Goal: Task Accomplishment & Management: Complete application form

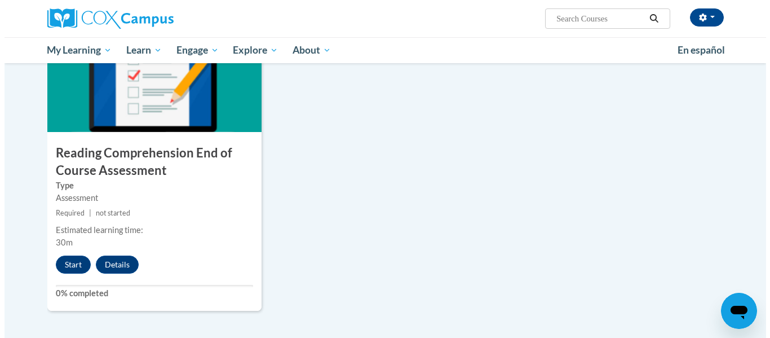
scroll to position [1243, 0]
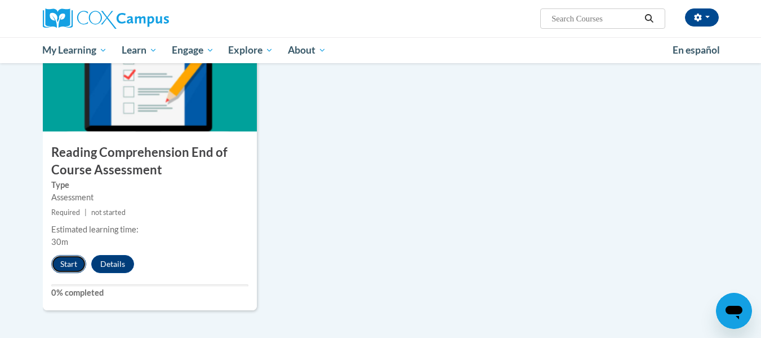
click at [65, 267] on button "Start" at bounding box center [68, 264] width 35 height 18
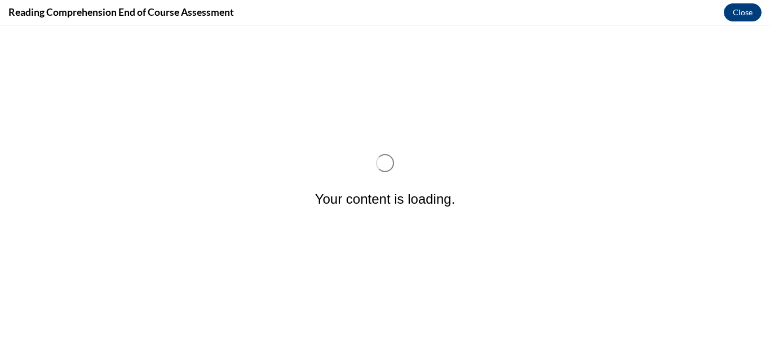
scroll to position [0, 0]
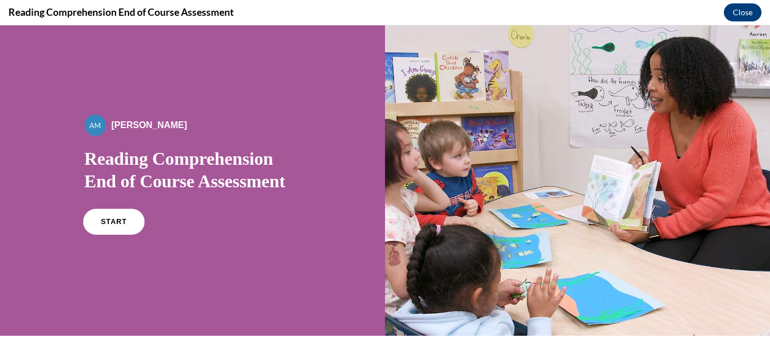
click at [104, 222] on span "START" at bounding box center [113, 222] width 26 height 8
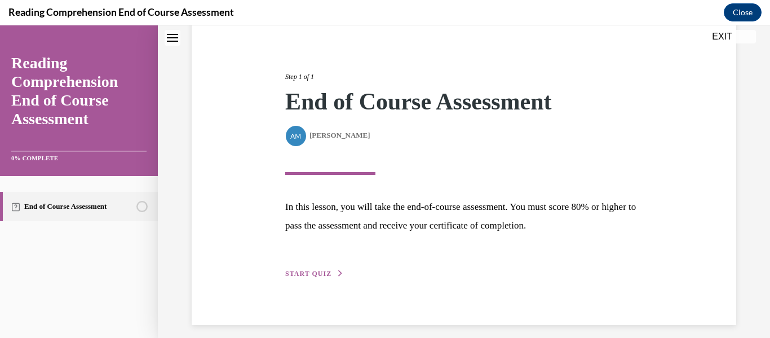
scroll to position [120, 0]
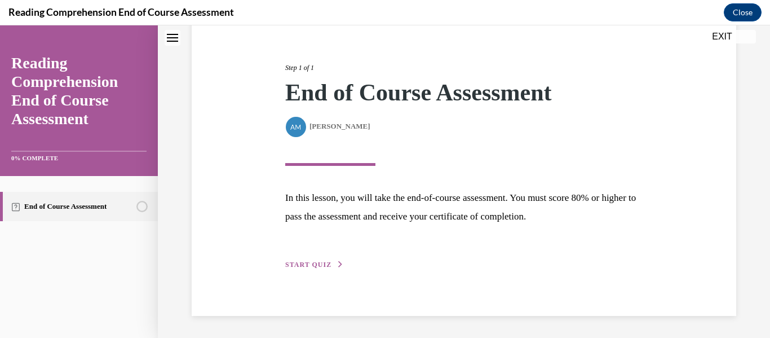
click at [320, 264] on span "START QUIZ" at bounding box center [308, 264] width 46 height 8
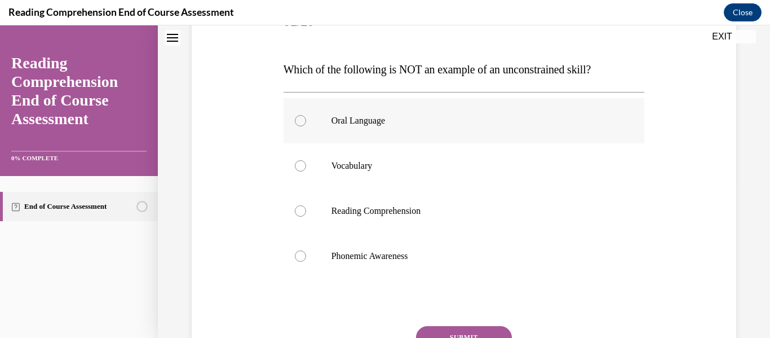
scroll to position [157, 0]
click at [299, 209] on div at bounding box center [300, 210] width 11 height 11
click at [299, 209] on input "Reading Comprehension" at bounding box center [300, 210] width 11 height 11
radio input "true"
click at [456, 327] on button "SUBMIT" at bounding box center [464, 336] width 96 height 23
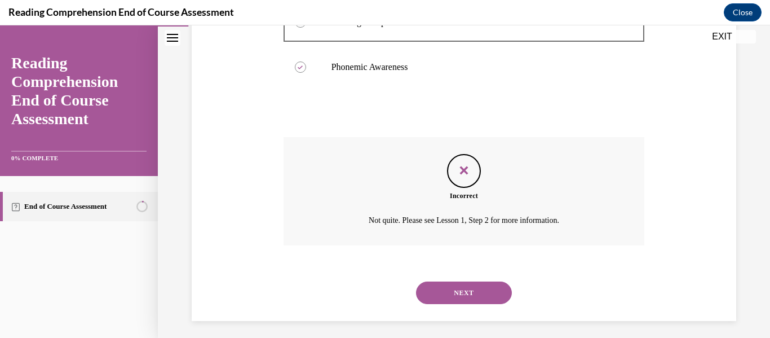
scroll to position [345, 0]
click at [737, 16] on button "Close" at bounding box center [743, 12] width 38 height 18
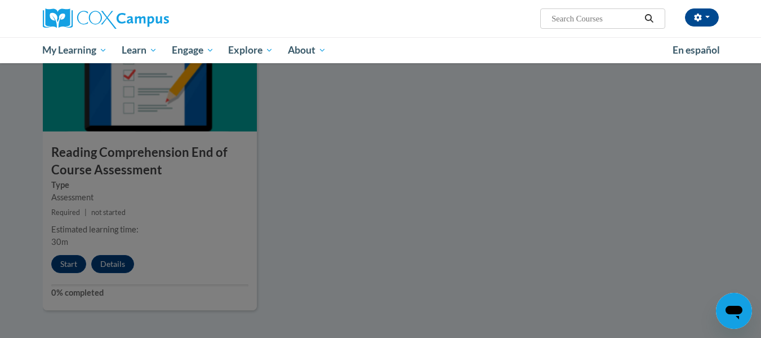
click at [203, 272] on div at bounding box center [380, 169] width 761 height 338
click at [78, 261] on div at bounding box center [380, 169] width 761 height 338
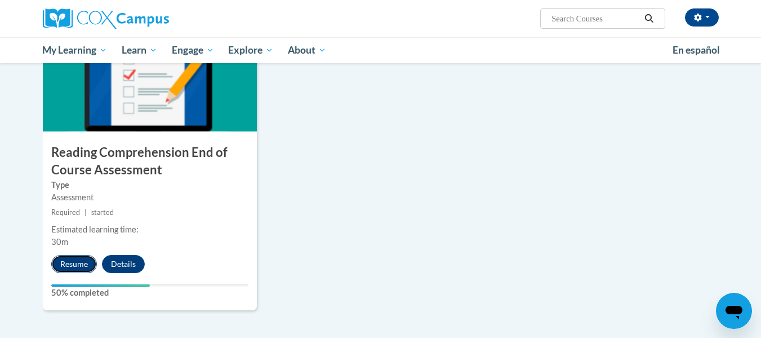
click at [77, 264] on button "Resume" at bounding box center [74, 264] width 46 height 18
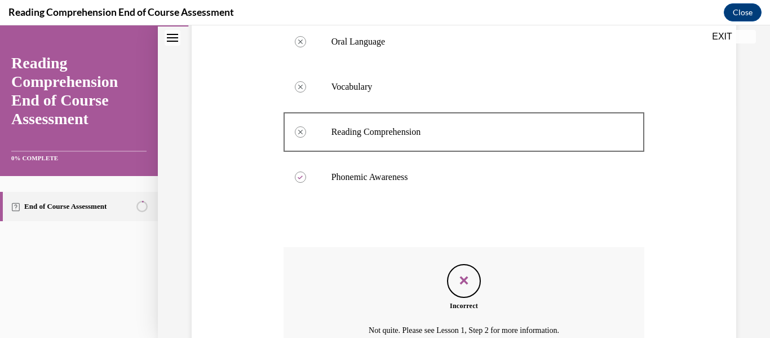
scroll to position [351, 0]
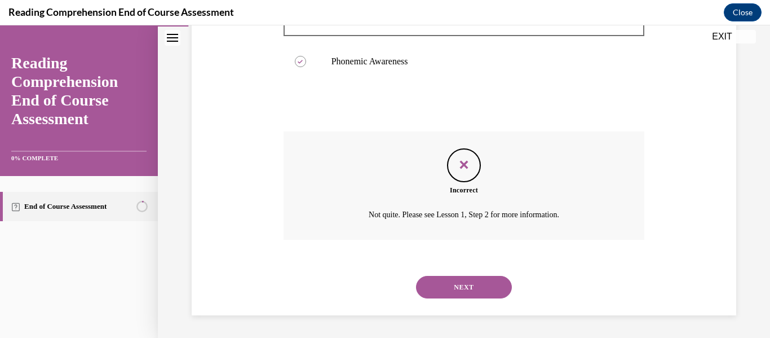
click at [461, 291] on button "NEXT" at bounding box center [464, 287] width 96 height 23
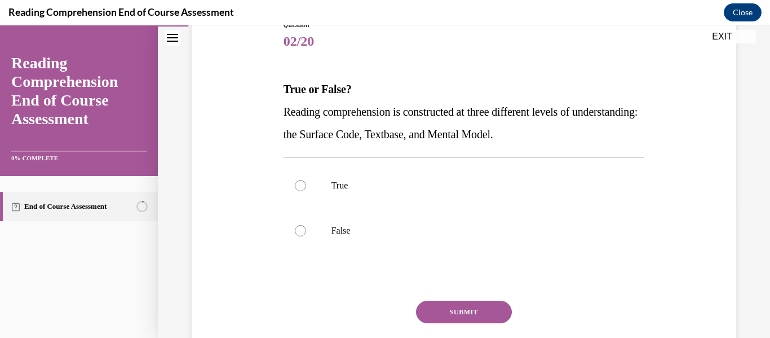
scroll to position [138, 0]
click at [349, 176] on label "True" at bounding box center [463, 184] width 361 height 45
click at [306, 179] on input "True" at bounding box center [300, 184] width 11 height 11
radio input "true"
click at [455, 313] on button "SUBMIT" at bounding box center [464, 311] width 96 height 23
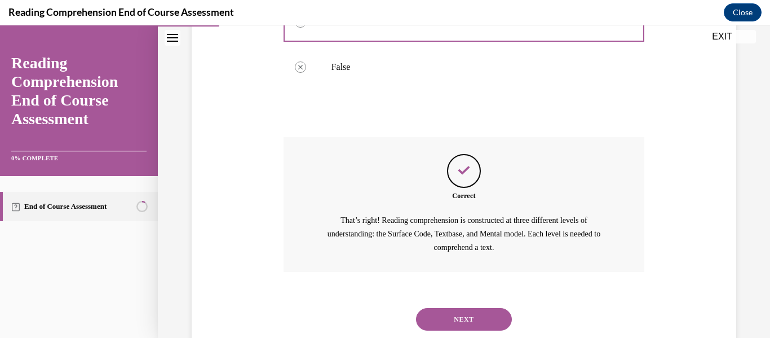
scroll to position [301, 0]
click at [460, 315] on button "NEXT" at bounding box center [464, 318] width 96 height 23
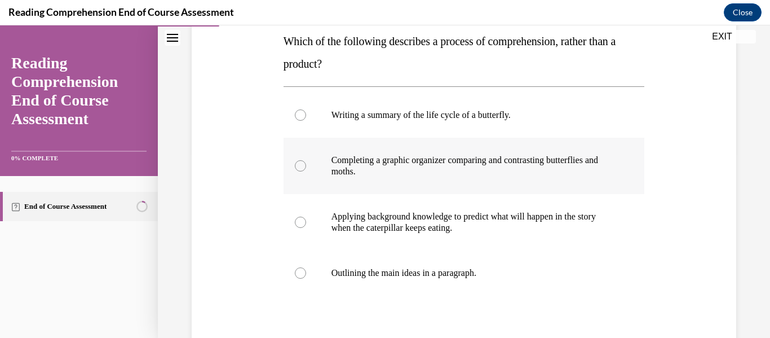
scroll to position [188, 0]
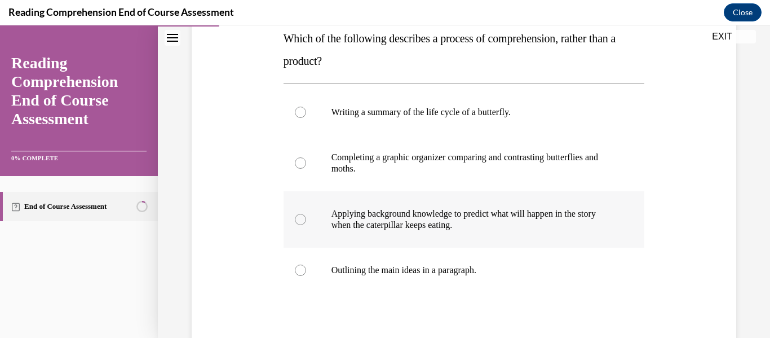
click at [347, 216] on p "Applying background knowledge to predict what will happen in the story when the…" at bounding box center [473, 219] width 285 height 23
click at [306, 216] on input "Applying background knowledge to predict what will happen in the story when the…" at bounding box center [300, 219] width 11 height 11
radio input "true"
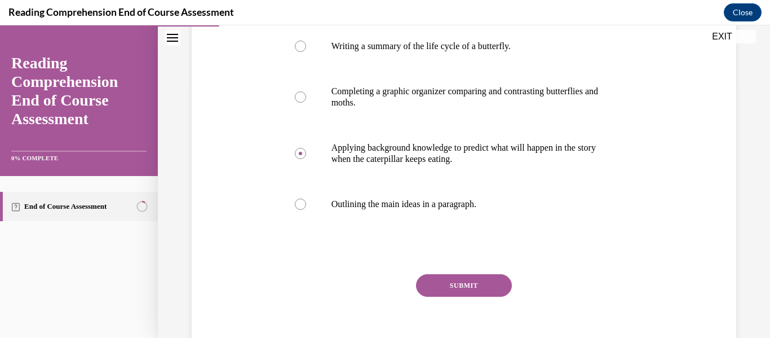
scroll to position [254, 0]
click at [456, 279] on button "SUBMIT" at bounding box center [464, 284] width 96 height 23
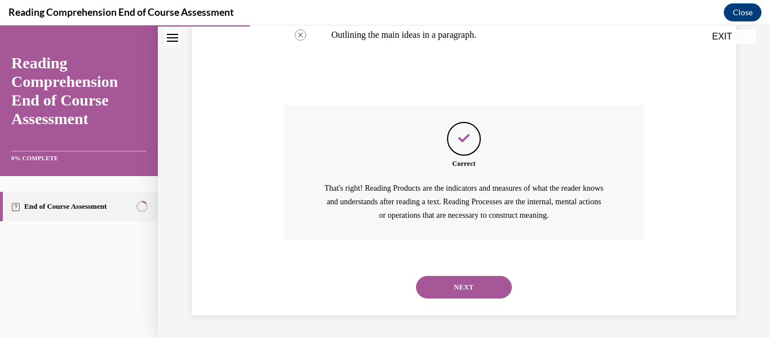
click at [456, 279] on button "NEXT" at bounding box center [464, 287] width 96 height 23
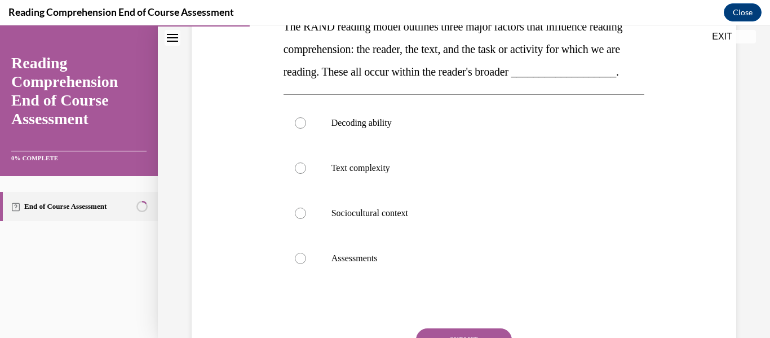
scroll to position [201, 0]
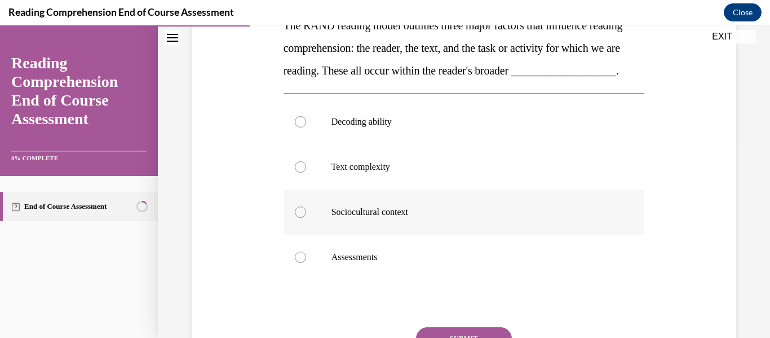
click at [302, 218] on div at bounding box center [300, 211] width 11 height 11
click at [302, 218] on input "Sociocultural context" at bounding box center [300, 211] width 11 height 11
radio input "true"
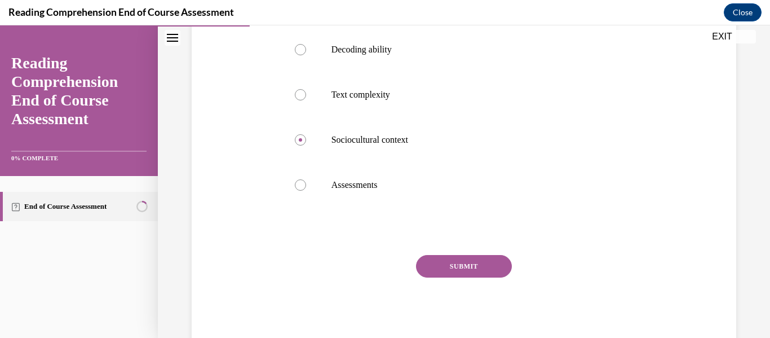
scroll to position [274, 0]
click at [454, 276] on button "SUBMIT" at bounding box center [464, 265] width 96 height 23
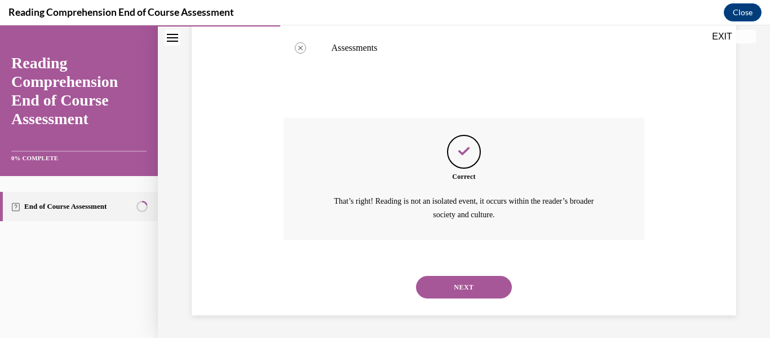
click at [454, 291] on button "NEXT" at bounding box center [464, 287] width 96 height 23
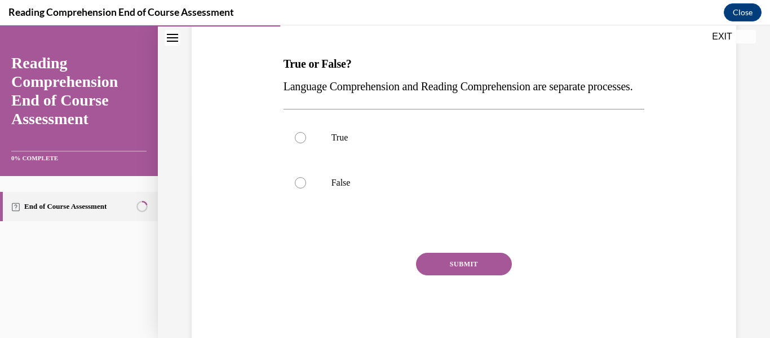
scroll to position [163, 0]
click at [305, 203] on label "False" at bounding box center [463, 181] width 361 height 45
click at [305, 188] on input "False" at bounding box center [300, 181] width 11 height 11
radio input "true"
click at [461, 274] on button "SUBMIT" at bounding box center [464, 263] width 96 height 23
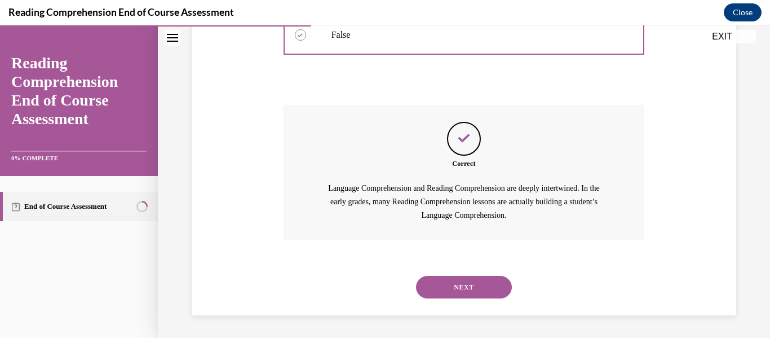
click at [461, 286] on button "NEXT" at bounding box center [464, 287] width 96 height 23
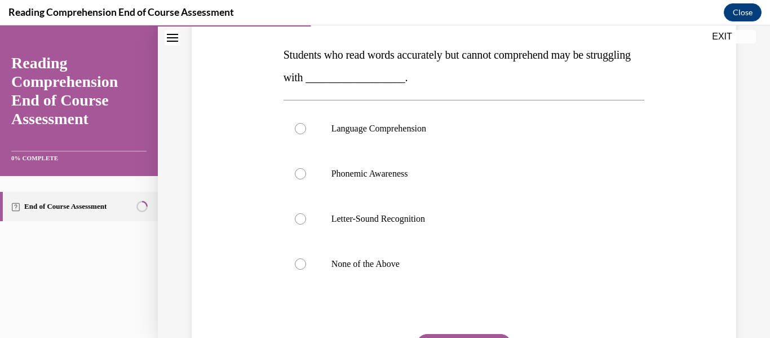
scroll to position [172, 0]
click at [283, 137] on label "Language Comprehension" at bounding box center [463, 127] width 361 height 45
click at [295, 134] on input "Language Comprehension" at bounding box center [300, 127] width 11 height 11
radio input "true"
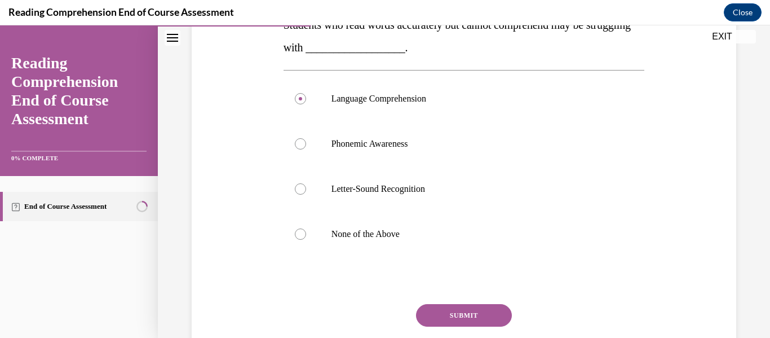
click at [459, 314] on button "SUBMIT" at bounding box center [464, 315] width 96 height 23
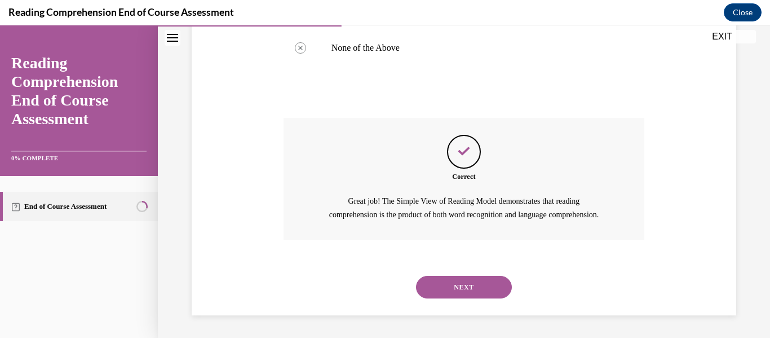
click at [459, 298] on button "NEXT" at bounding box center [464, 287] width 96 height 23
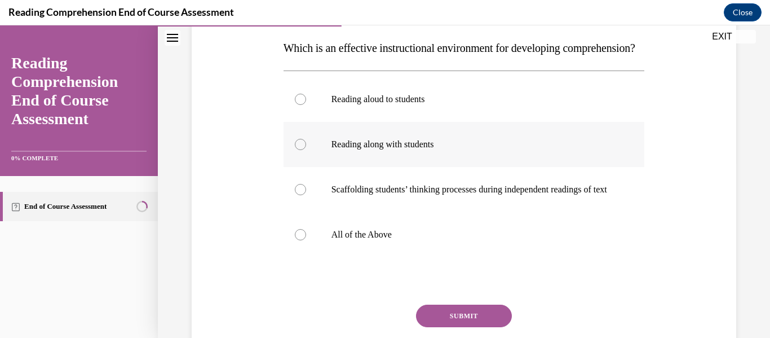
scroll to position [179, 0]
click at [303, 240] on div at bounding box center [300, 233] width 11 height 11
click at [303, 240] on input "All of the Above" at bounding box center [300, 233] width 11 height 11
radio input "true"
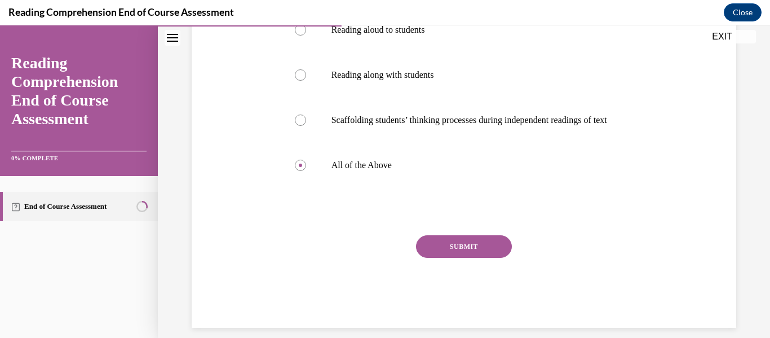
scroll to position [249, 0]
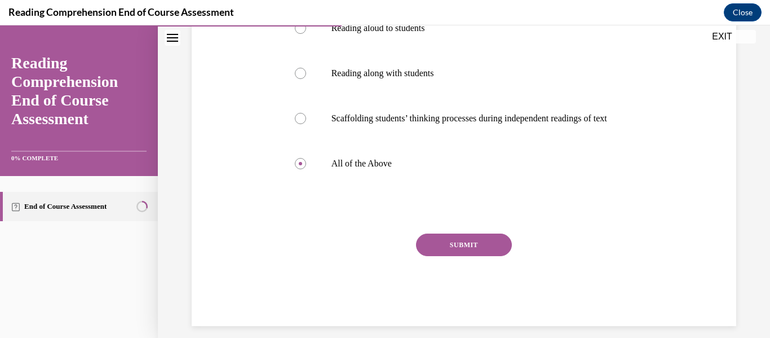
click at [453, 256] on button "SUBMIT" at bounding box center [464, 244] width 96 height 23
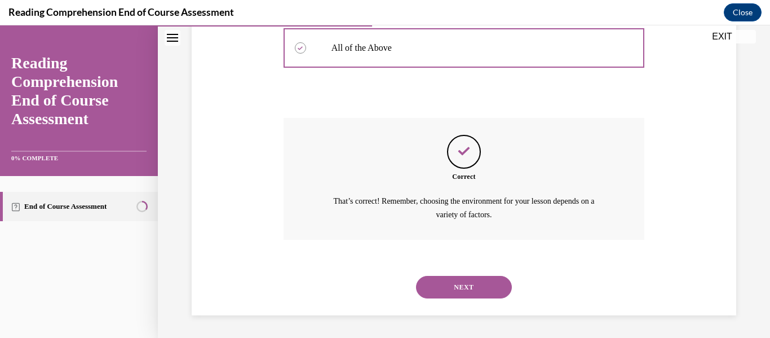
click at [453, 278] on button "NEXT" at bounding box center [464, 287] width 96 height 23
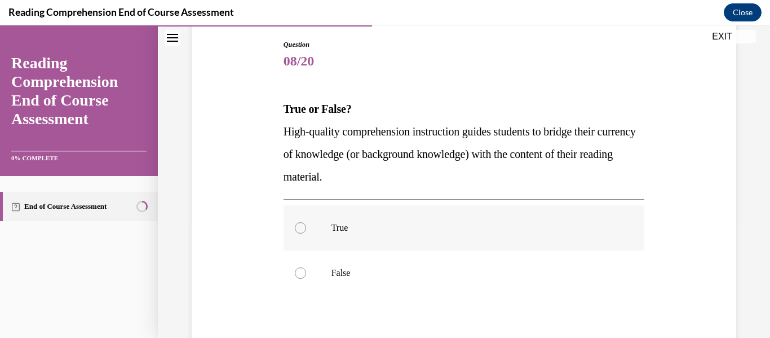
scroll to position [119, 0]
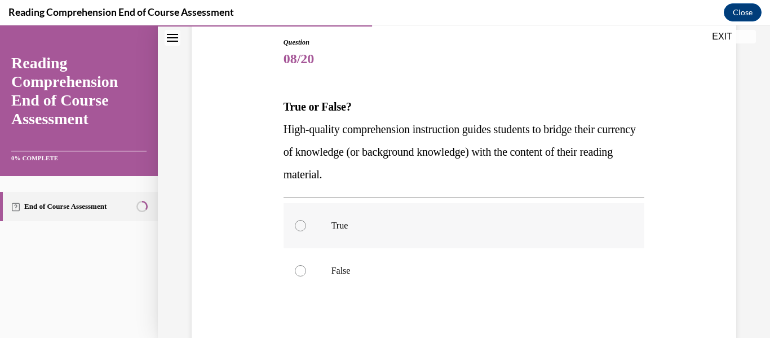
click at [300, 223] on div at bounding box center [300, 225] width 11 height 11
click at [300, 223] on input "True" at bounding box center [300, 225] width 11 height 11
radio input "true"
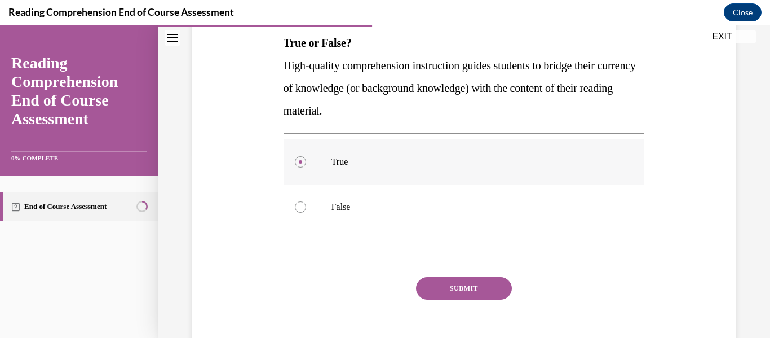
scroll to position [186, 0]
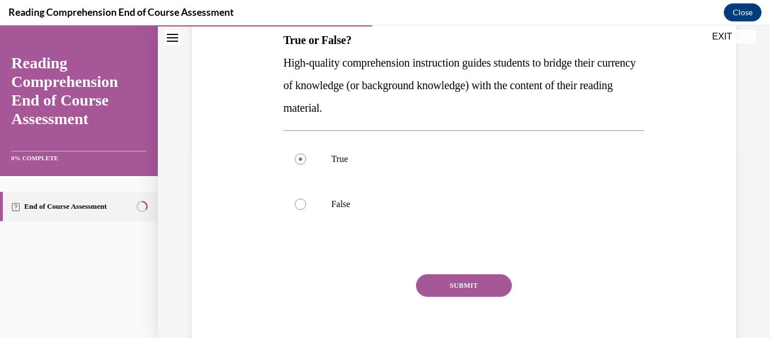
click at [458, 284] on button "SUBMIT" at bounding box center [464, 285] width 96 height 23
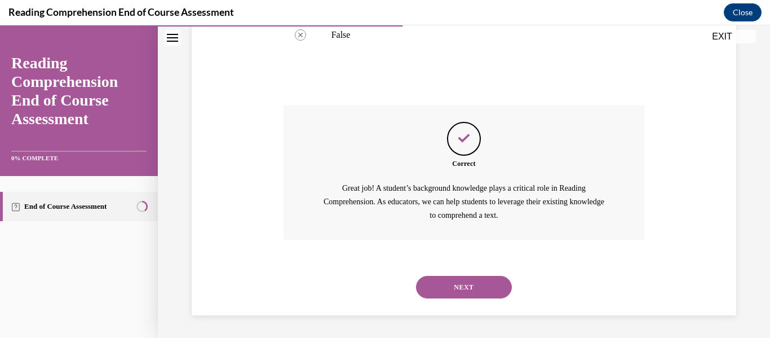
click at [458, 284] on button "NEXT" at bounding box center [464, 287] width 96 height 23
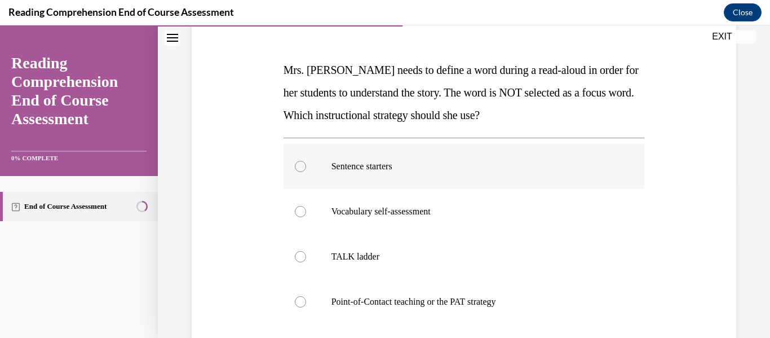
scroll to position [166, 0]
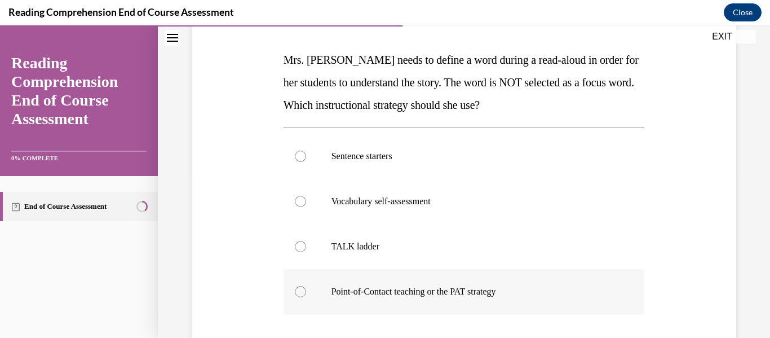
click at [299, 301] on label "Point-of-Contact teaching or the PAT strategy" at bounding box center [463, 291] width 361 height 45
click at [299, 297] on input "Point-of-Contact teaching or the PAT strategy" at bounding box center [300, 291] width 11 height 11
radio input "true"
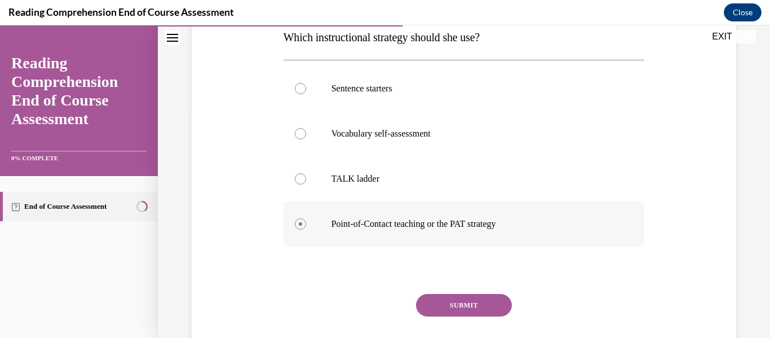
scroll to position [238, 0]
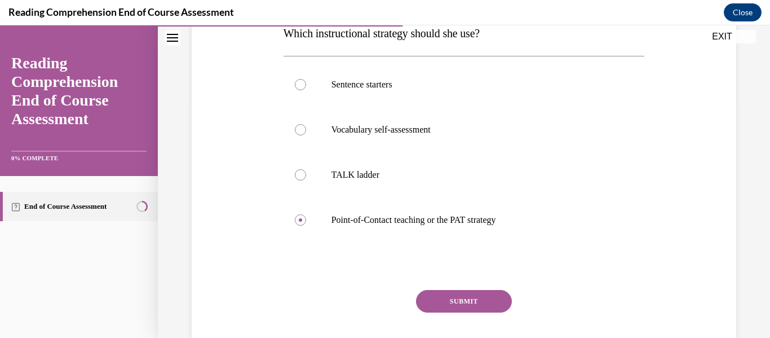
click at [465, 303] on button "SUBMIT" at bounding box center [464, 301] width 96 height 23
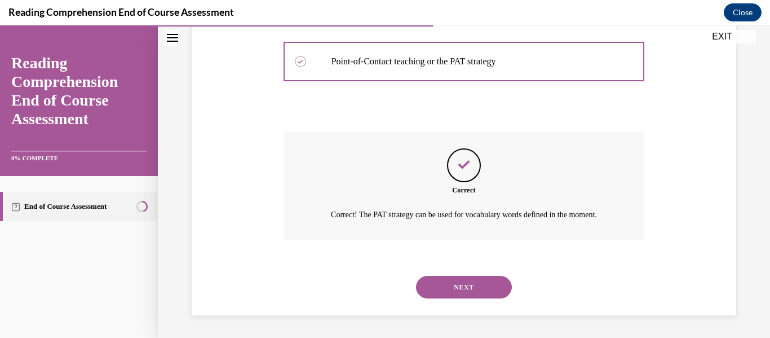
click at [459, 291] on button "NEXT" at bounding box center [464, 287] width 96 height 23
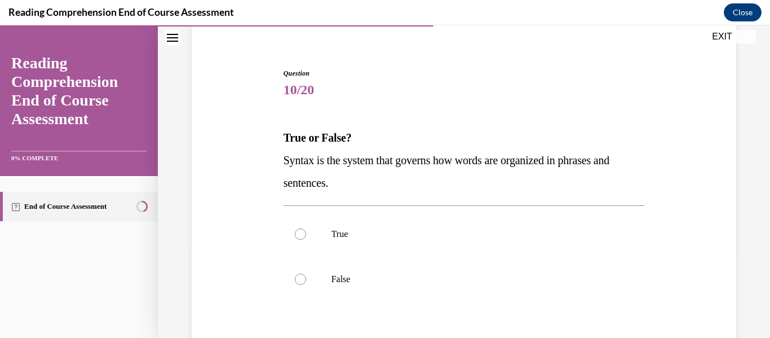
scroll to position [89, 0]
click at [305, 227] on label "True" at bounding box center [463, 233] width 361 height 45
click at [305, 228] on input "True" at bounding box center [300, 233] width 11 height 11
radio input "true"
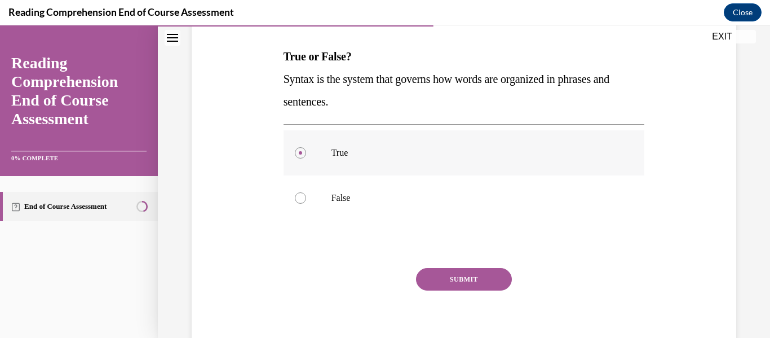
scroll to position [181, 0]
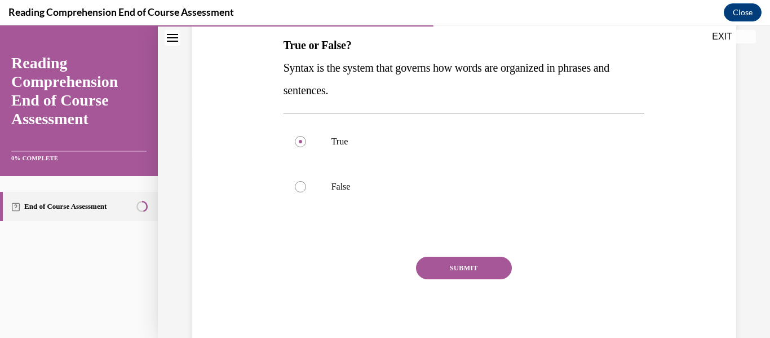
click at [458, 263] on button "SUBMIT" at bounding box center [464, 267] width 96 height 23
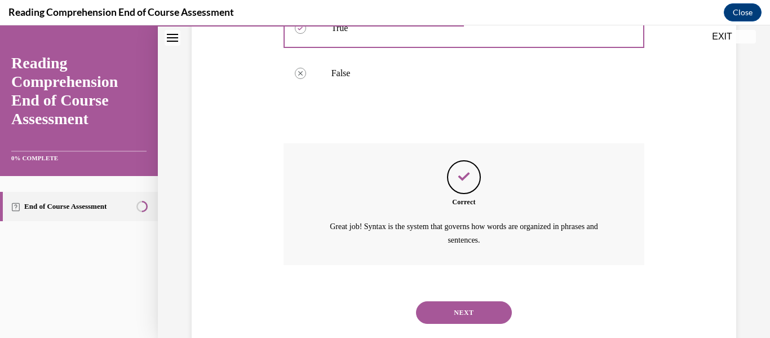
scroll to position [320, 0]
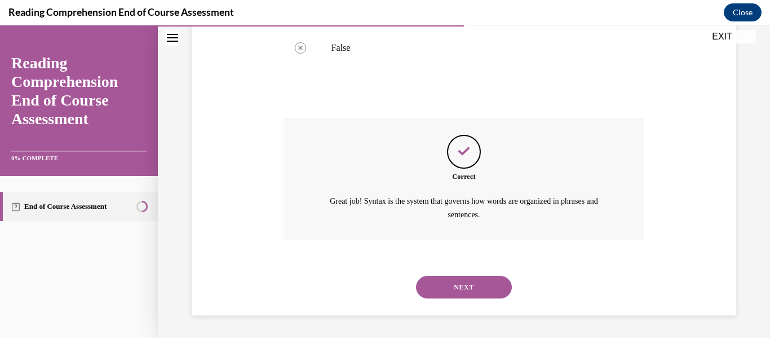
click at [457, 283] on button "NEXT" at bounding box center [464, 287] width 96 height 23
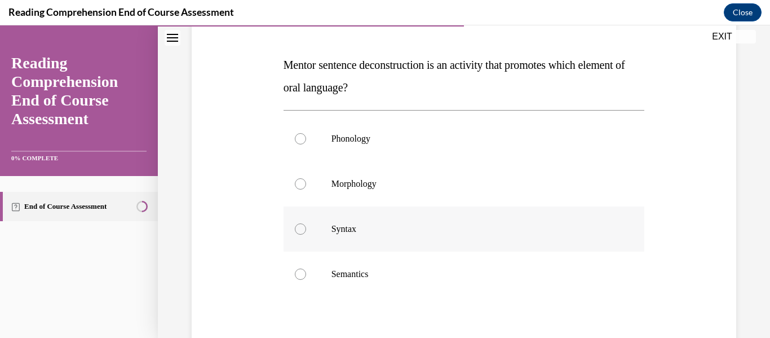
scroll to position [166, 0]
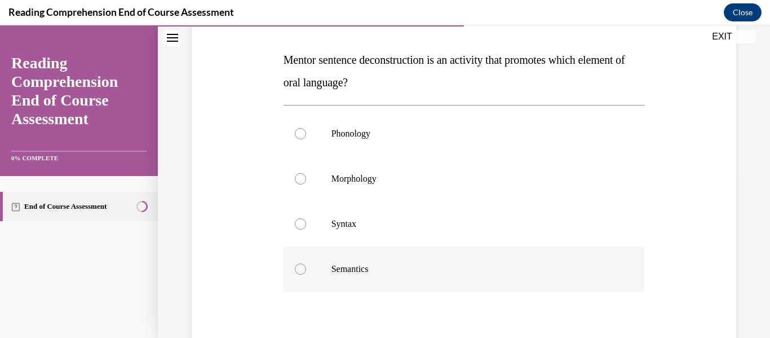
click at [305, 271] on label "Semantics" at bounding box center [463, 268] width 361 height 45
click at [305, 271] on input "Semantics" at bounding box center [300, 268] width 11 height 11
radio input "true"
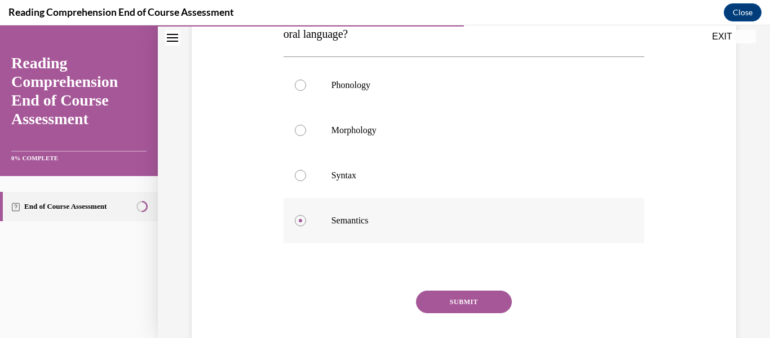
scroll to position [215, 0]
click at [455, 299] on button "SUBMIT" at bounding box center [464, 301] width 96 height 23
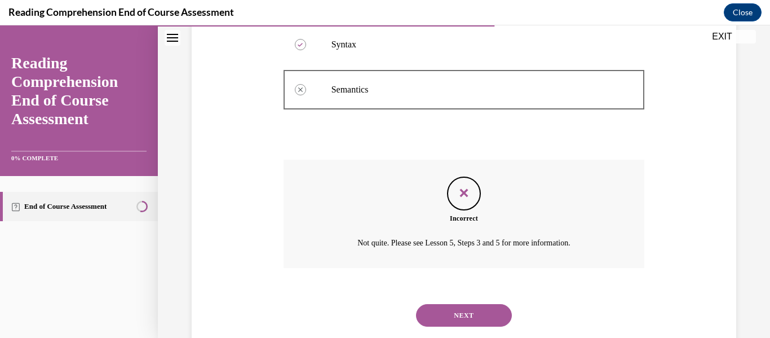
scroll to position [346, 0]
click at [462, 316] on button "NEXT" at bounding box center [464, 314] width 96 height 23
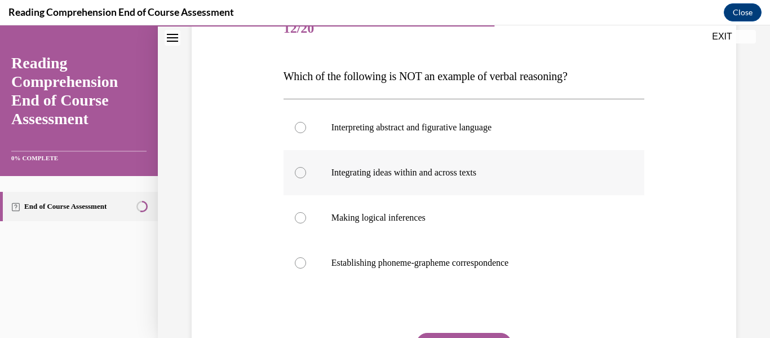
scroll to position [150, 0]
click at [313, 260] on label "Establishing phoneme-grapheme correspondence" at bounding box center [463, 262] width 361 height 45
click at [306, 260] on input "Establishing phoneme-grapheme correspondence" at bounding box center [300, 261] width 11 height 11
radio input "true"
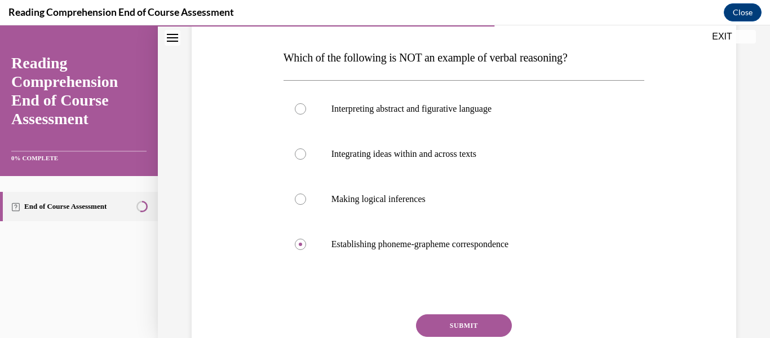
click at [462, 324] on button "SUBMIT" at bounding box center [464, 325] width 96 height 23
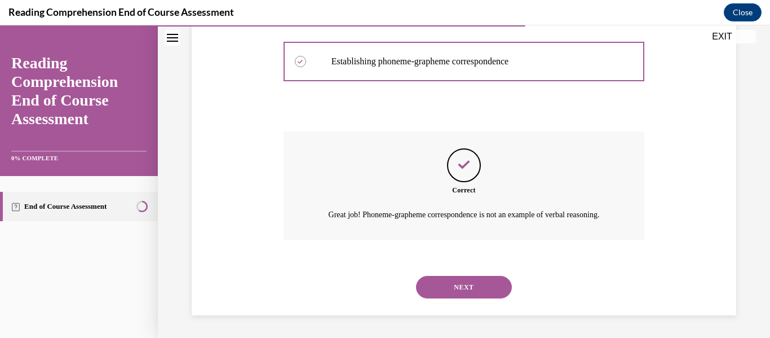
click at [464, 292] on button "NEXT" at bounding box center [464, 287] width 96 height 23
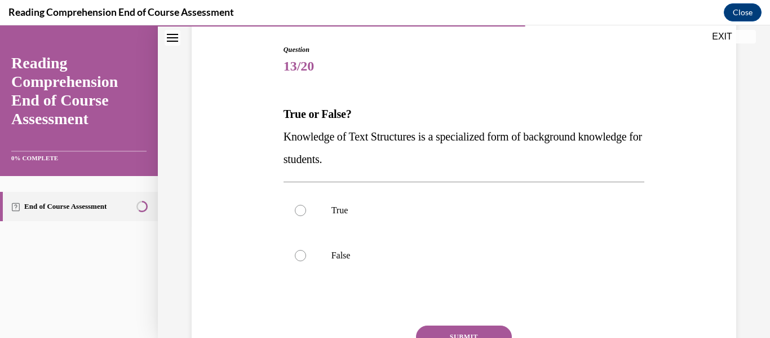
scroll to position [113, 0]
click at [340, 213] on p "True" at bounding box center [473, 209] width 285 height 11
click at [306, 213] on input "True" at bounding box center [300, 209] width 11 height 11
radio input "true"
click at [459, 331] on button "SUBMIT" at bounding box center [464, 336] width 96 height 23
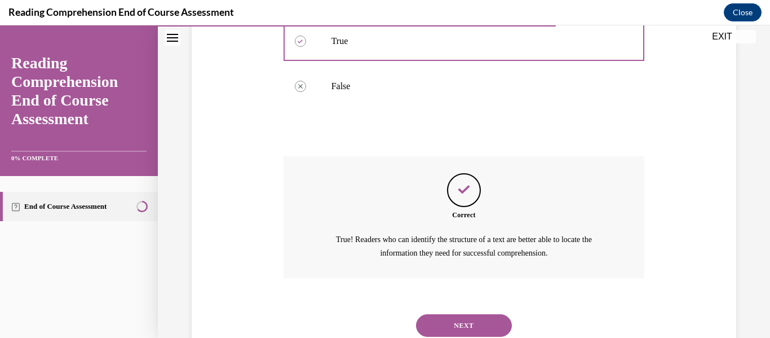
click at [458, 318] on button "NEXT" at bounding box center [464, 325] width 96 height 23
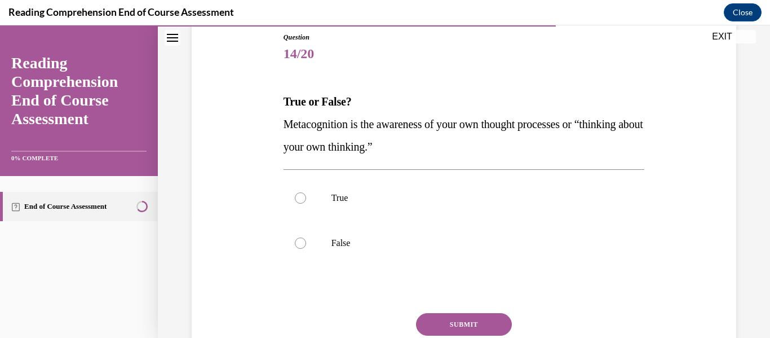
scroll to position [125, 0]
click at [383, 211] on label "True" at bounding box center [463, 197] width 361 height 45
click at [306, 203] on input "True" at bounding box center [300, 197] width 11 height 11
radio input "true"
click at [458, 321] on button "SUBMIT" at bounding box center [464, 323] width 96 height 23
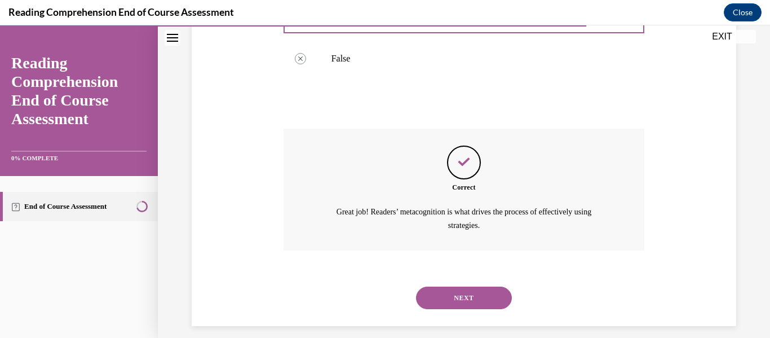
click at [462, 290] on button "NEXT" at bounding box center [464, 297] width 96 height 23
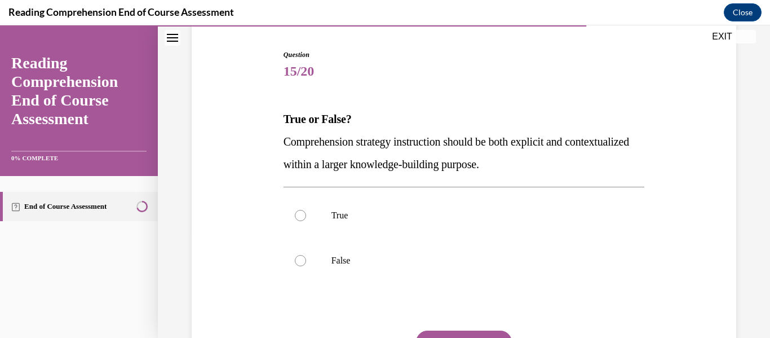
scroll to position [108, 0]
click at [320, 227] on label "True" at bounding box center [463, 214] width 361 height 45
click at [306, 220] on input "True" at bounding box center [300, 214] width 11 height 11
radio input "true"
click at [460, 332] on button "SUBMIT" at bounding box center [464, 341] width 96 height 23
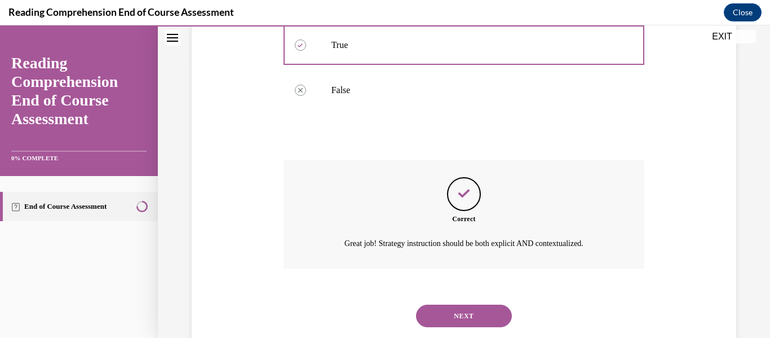
click at [458, 308] on button "NEXT" at bounding box center [464, 315] width 96 height 23
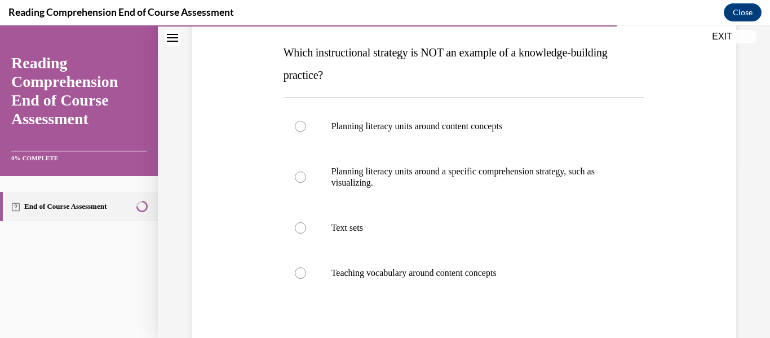
scroll to position [174, 0]
click at [300, 228] on div at bounding box center [300, 226] width 11 height 11
click at [300, 228] on input "Text sets" at bounding box center [300, 226] width 11 height 11
radio input "true"
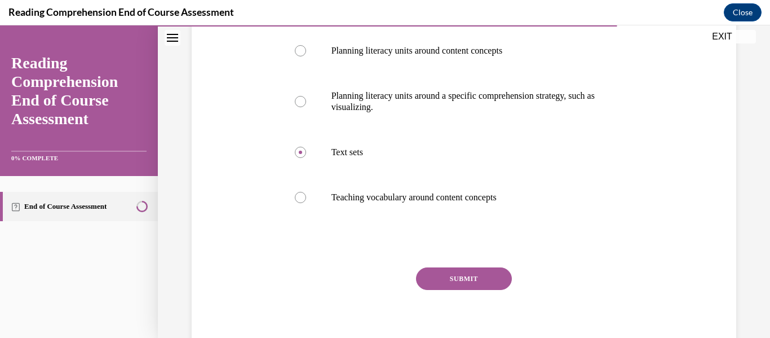
scroll to position [250, 0]
click at [453, 272] on button "SUBMIT" at bounding box center [464, 278] width 96 height 23
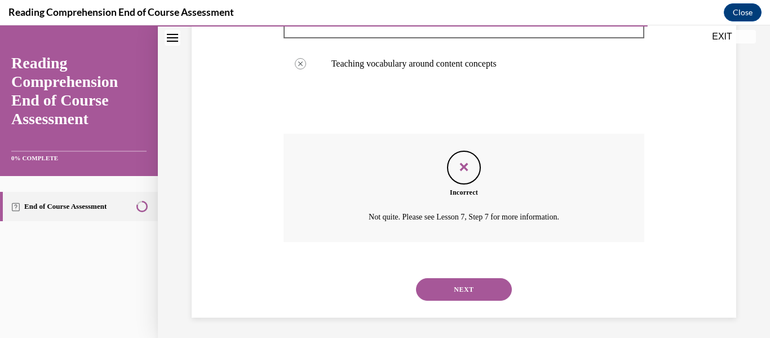
scroll to position [385, 0]
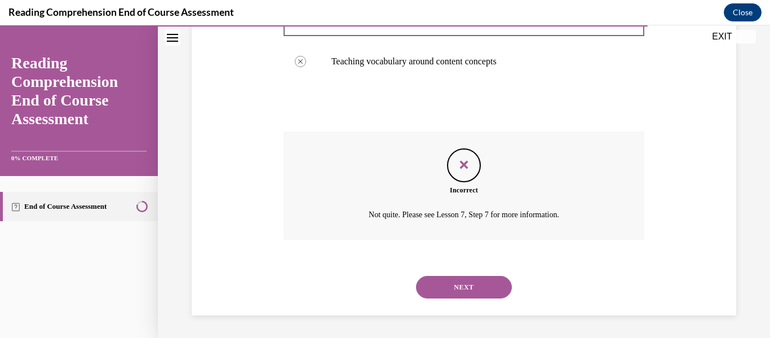
click at [458, 286] on button "NEXT" at bounding box center [464, 287] width 96 height 23
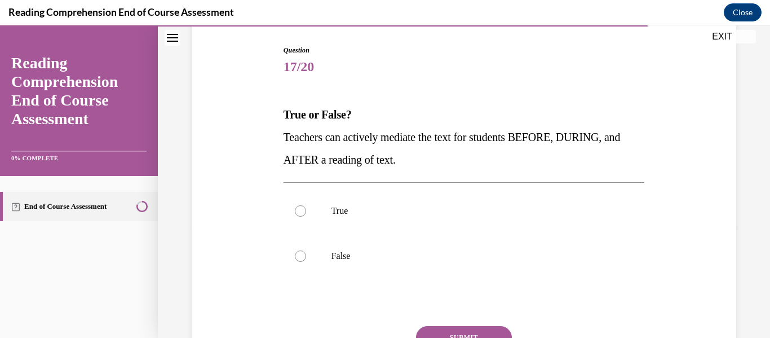
scroll to position [112, 0]
click at [338, 209] on p "True" at bounding box center [473, 210] width 285 height 11
click at [306, 209] on input "True" at bounding box center [300, 210] width 11 height 11
radio input "true"
click at [456, 332] on button "SUBMIT" at bounding box center [464, 336] width 96 height 23
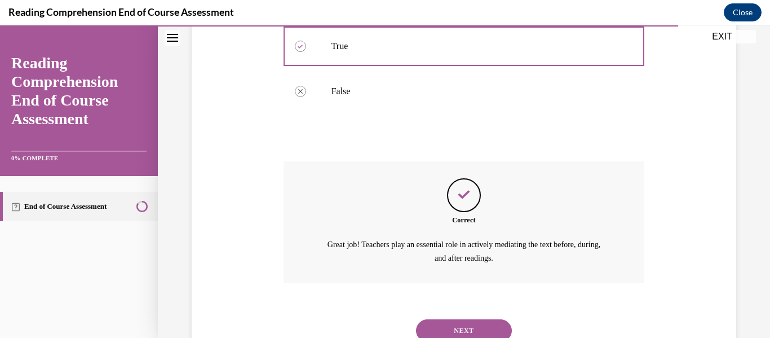
click at [458, 331] on button "NEXT" at bounding box center [464, 330] width 96 height 23
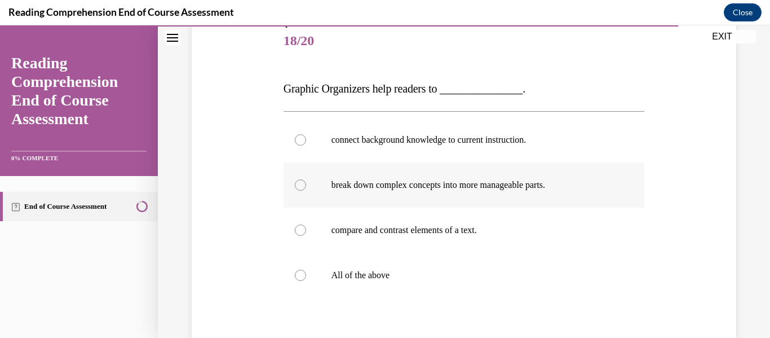
scroll to position [138, 0]
click at [308, 273] on label "All of the above" at bounding box center [463, 274] width 361 height 45
click at [306, 273] on input "All of the above" at bounding box center [300, 274] width 11 height 11
radio input "true"
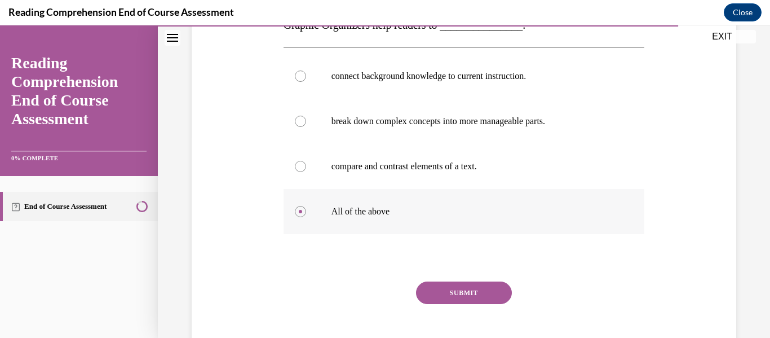
scroll to position [202, 0]
click at [460, 290] on button "SUBMIT" at bounding box center [464, 292] width 96 height 23
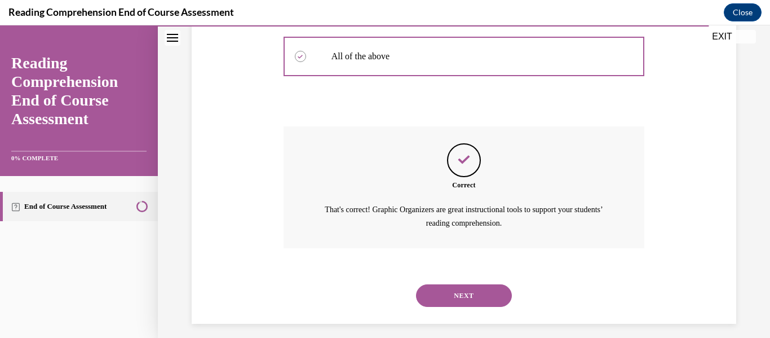
click at [460, 290] on button "NEXT" at bounding box center [464, 295] width 96 height 23
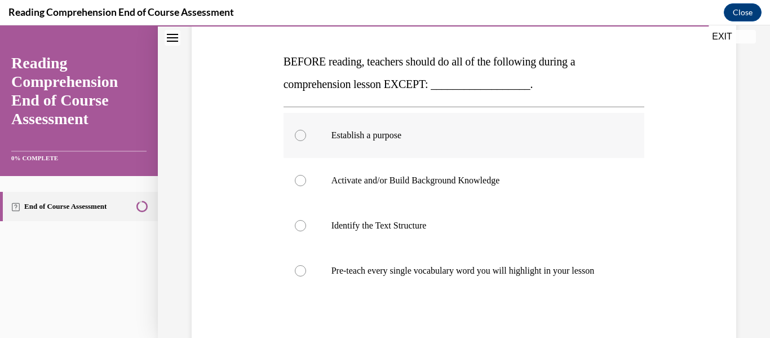
scroll to position [174, 0]
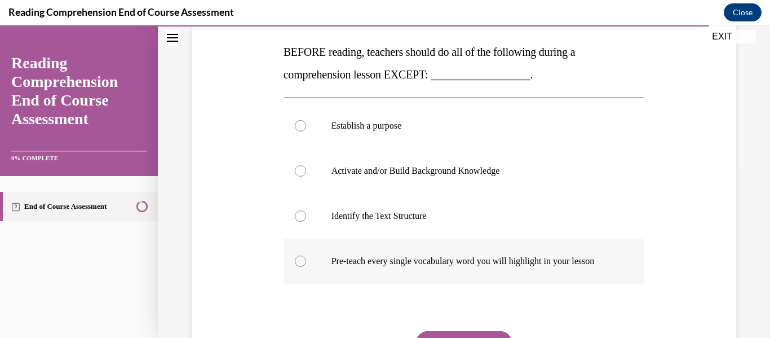
click at [319, 261] on label "Pre-teach every single vocabulary word you will highlight in your lesson" at bounding box center [463, 260] width 361 height 45
click at [306, 261] on input "Pre-teach every single vocabulary word you will highlight in your lesson" at bounding box center [300, 260] width 11 height 11
radio input "true"
click at [373, 183] on label "Activate and/or Build Background Knowledge" at bounding box center [463, 170] width 361 height 45
click at [306, 176] on input "Activate and/or Build Background Knowledge" at bounding box center [300, 170] width 11 height 11
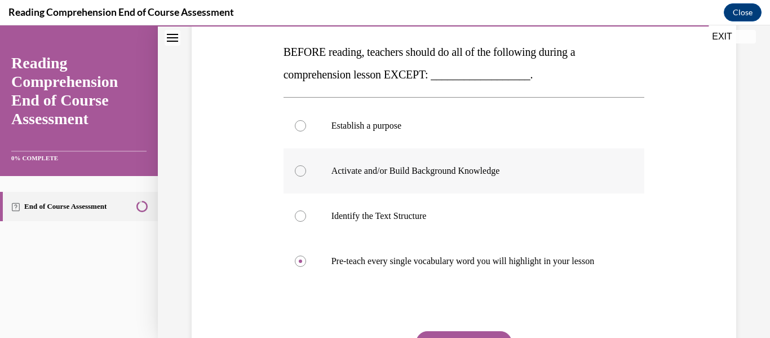
radio input "true"
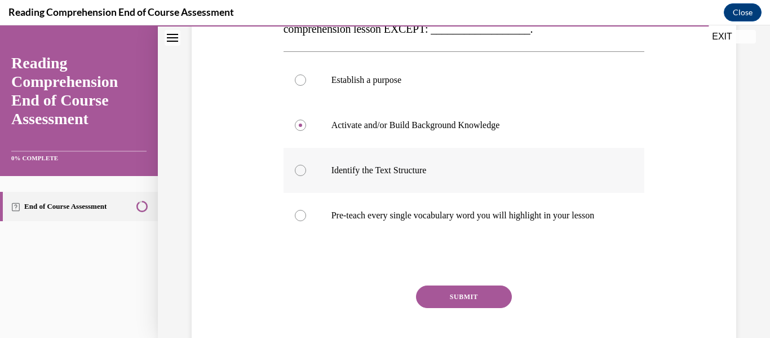
scroll to position [220, 0]
click at [454, 304] on button "SUBMIT" at bounding box center [464, 296] width 96 height 23
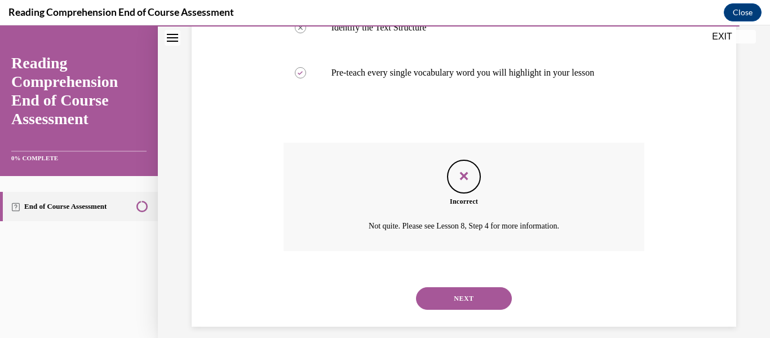
scroll to position [363, 0]
click at [454, 303] on button "NEXT" at bounding box center [464, 297] width 96 height 23
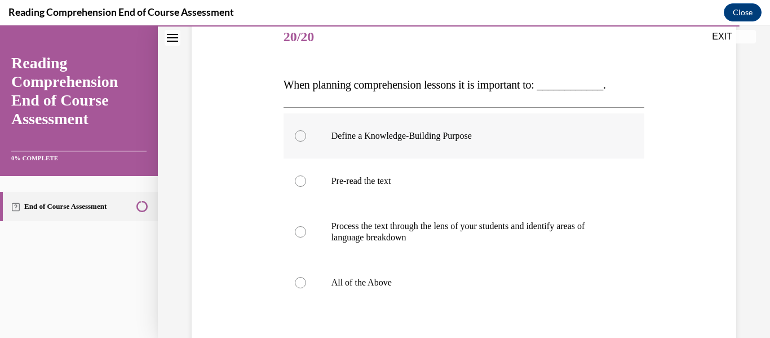
scroll to position [143, 0]
click at [299, 278] on div at bounding box center [300, 281] width 11 height 11
click at [299, 278] on input "All of the Above" at bounding box center [300, 281] width 11 height 11
radio input "true"
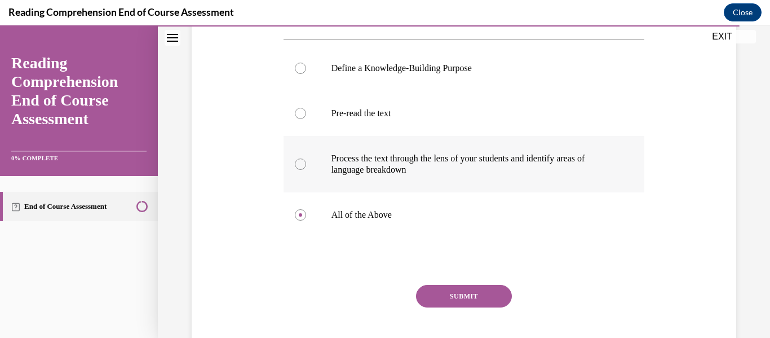
scroll to position [210, 0]
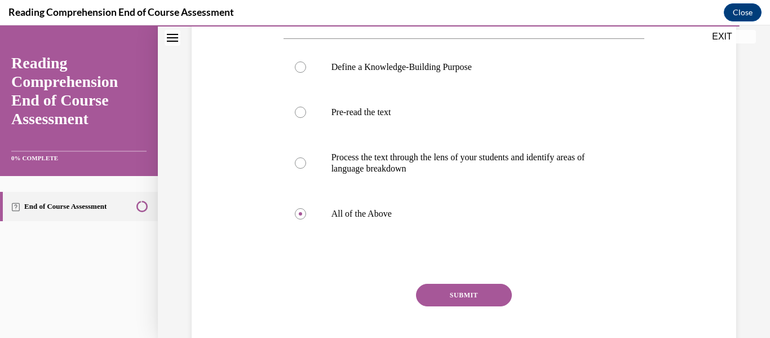
click at [441, 288] on button "SUBMIT" at bounding box center [464, 294] width 96 height 23
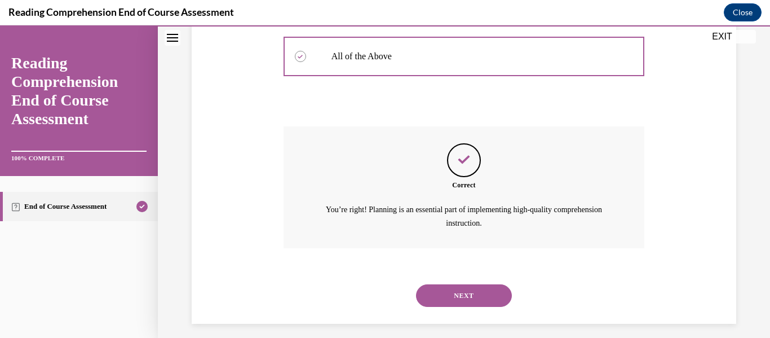
scroll to position [369, 0]
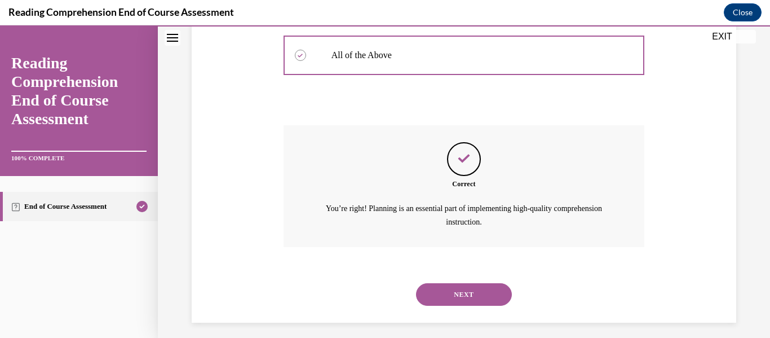
click at [446, 293] on button "NEXT" at bounding box center [464, 294] width 96 height 23
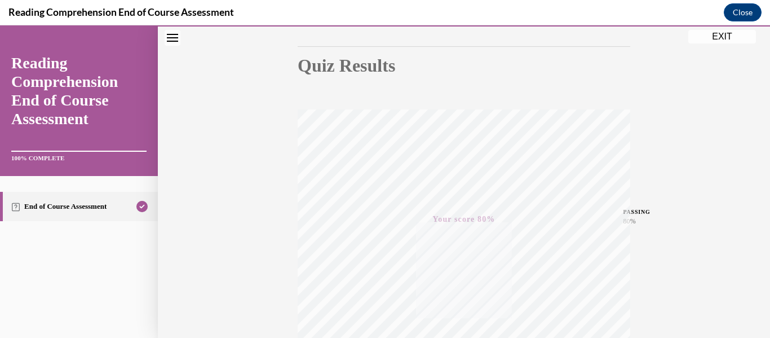
scroll to position [265, 0]
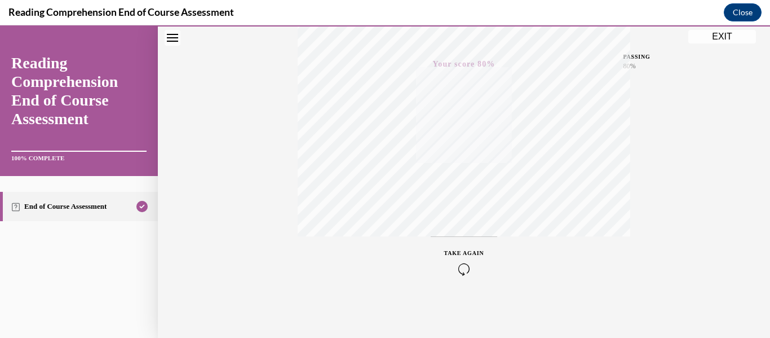
click at [458, 269] on icon "button" at bounding box center [464, 269] width 40 height 12
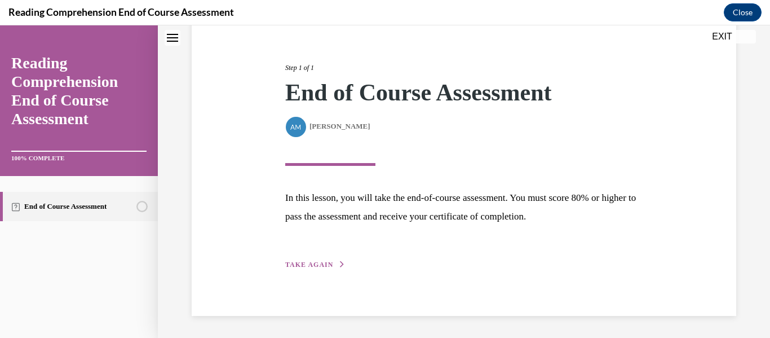
click at [318, 261] on span "TAKE AGAIN" at bounding box center [309, 264] width 48 height 8
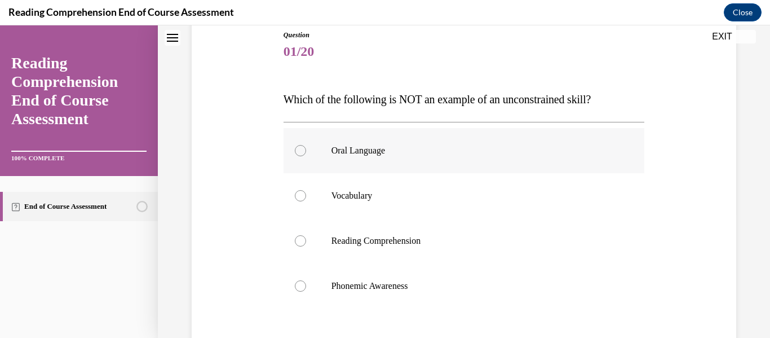
scroll to position [132, 0]
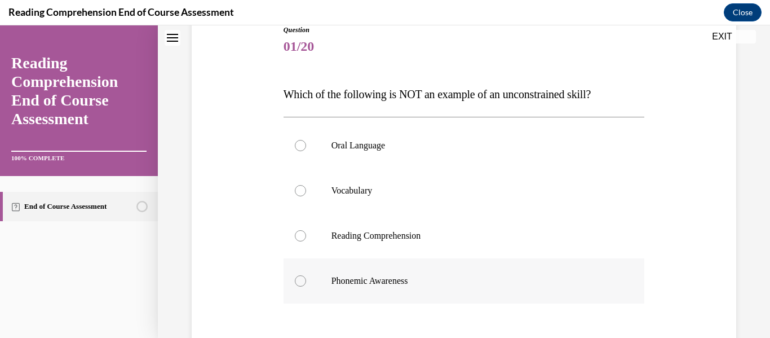
click at [371, 283] on p "Phonemic Awareness" at bounding box center [473, 280] width 285 height 11
click at [306, 283] on input "Phonemic Awareness" at bounding box center [300, 280] width 11 height 11
radio input "true"
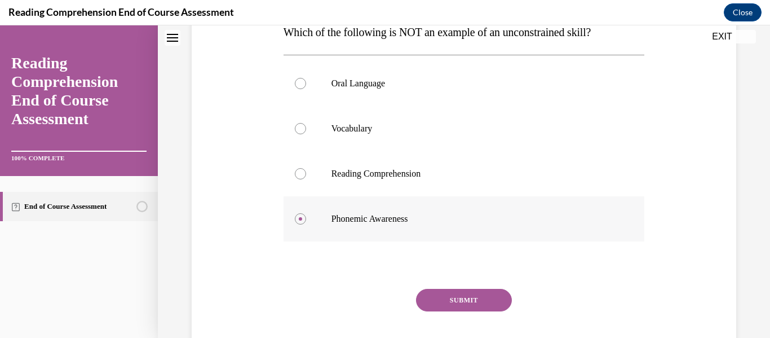
scroll to position [194, 0]
click at [459, 294] on button "SUBMIT" at bounding box center [464, 299] width 96 height 23
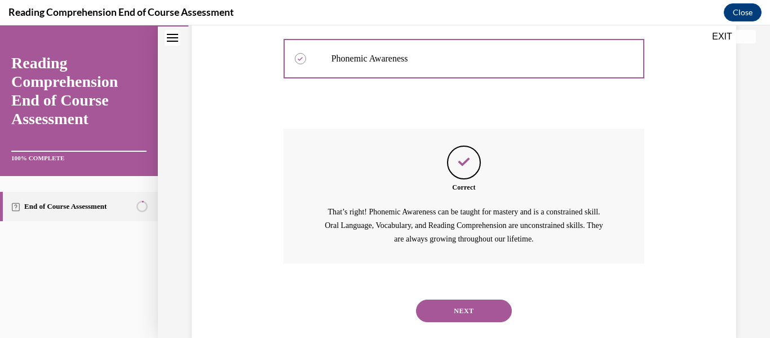
click at [460, 319] on button "NEXT" at bounding box center [464, 310] width 96 height 23
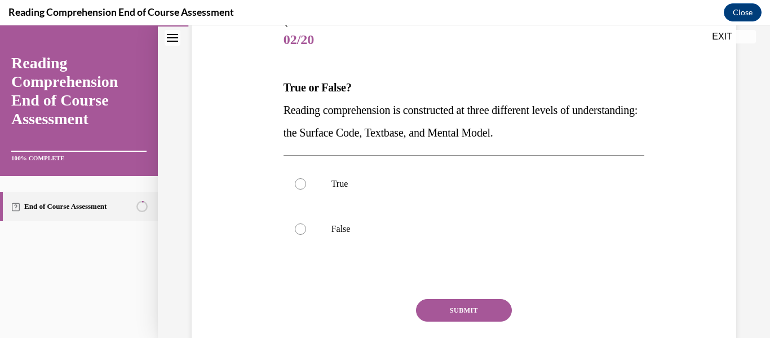
scroll to position [140, 0]
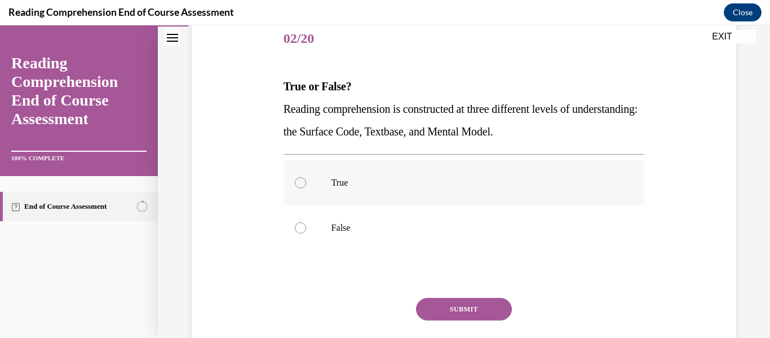
click at [317, 187] on label "True" at bounding box center [463, 182] width 361 height 45
click at [306, 187] on input "True" at bounding box center [300, 182] width 11 height 11
radio input "true"
click at [458, 308] on button "SUBMIT" at bounding box center [464, 309] width 96 height 23
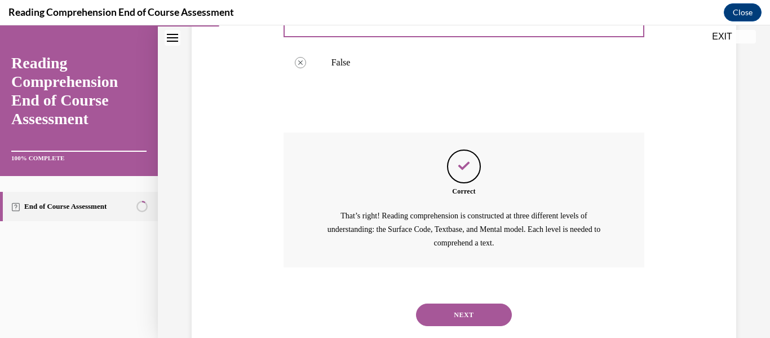
click at [455, 310] on button "NEXT" at bounding box center [464, 314] width 96 height 23
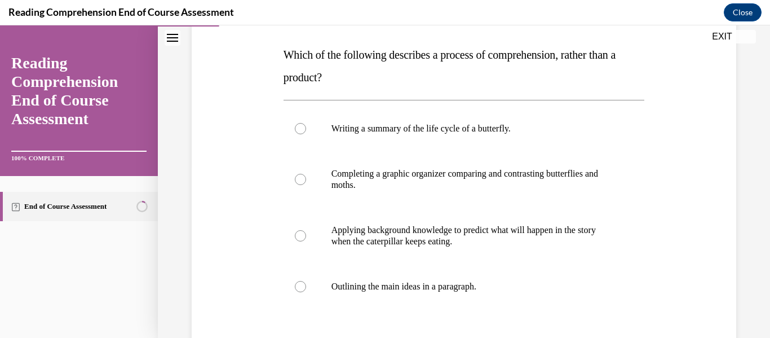
scroll to position [172, 0]
click at [351, 237] on p "Applying background knowledge to predict what will happen in the story when the…" at bounding box center [473, 235] width 285 height 23
click at [306, 237] on input "Applying background knowledge to predict what will happen in the story when the…" at bounding box center [300, 234] width 11 height 11
radio input "true"
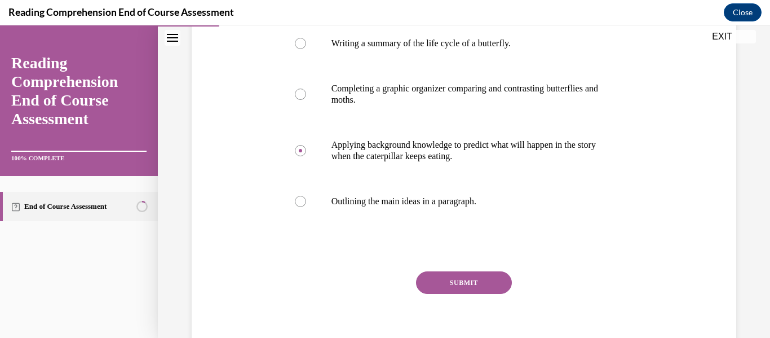
scroll to position [257, 0]
click at [457, 282] on button "SUBMIT" at bounding box center [464, 282] width 96 height 23
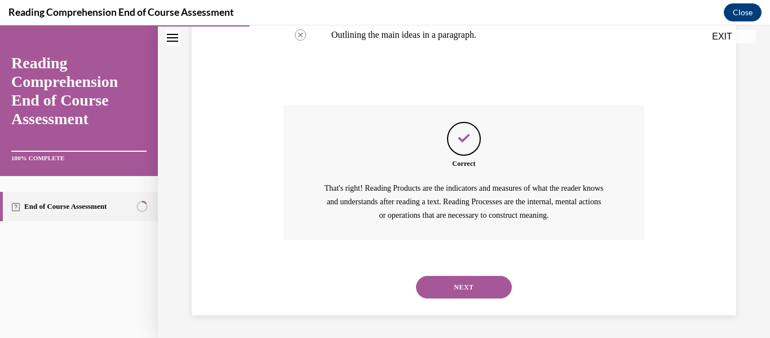
click at [457, 282] on button "NEXT" at bounding box center [464, 287] width 96 height 23
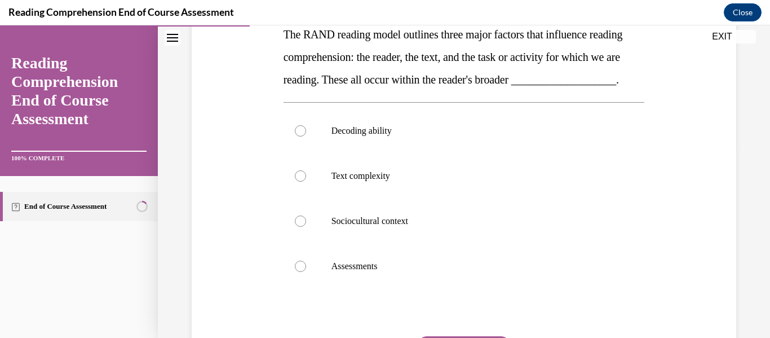
scroll to position [190, 0]
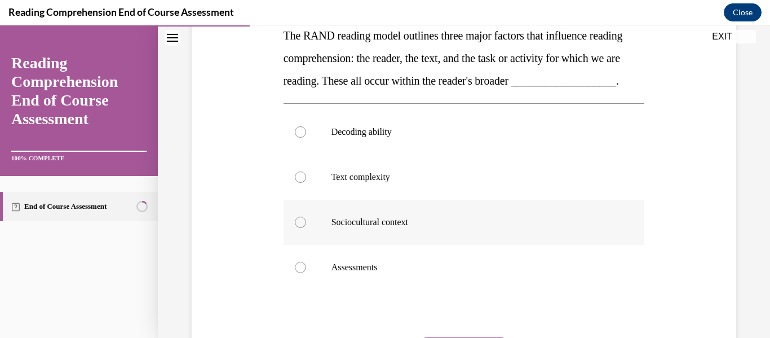
click at [403, 228] on p "Sociocultural context" at bounding box center [473, 221] width 285 height 11
click at [306, 228] on input "Sociocultural context" at bounding box center [300, 221] width 11 height 11
radio input "true"
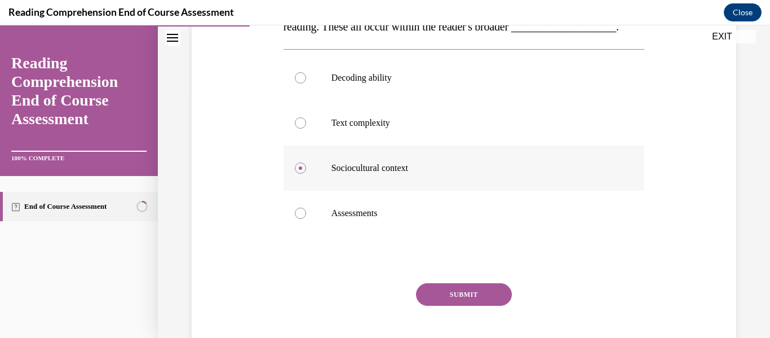
scroll to position [245, 0]
click at [458, 305] on button "SUBMIT" at bounding box center [464, 293] width 96 height 23
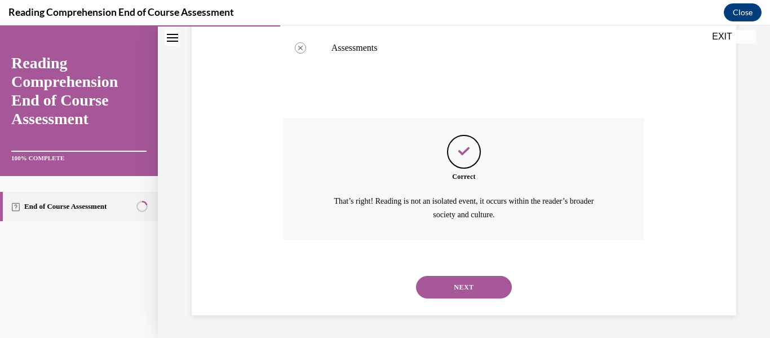
click at [458, 298] on button "NEXT" at bounding box center [464, 287] width 96 height 23
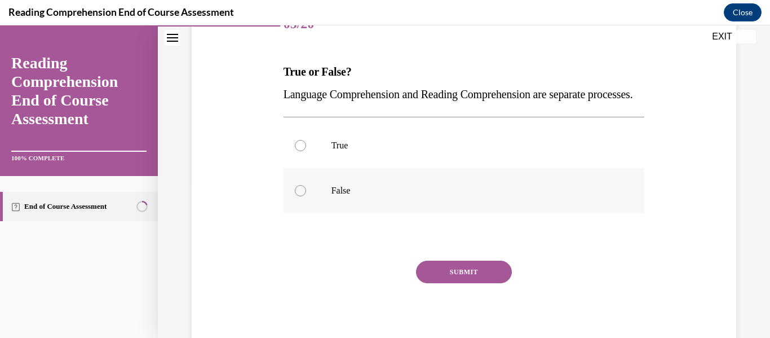
scroll to position [153, 0]
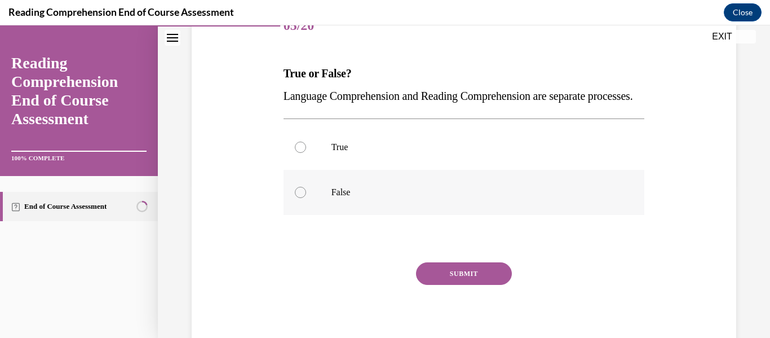
click at [384, 198] on p "False" at bounding box center [473, 192] width 285 height 11
click at [306, 198] on input "False" at bounding box center [300, 192] width 11 height 11
radio input "true"
click at [459, 285] on button "SUBMIT" at bounding box center [464, 273] width 96 height 23
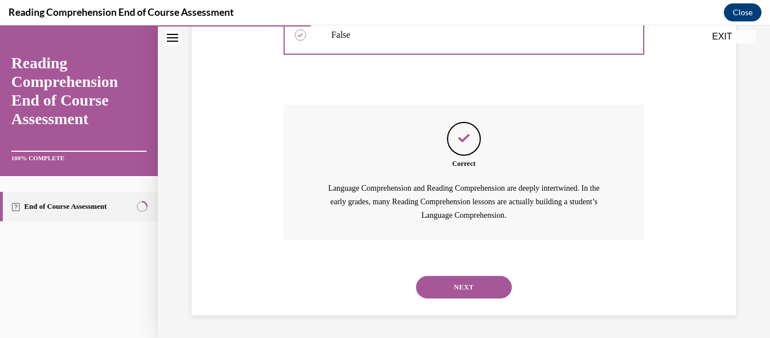
click at [459, 294] on button "NEXT" at bounding box center [464, 287] width 96 height 23
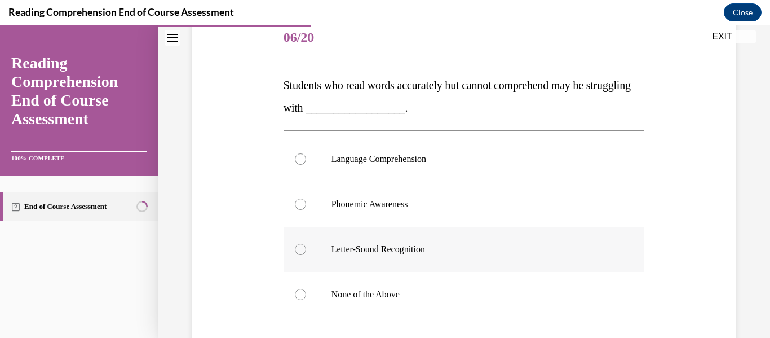
scroll to position [142, 0]
click at [427, 170] on label "Language Comprehension" at bounding box center [463, 157] width 361 height 45
click at [306, 163] on input "Language Comprehension" at bounding box center [300, 157] width 11 height 11
radio input "true"
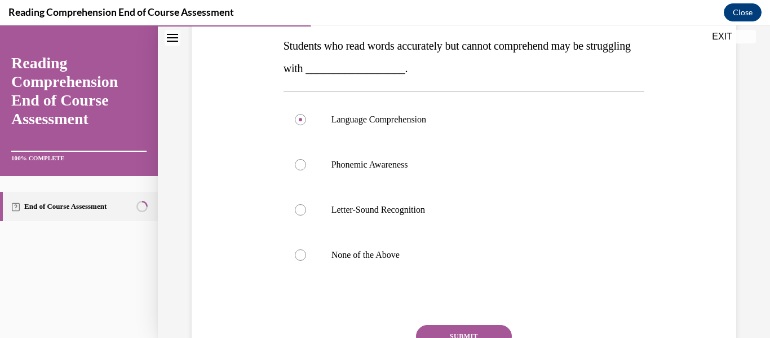
click at [457, 331] on button "SUBMIT" at bounding box center [464, 336] width 96 height 23
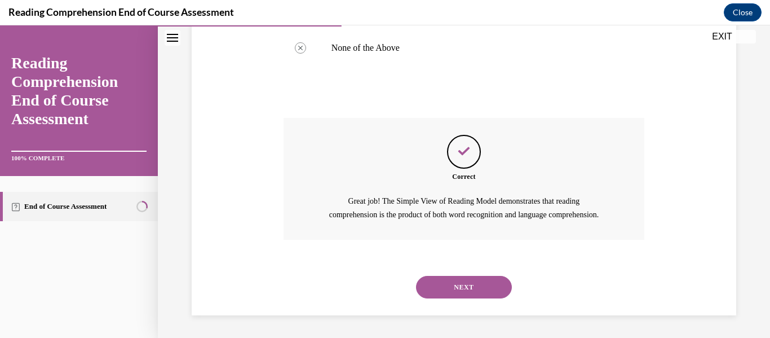
click at [465, 278] on button "NEXT" at bounding box center [464, 287] width 96 height 23
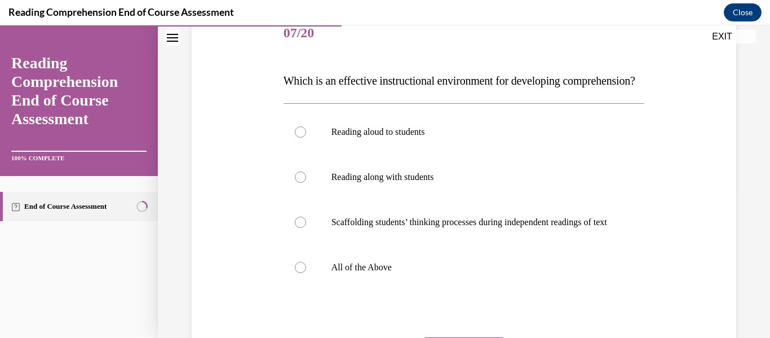
scroll to position [146, 0]
click at [361, 289] on label "All of the Above" at bounding box center [463, 266] width 361 height 45
click at [306, 272] on input "All of the Above" at bounding box center [300, 266] width 11 height 11
radio input "true"
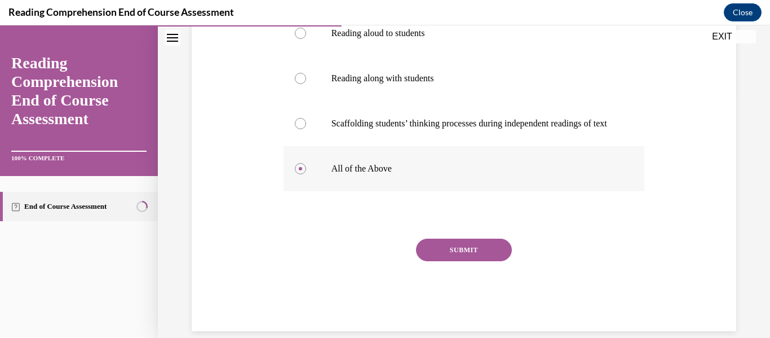
scroll to position [245, 0]
click at [454, 260] on button "SUBMIT" at bounding box center [464, 249] width 96 height 23
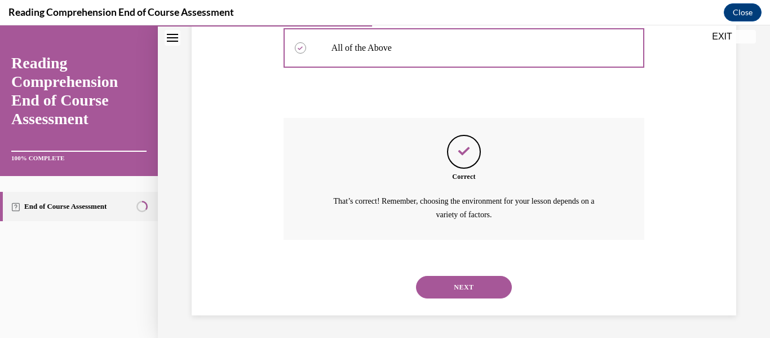
click at [460, 298] on button "NEXT" at bounding box center [464, 287] width 96 height 23
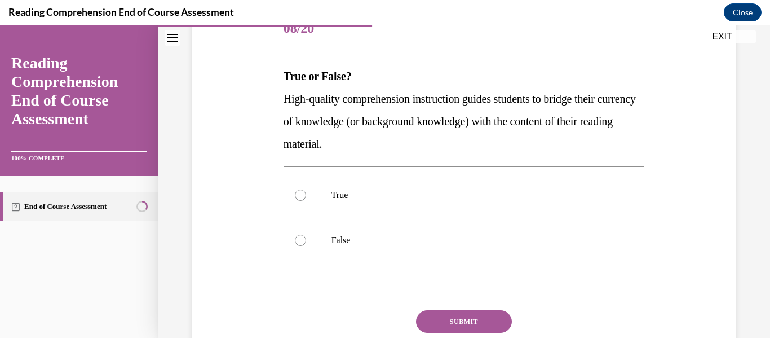
scroll to position [150, 0]
click at [370, 201] on label "True" at bounding box center [463, 194] width 361 height 45
click at [306, 200] on input "True" at bounding box center [300, 194] width 11 height 11
radio input "true"
click at [458, 314] on button "SUBMIT" at bounding box center [464, 320] width 96 height 23
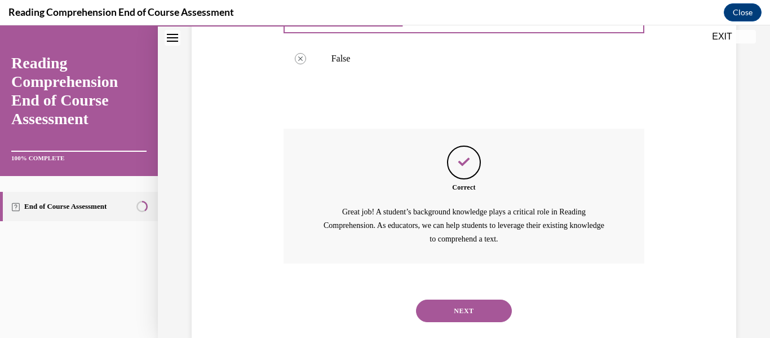
click at [458, 314] on button "NEXT" at bounding box center [464, 310] width 96 height 23
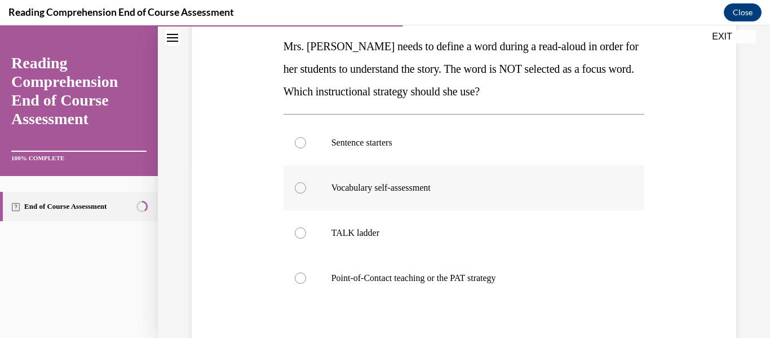
scroll to position [180, 0]
click at [397, 269] on label "Point-of-Contact teaching or the PAT strategy" at bounding box center [463, 277] width 361 height 45
click at [306, 272] on input "Point-of-Contact teaching or the PAT strategy" at bounding box center [300, 277] width 11 height 11
radio input "true"
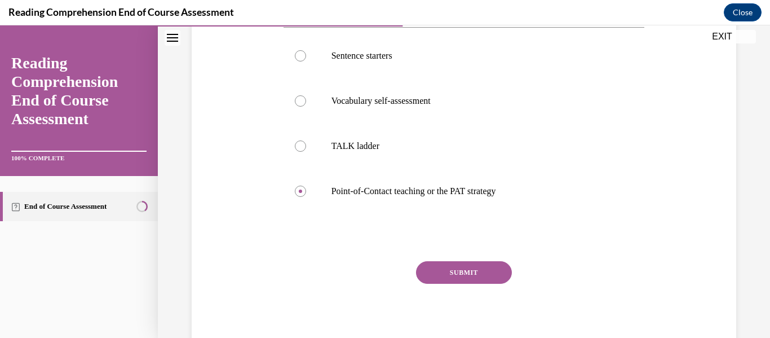
scroll to position [267, 0]
click at [475, 271] on button "SUBMIT" at bounding box center [464, 271] width 96 height 23
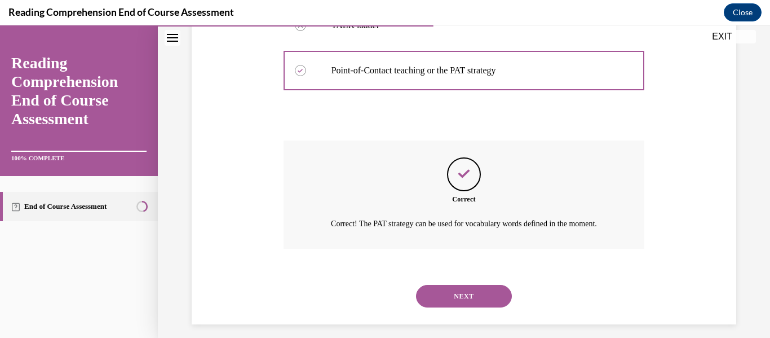
click at [463, 303] on button "NEXT" at bounding box center [464, 296] width 96 height 23
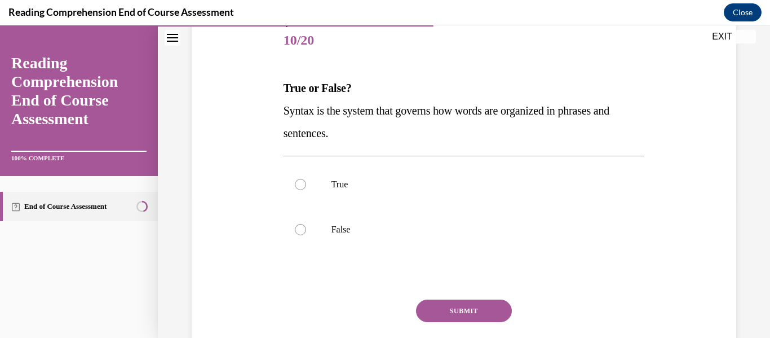
scroll to position [139, 0]
click at [336, 178] on label "True" at bounding box center [463, 183] width 361 height 45
click at [306, 178] on input "True" at bounding box center [300, 183] width 11 height 11
radio input "true"
click at [458, 307] on button "SUBMIT" at bounding box center [464, 310] width 96 height 23
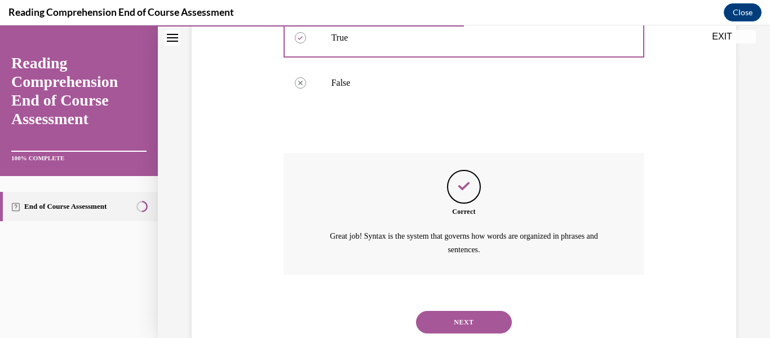
click at [457, 318] on button "NEXT" at bounding box center [464, 322] width 96 height 23
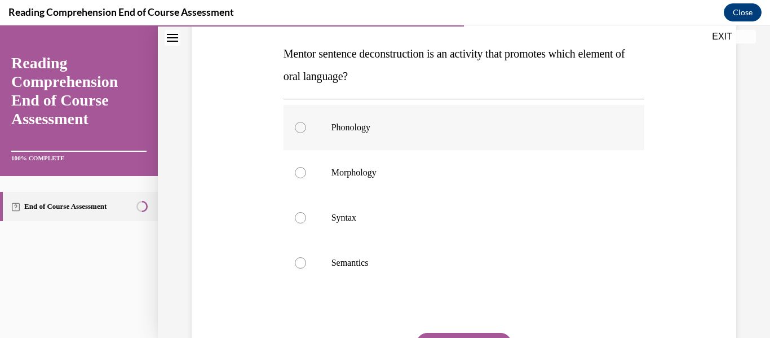
scroll to position [173, 0]
click at [380, 216] on p "Syntax" at bounding box center [473, 216] width 285 height 11
click at [306, 216] on input "Syntax" at bounding box center [300, 216] width 11 height 11
radio input "true"
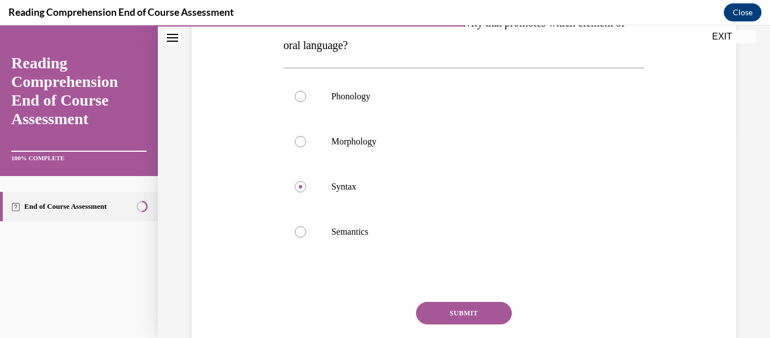
click at [459, 312] on button "SUBMIT" at bounding box center [464, 313] width 96 height 23
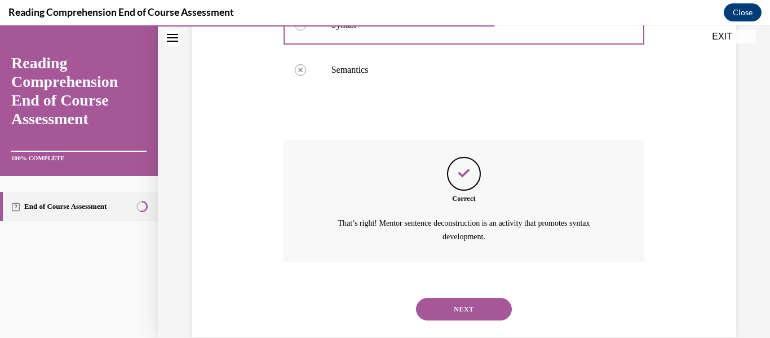
click at [458, 305] on button "NEXT" at bounding box center [464, 309] width 96 height 23
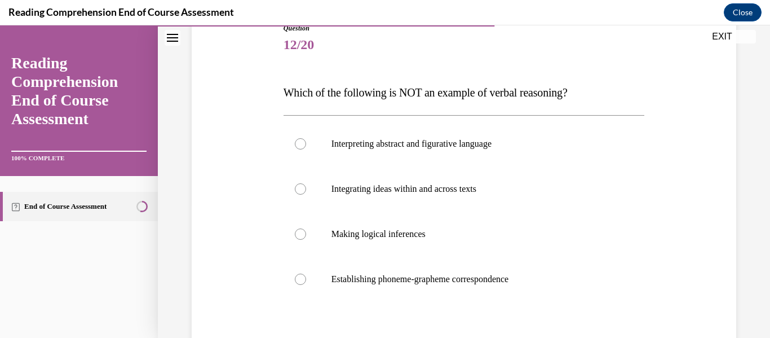
scroll to position [134, 0]
click at [349, 270] on label "Establishing phoneme-grapheme correspondence" at bounding box center [463, 278] width 361 height 45
click at [306, 273] on input "Establishing phoneme-grapheme correspondence" at bounding box center [300, 278] width 11 height 11
radio input "true"
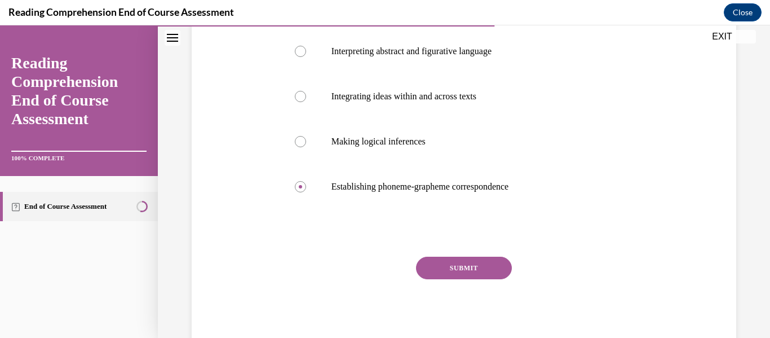
click at [458, 264] on button "SUBMIT" at bounding box center [464, 267] width 96 height 23
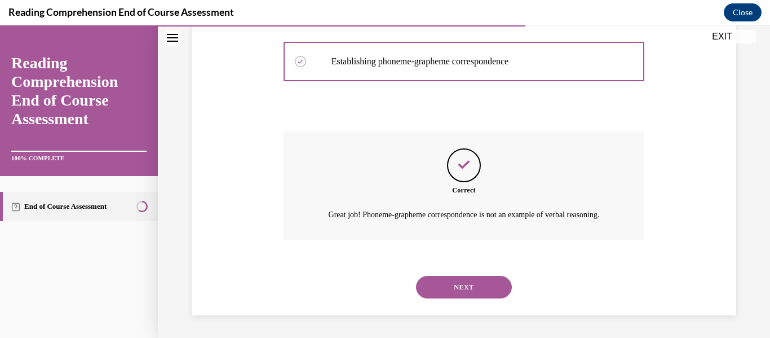
click at [462, 283] on button "NEXT" at bounding box center [464, 287] width 96 height 23
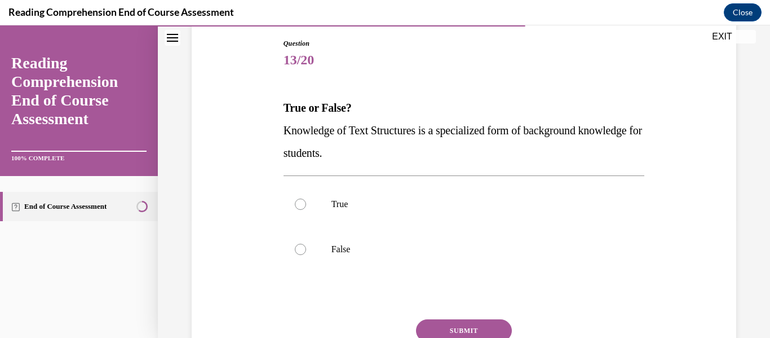
scroll to position [119, 0]
click at [378, 234] on label "False" at bounding box center [463, 248] width 361 height 45
click at [306, 243] on input "False" at bounding box center [300, 248] width 11 height 11
radio input "true"
click at [356, 216] on label "True" at bounding box center [463, 203] width 361 height 45
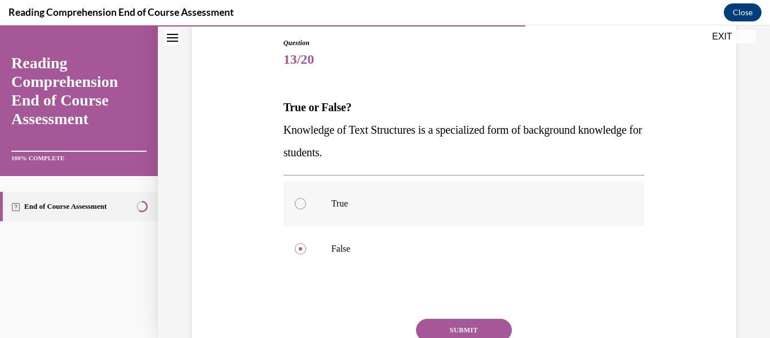
click at [306, 209] on input "True" at bounding box center [300, 203] width 11 height 11
radio input "true"
click at [462, 327] on button "SUBMIT" at bounding box center [464, 329] width 96 height 23
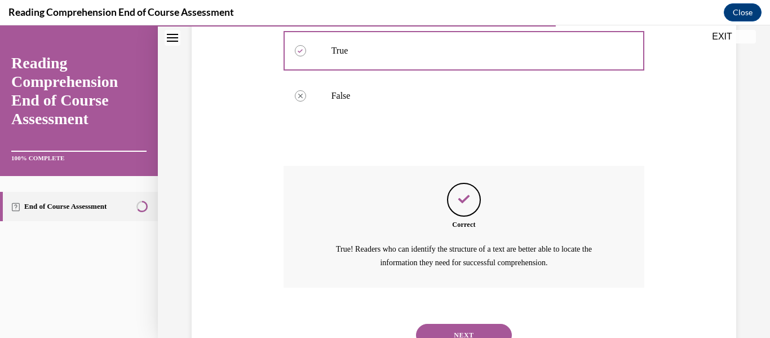
click at [459, 330] on button "NEXT" at bounding box center [464, 334] width 96 height 23
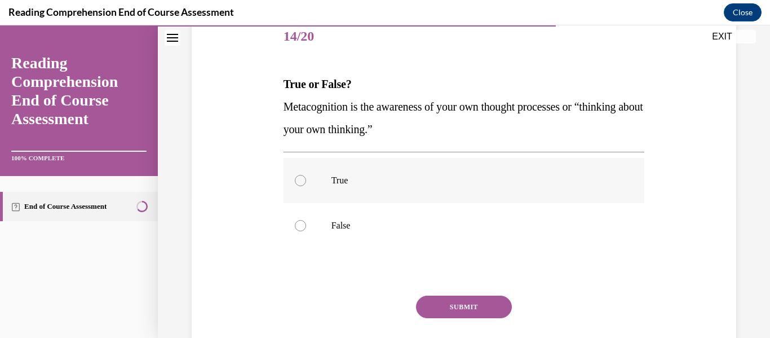
scroll to position [143, 0]
click at [405, 193] on label "True" at bounding box center [463, 179] width 361 height 45
click at [306, 185] on input "True" at bounding box center [300, 179] width 11 height 11
radio input "true"
click at [455, 299] on button "SUBMIT" at bounding box center [464, 306] width 96 height 23
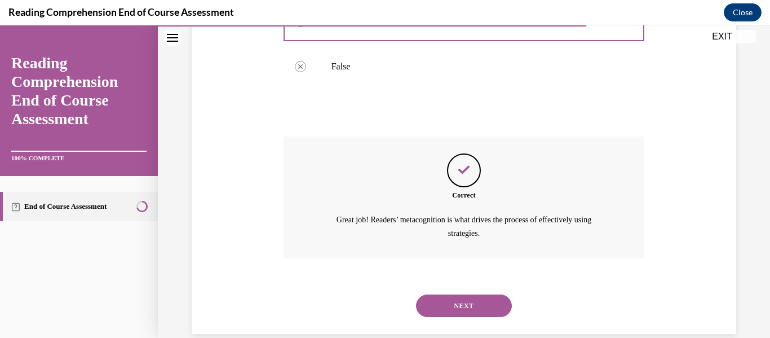
click at [456, 303] on button "NEXT" at bounding box center [464, 305] width 96 height 23
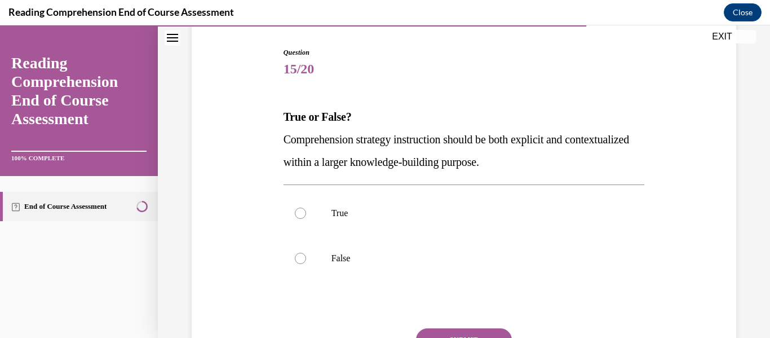
scroll to position [117, 0]
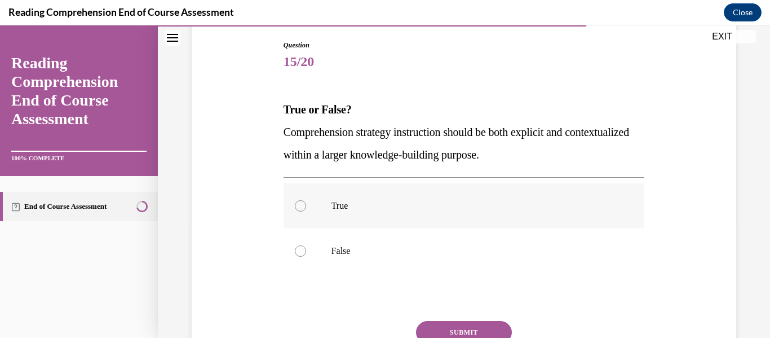
click at [430, 210] on p "True" at bounding box center [473, 205] width 285 height 11
click at [306, 210] on input "True" at bounding box center [300, 205] width 11 height 11
radio input "true"
click at [460, 327] on button "SUBMIT" at bounding box center [464, 332] width 96 height 23
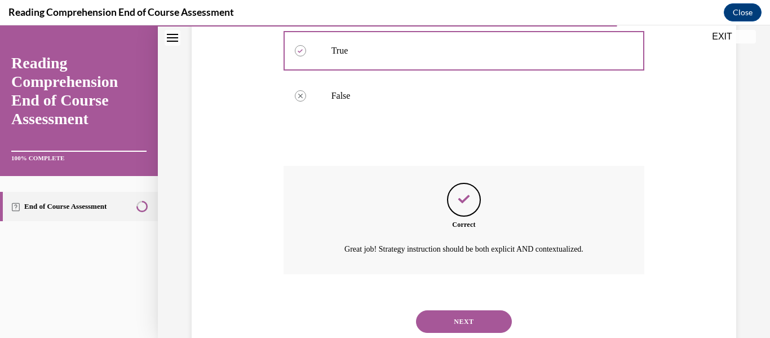
click at [460, 327] on button "NEXT" at bounding box center [464, 321] width 96 height 23
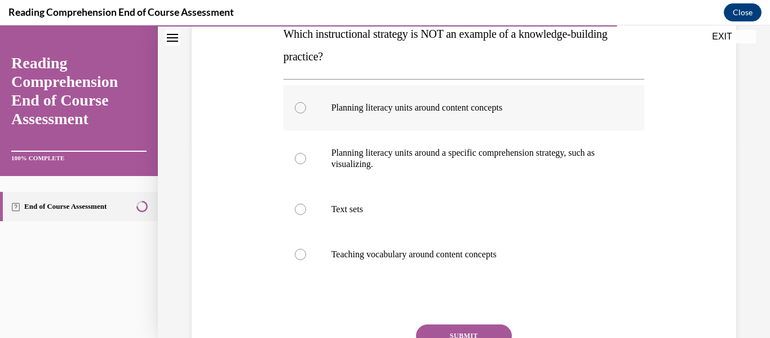
scroll to position [193, 0]
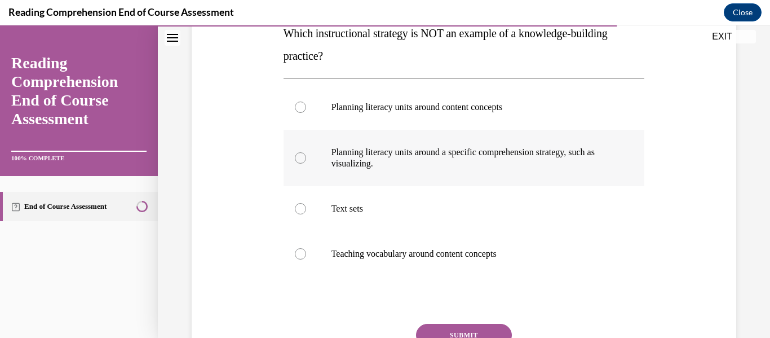
click at [373, 174] on label "Planning literacy units around a specific comprehension strategy, such as visua…" at bounding box center [463, 158] width 361 height 56
click at [306, 163] on input "Planning literacy units around a specific comprehension strategy, such as visua…" at bounding box center [300, 157] width 11 height 11
radio input "true"
click at [462, 330] on button "SUBMIT" at bounding box center [464, 334] width 96 height 23
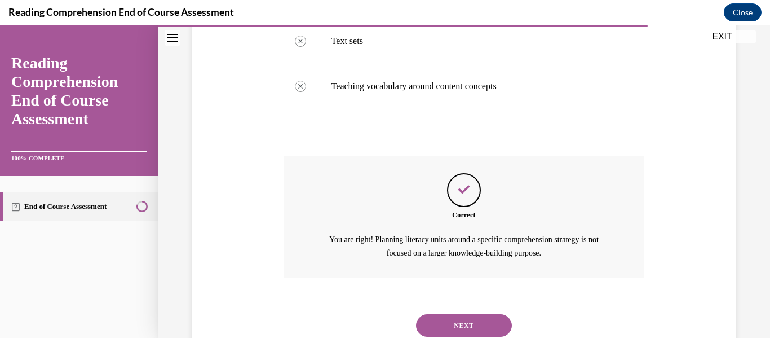
click at [460, 322] on button "NEXT" at bounding box center [464, 325] width 96 height 23
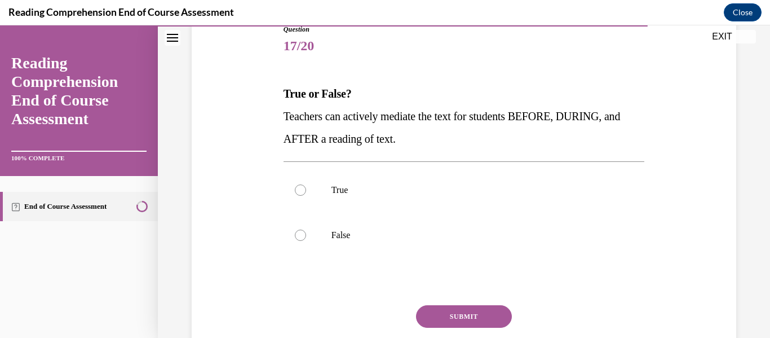
scroll to position [133, 0]
click at [396, 188] on p "True" at bounding box center [473, 189] width 285 height 11
click at [306, 188] on input "True" at bounding box center [300, 189] width 11 height 11
radio input "true"
click at [453, 316] on button "SUBMIT" at bounding box center [464, 315] width 96 height 23
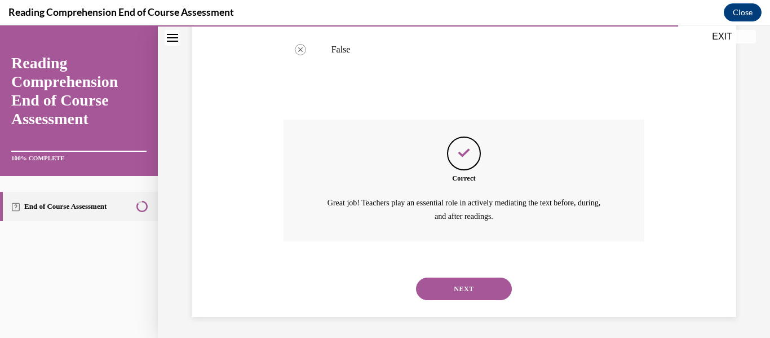
click at [461, 277] on button "NEXT" at bounding box center [464, 288] width 96 height 23
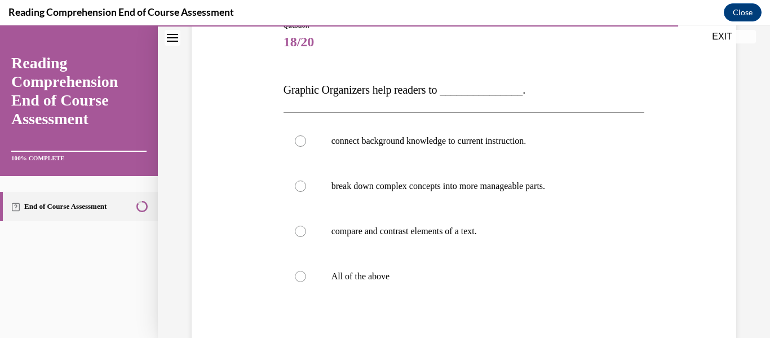
scroll to position [137, 0]
click at [335, 271] on p "All of the above" at bounding box center [473, 275] width 285 height 11
click at [306, 271] on input "All of the above" at bounding box center [300, 275] width 11 height 11
radio input "true"
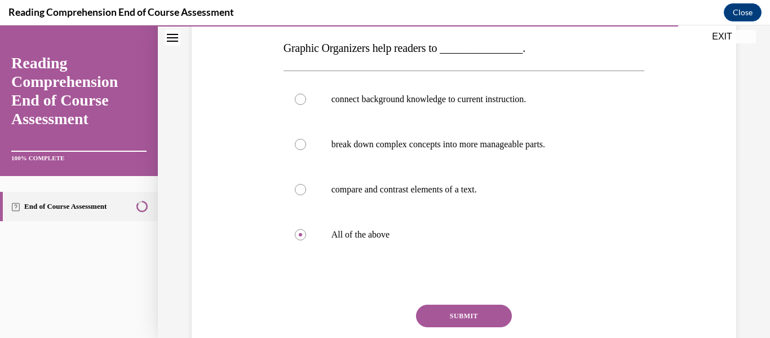
scroll to position [179, 0]
click at [460, 305] on button "SUBMIT" at bounding box center [464, 315] width 96 height 23
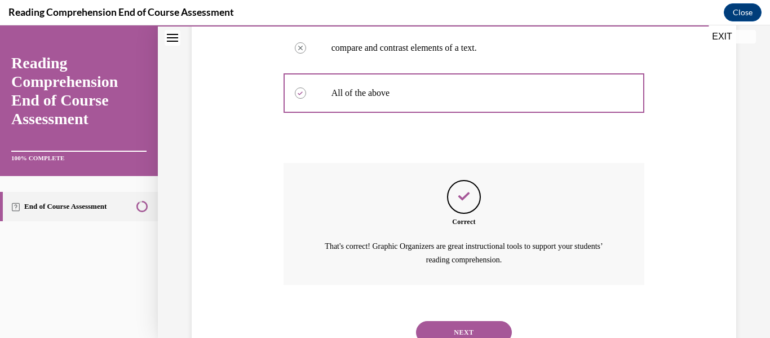
scroll to position [322, 0]
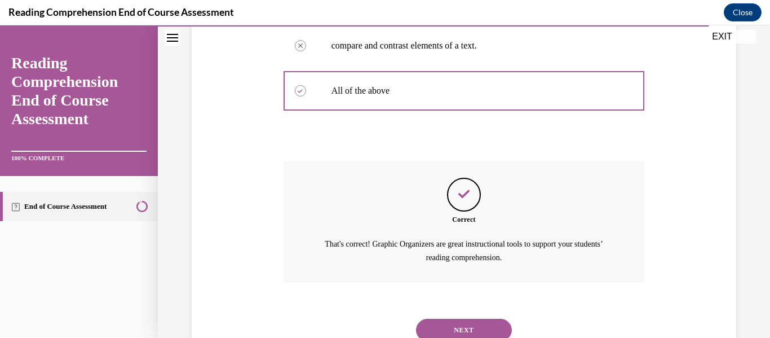
click at [460, 322] on button "NEXT" at bounding box center [464, 329] width 96 height 23
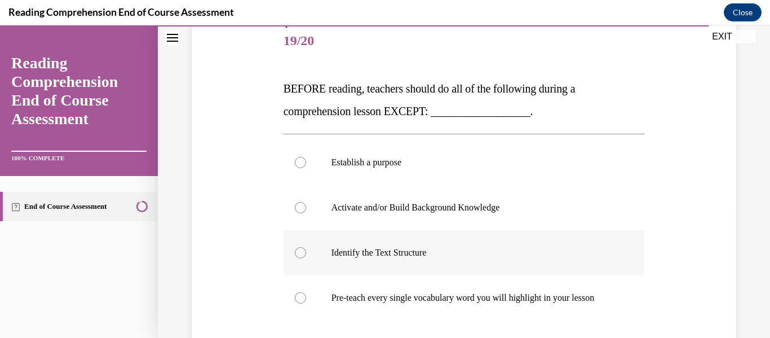
scroll to position [163, 0]
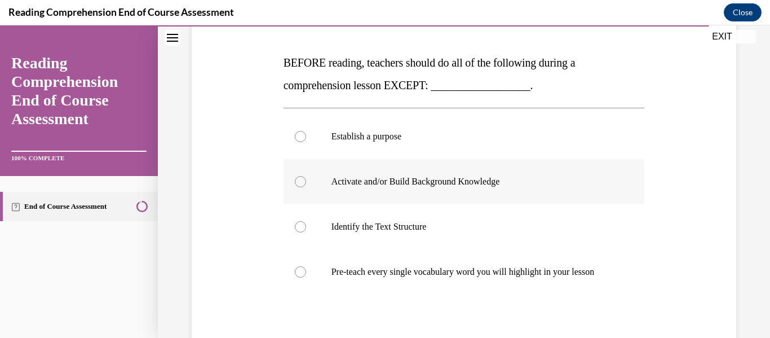
click at [343, 186] on p "Activate and/or Build Background Knowledge" at bounding box center [473, 181] width 285 height 11
click at [306, 186] on input "Activate and/or Build Background Knowledge" at bounding box center [300, 181] width 11 height 11
radio input "true"
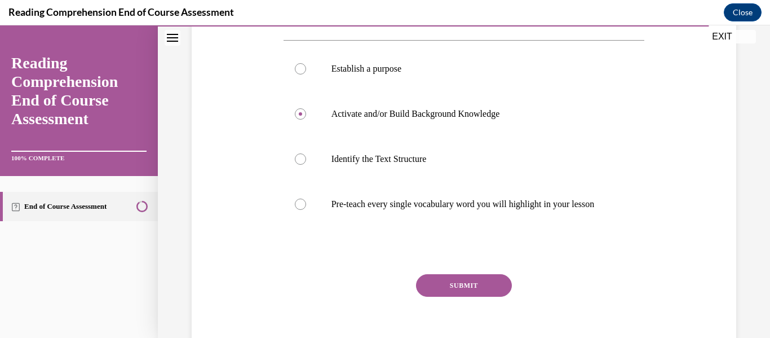
scroll to position [232, 0]
click at [459, 291] on button "SUBMIT" at bounding box center [464, 284] width 96 height 23
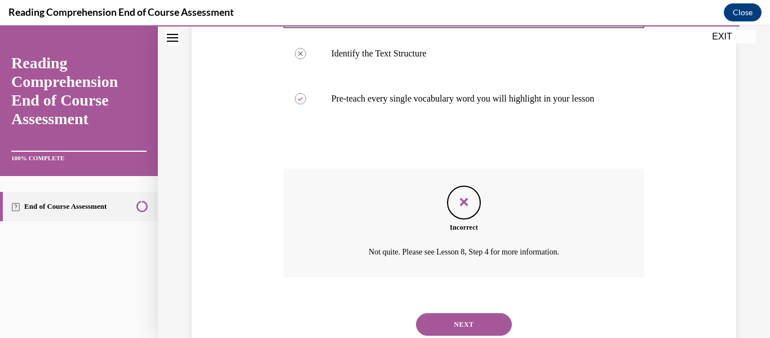
scroll to position [337, 0]
click at [464, 325] on button "NEXT" at bounding box center [464, 323] width 96 height 23
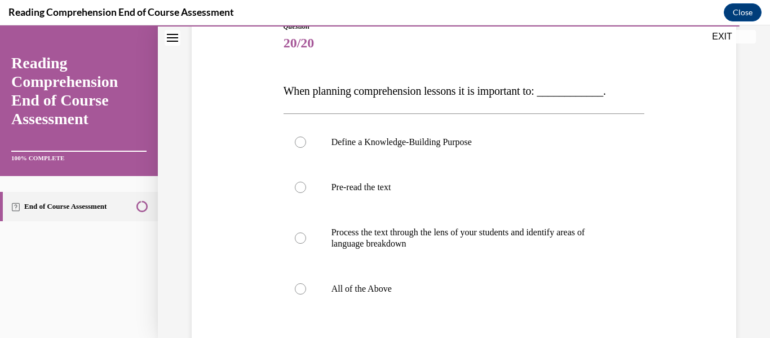
scroll to position [136, 0]
click at [354, 289] on p "All of the Above" at bounding box center [473, 287] width 285 height 11
click at [306, 289] on input "All of the Above" at bounding box center [300, 287] width 11 height 11
radio input "true"
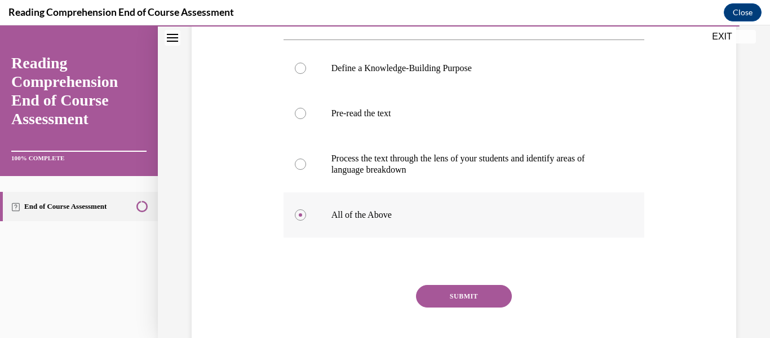
scroll to position [210, 0]
click at [454, 294] on button "SUBMIT" at bounding box center [464, 295] width 96 height 23
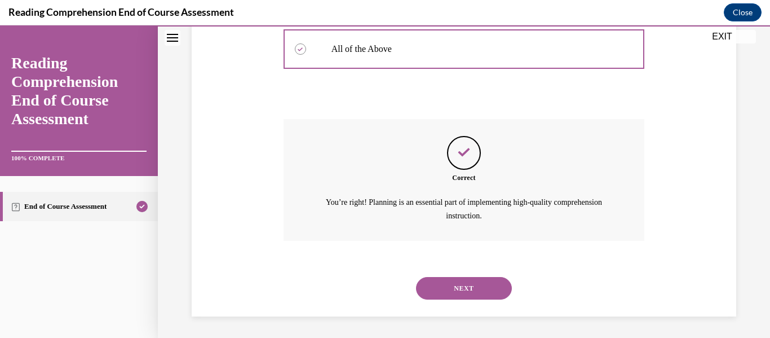
scroll to position [376, 0]
click at [454, 294] on button "NEXT" at bounding box center [464, 287] width 96 height 23
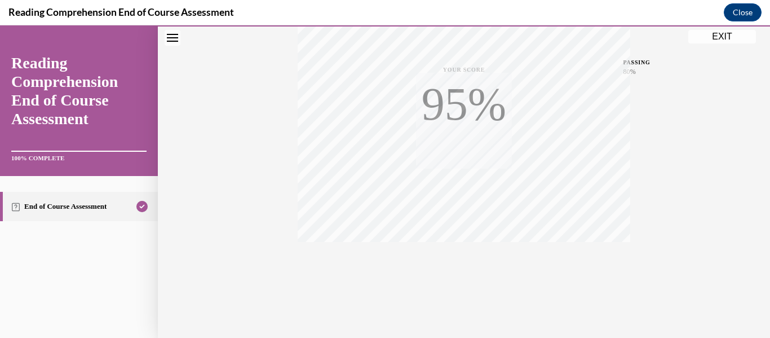
scroll to position [265, 0]
click at [720, 36] on button "EXIT" at bounding box center [722, 37] width 68 height 14
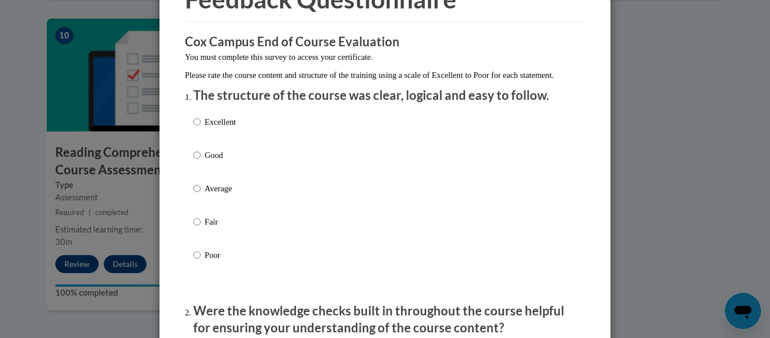
scroll to position [72, 0]
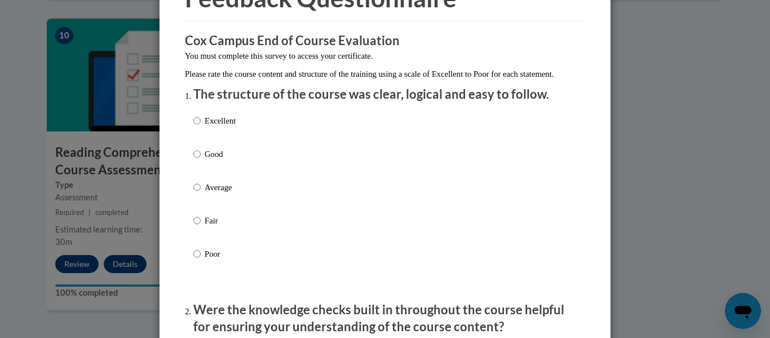
click at [212, 173] on label "Good" at bounding box center [214, 163] width 42 height 30
click at [201, 160] on input "Good" at bounding box center [196, 154] width 7 height 12
radio input "true"
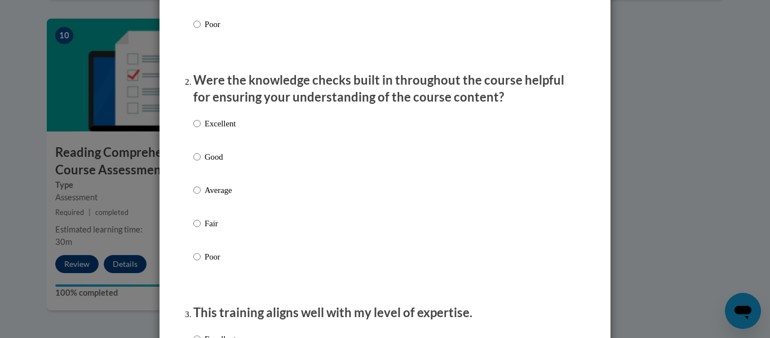
scroll to position [302, 0]
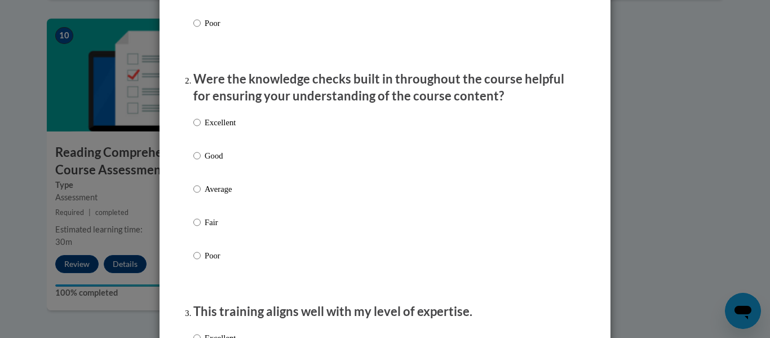
click at [214, 162] on p "Good" at bounding box center [220, 155] width 31 height 12
click at [201, 162] on input "Good" at bounding box center [196, 155] width 7 height 12
radio input "true"
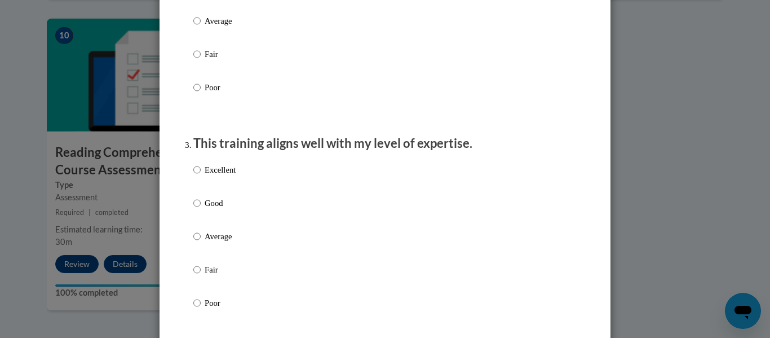
scroll to position [471, 0]
click at [200, 249] on label "Average" at bounding box center [214, 244] width 42 height 30
click at [200, 242] on input "Average" at bounding box center [196, 235] width 7 height 12
radio input "true"
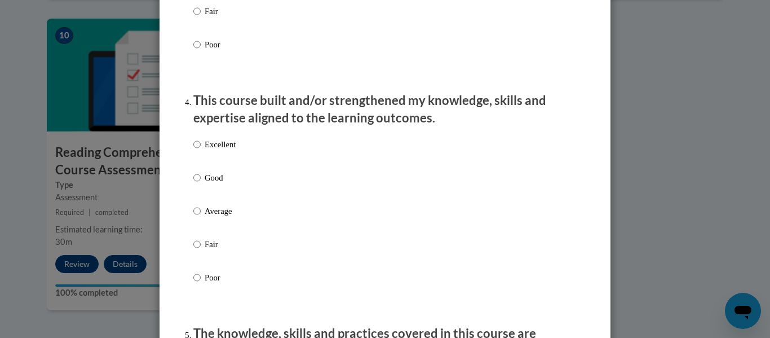
scroll to position [734, 0]
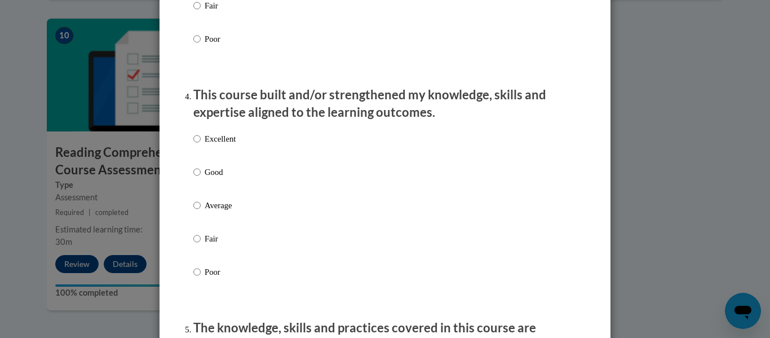
click at [205, 276] on p "Poor" at bounding box center [220, 271] width 31 height 12
click at [201, 276] on input "Poor" at bounding box center [196, 271] width 7 height 12
radio input "true"
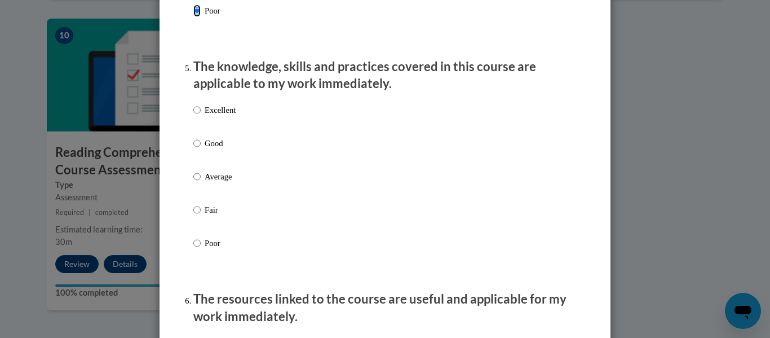
scroll to position [995, 0]
click at [205, 182] on p "Average" at bounding box center [220, 176] width 31 height 12
click at [201, 182] on input "Average" at bounding box center [196, 176] width 7 height 12
radio input "true"
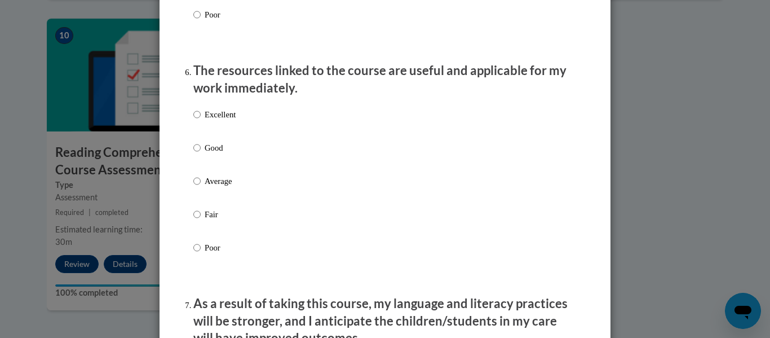
scroll to position [1224, 0]
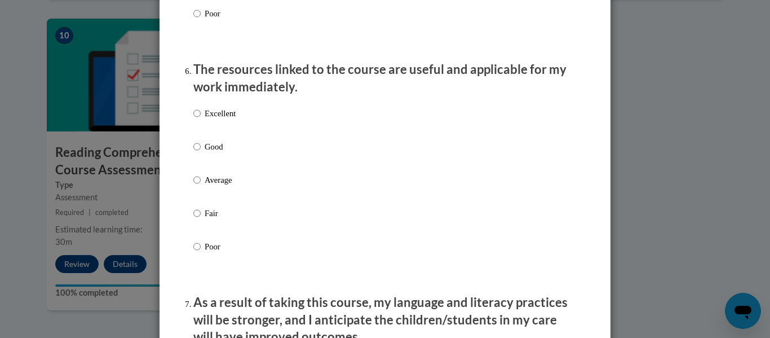
click at [214, 186] on p "Average" at bounding box center [220, 180] width 31 height 12
click at [201, 186] on input "Average" at bounding box center [196, 180] width 7 height 12
radio input "true"
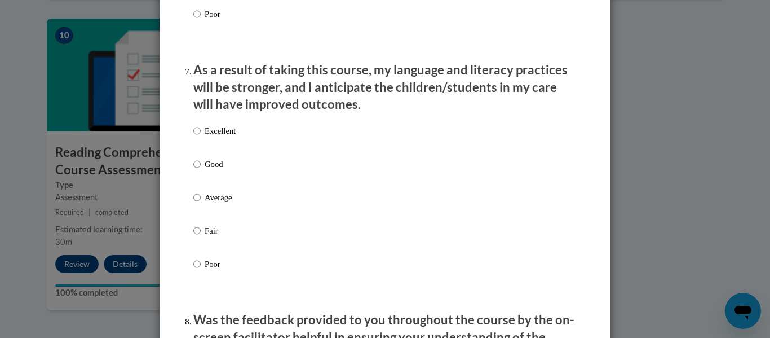
scroll to position [1457, 0]
click at [199, 237] on label "Fair" at bounding box center [214, 239] width 42 height 30
click at [199, 236] on input "Fair" at bounding box center [196, 230] width 7 height 12
radio input "true"
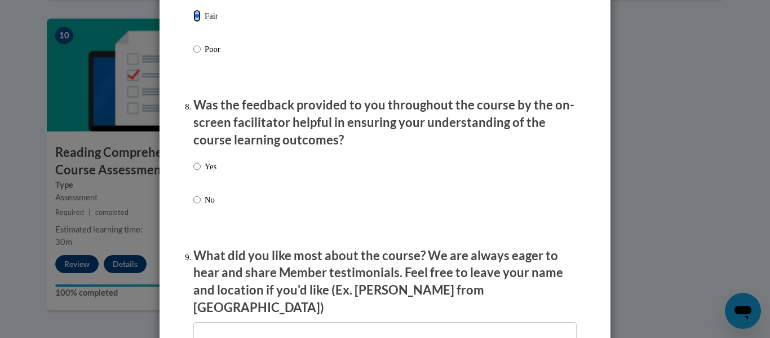
scroll to position [1672, 0]
click at [198, 170] on label "Yes" at bounding box center [204, 174] width 23 height 30
click at [198, 170] on input "Yes" at bounding box center [196, 165] width 7 height 12
radio input "true"
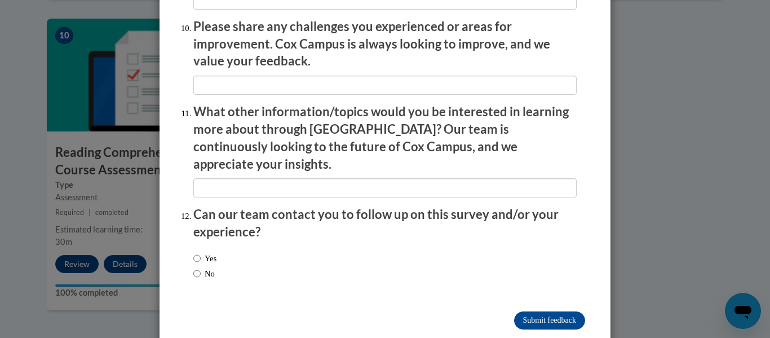
scroll to position [2004, 0]
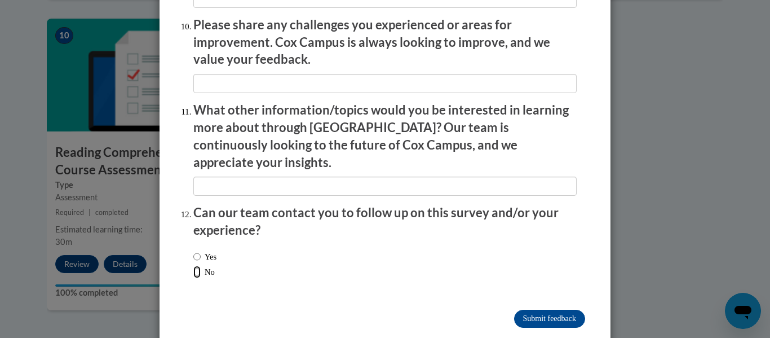
click at [193, 265] on input "No" at bounding box center [196, 271] width 7 height 12
radio input "true"
click at [548, 309] on input "Submit feedback" at bounding box center [549, 318] width 71 height 18
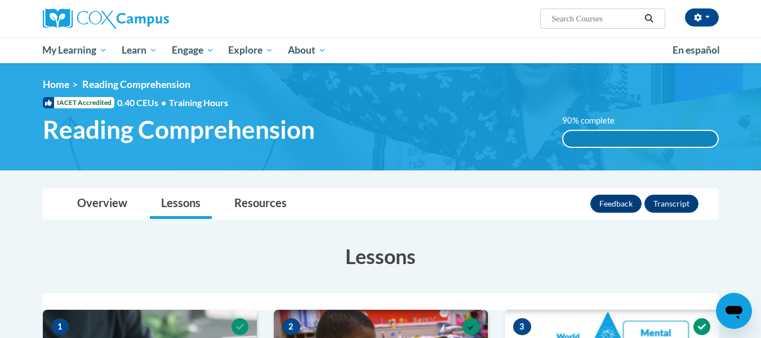
scroll to position [0, 0]
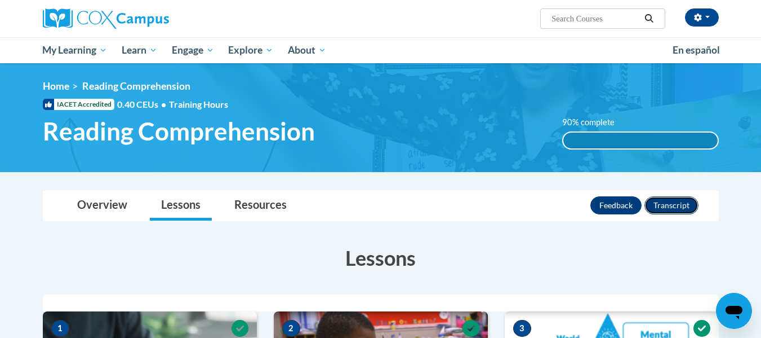
click at [667, 210] on button "Transcript" at bounding box center [672, 205] width 54 height 18
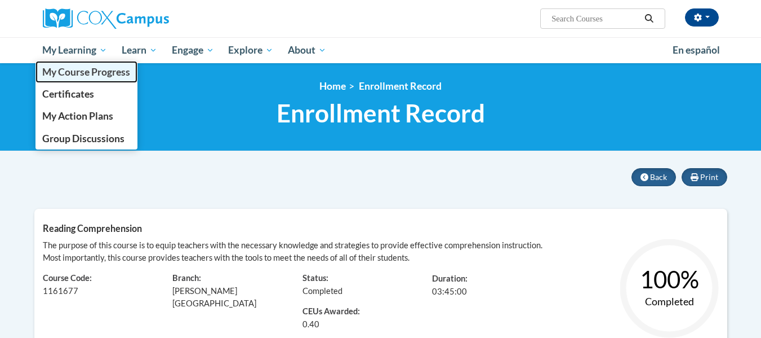
click at [91, 73] on span "My Course Progress" at bounding box center [86, 72] width 88 height 12
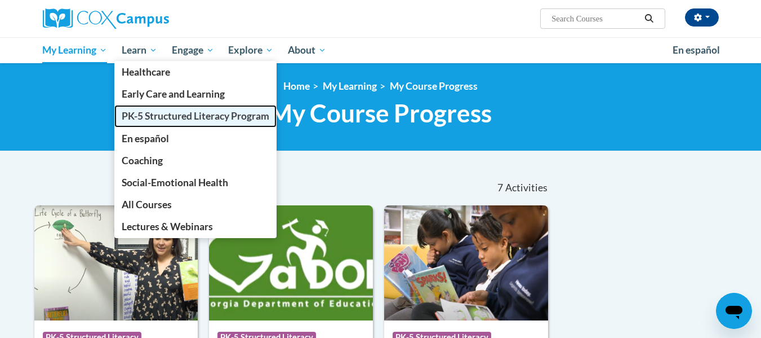
click at [187, 118] on span "PK-5 Structured Literacy Program" at bounding box center [196, 116] width 148 height 12
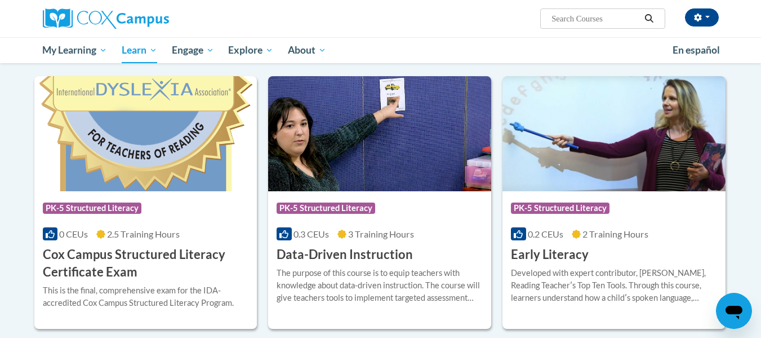
scroll to position [354, 0]
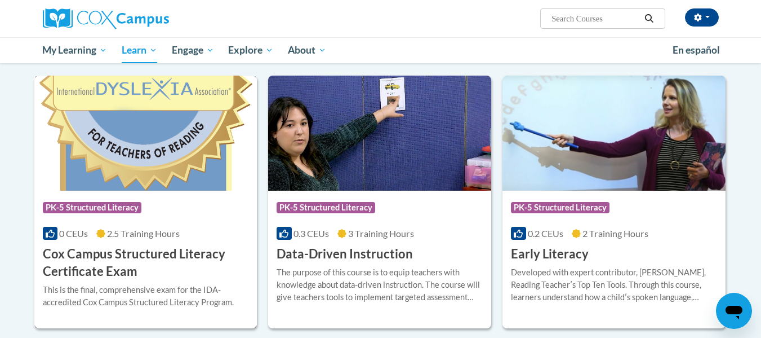
click at [100, 261] on h3 "Cox Campus Structured Literacy Certificate Exam" at bounding box center [146, 262] width 206 height 35
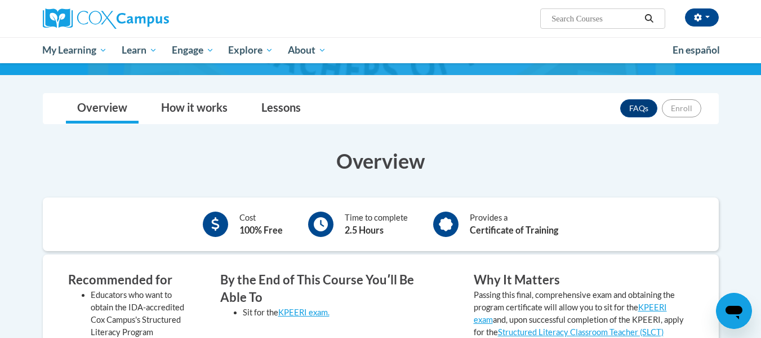
scroll to position [142, 0]
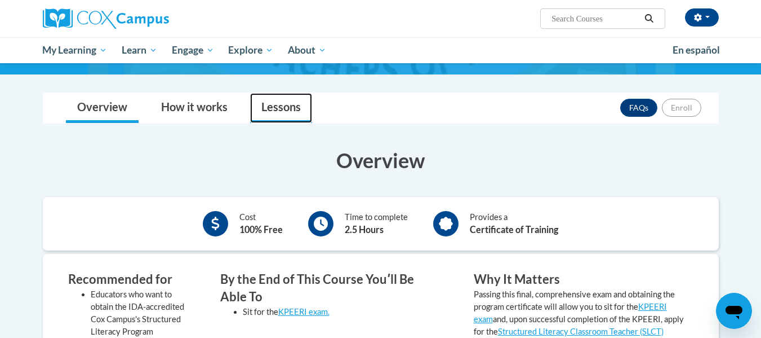
click at [267, 107] on link "Lessons" at bounding box center [281, 108] width 62 height 30
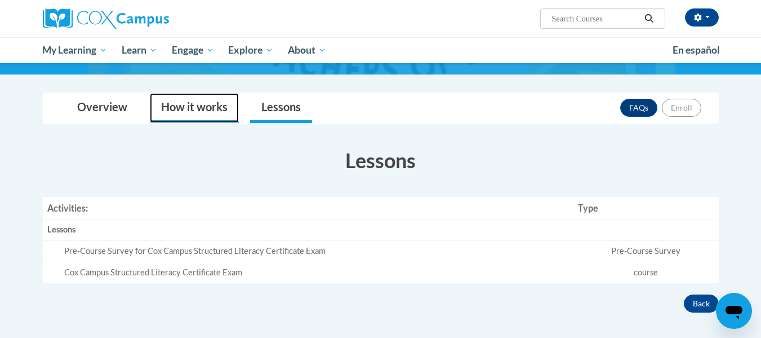
click at [192, 109] on link "How it works" at bounding box center [194, 108] width 89 height 30
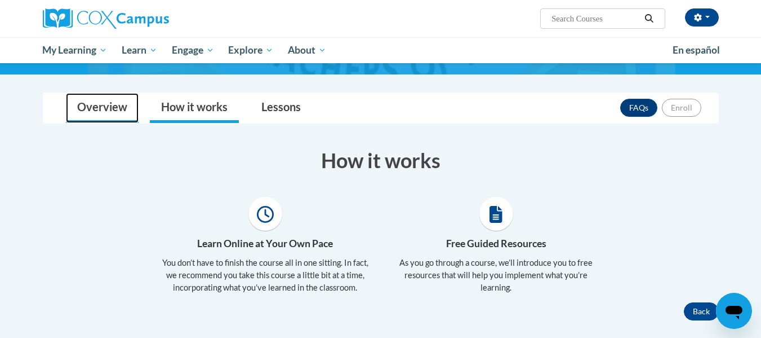
click at [123, 117] on link "Overview" at bounding box center [102, 108] width 73 height 30
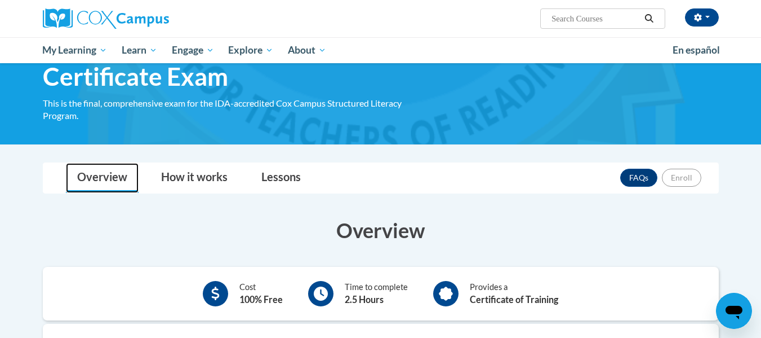
scroll to position [0, 0]
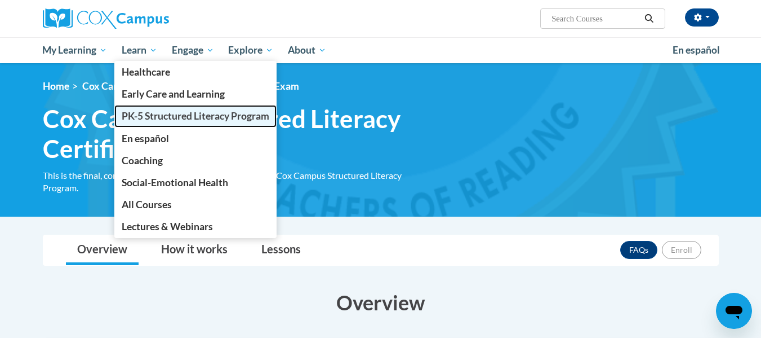
click at [152, 117] on span "PK-5 Structured Literacy Program" at bounding box center [196, 116] width 148 height 12
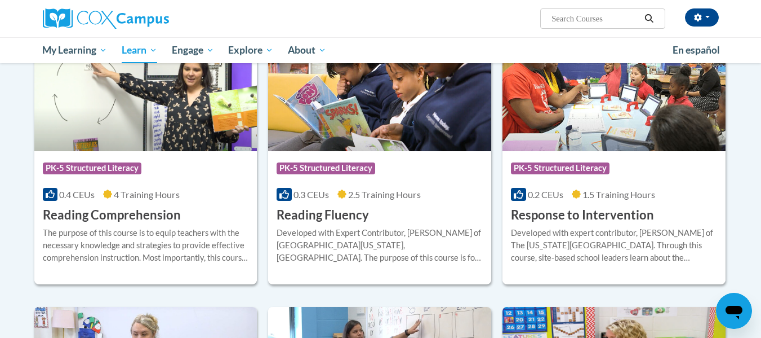
scroll to position [973, 0]
click at [556, 175] on span "PK-5 Structured Literacy" at bounding box center [561, 170] width 101 height 14
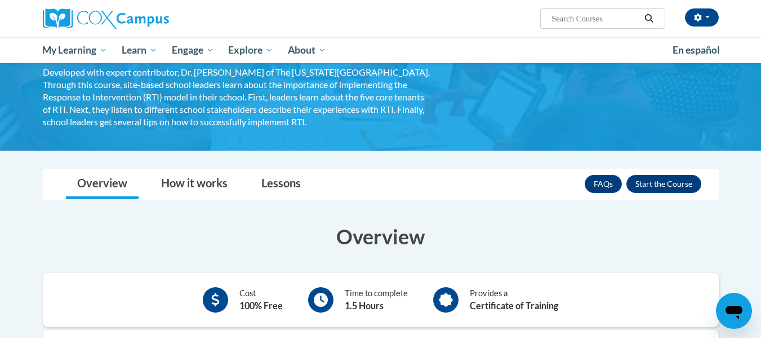
scroll to position [87, 0]
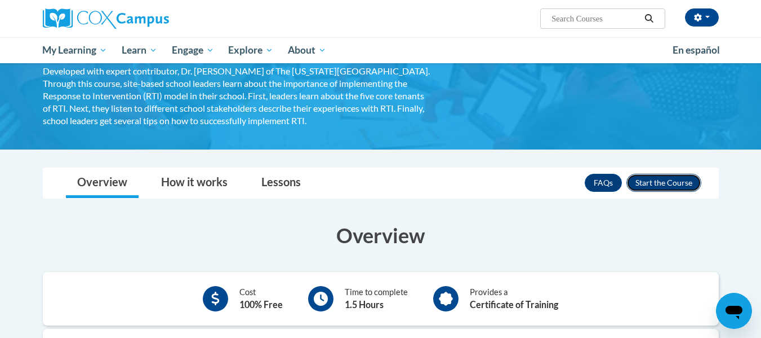
click at [641, 184] on button "Enroll" at bounding box center [664, 183] width 75 height 18
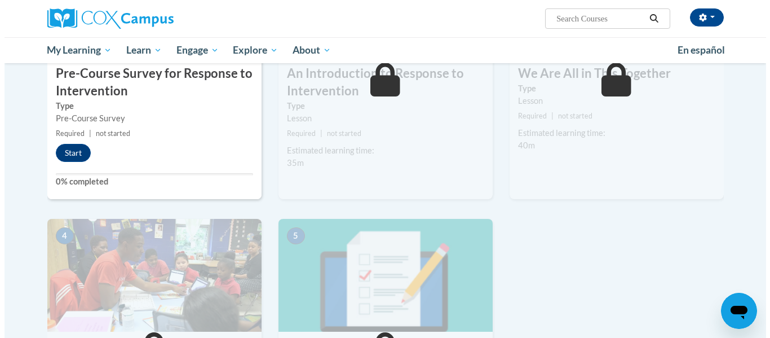
scroll to position [371, 0]
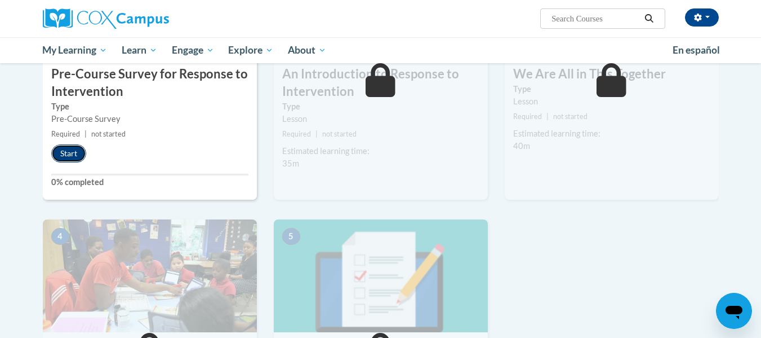
click at [66, 157] on button "Start" at bounding box center [68, 153] width 35 height 18
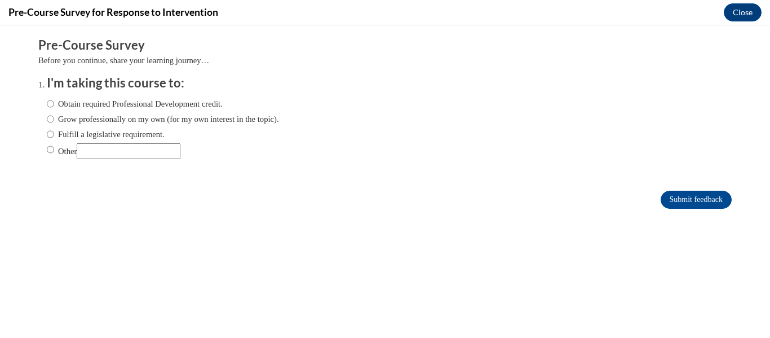
scroll to position [0, 0]
click at [47, 139] on label "Fulfill a legislative requirement." at bounding box center [106, 134] width 118 height 12
click at [47, 139] on input "Fulfill a legislative requirement." at bounding box center [50, 134] width 7 height 12
radio input "true"
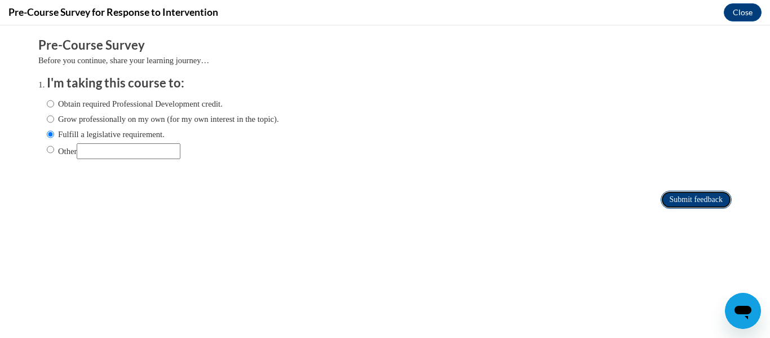
click at [680, 201] on input "Submit feedback" at bounding box center [696, 199] width 71 height 18
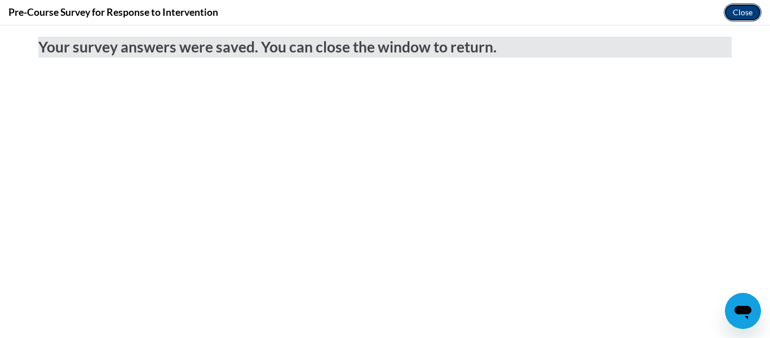
click at [733, 14] on button "Close" at bounding box center [743, 12] width 38 height 18
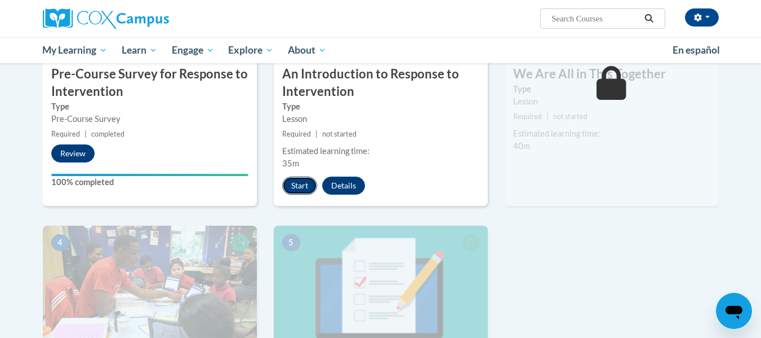
click at [302, 183] on button "Start" at bounding box center [299, 185] width 35 height 18
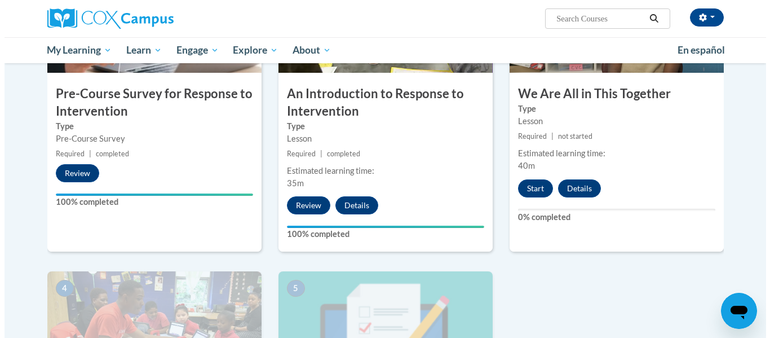
scroll to position [352, 0]
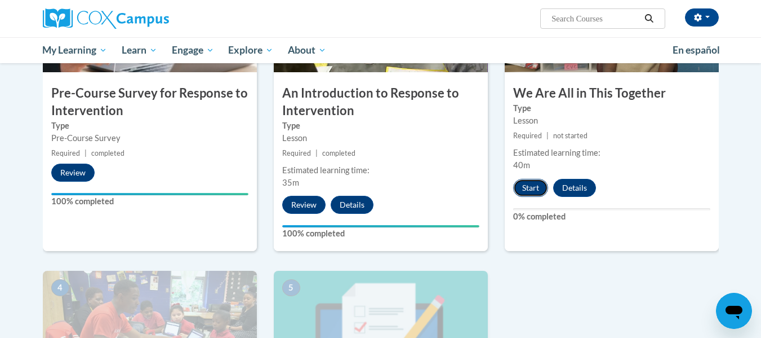
click at [531, 183] on button "Start" at bounding box center [530, 188] width 35 height 18
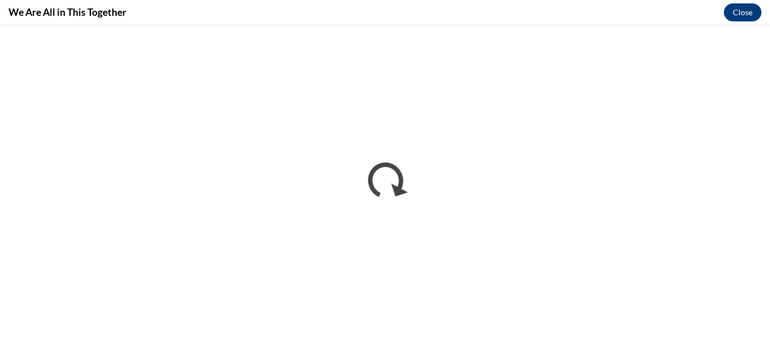
scroll to position [0, 0]
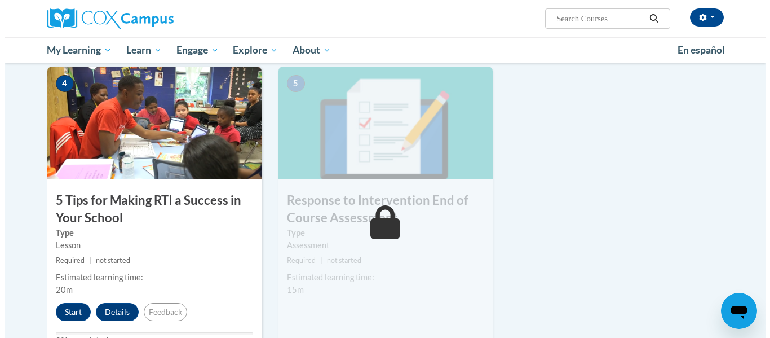
scroll to position [556, 0]
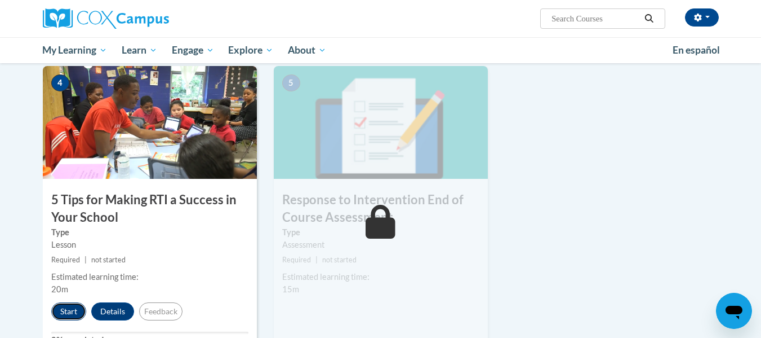
click at [65, 304] on button "Start" at bounding box center [68, 311] width 35 height 18
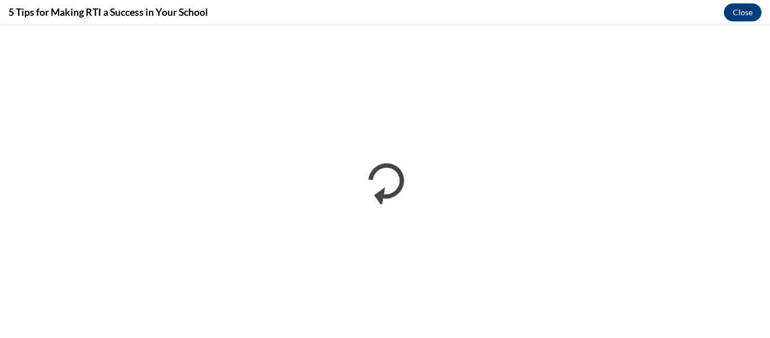
scroll to position [0, 0]
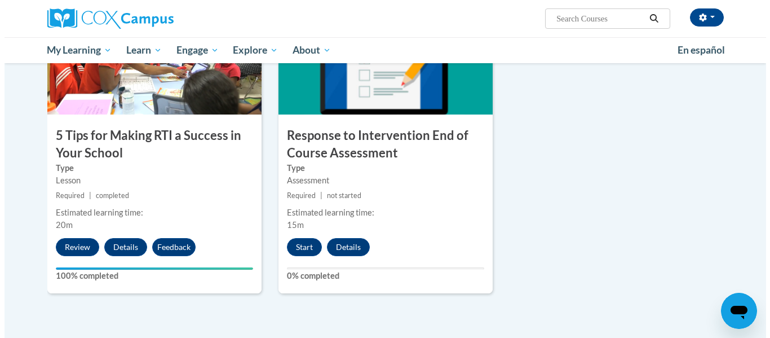
scroll to position [623, 0]
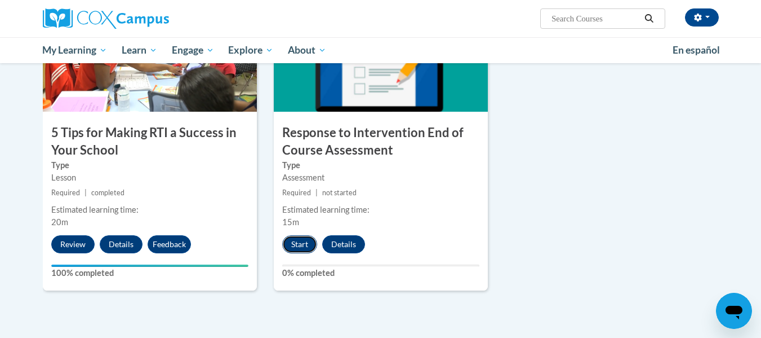
click at [303, 244] on button "Start" at bounding box center [299, 244] width 35 height 18
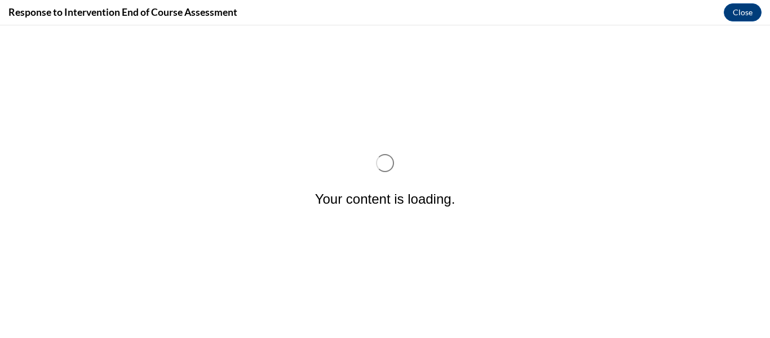
scroll to position [0, 0]
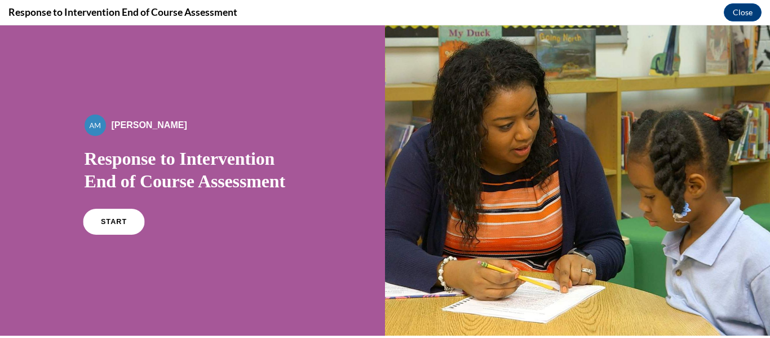
click at [97, 225] on link "START" at bounding box center [113, 222] width 61 height 26
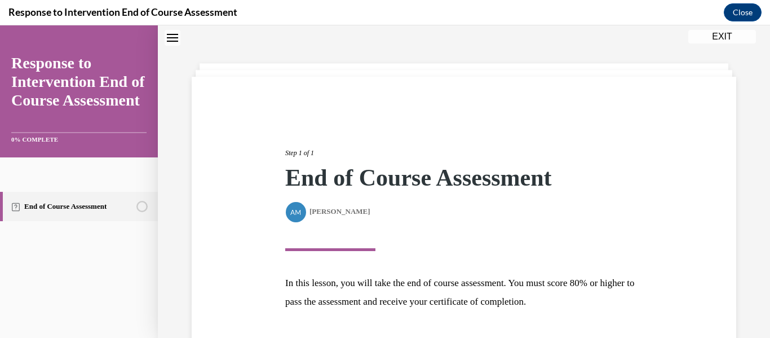
scroll to position [120, 0]
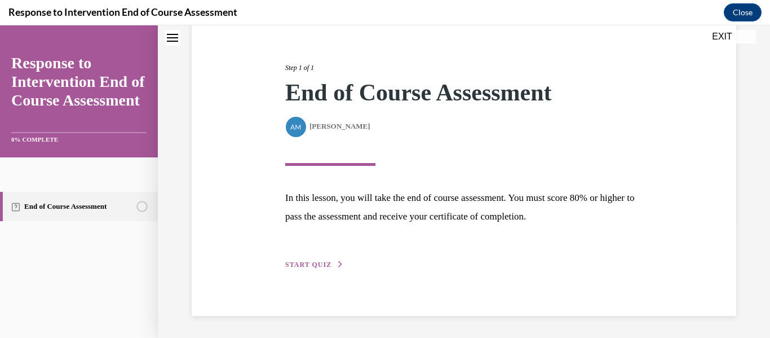
click at [318, 271] on div "Step 1 of 1 End of Course Assessment By Alexander Mackey Alexander Mackey In th…" at bounding box center [464, 154] width 544 height 324
click at [322, 261] on span "START QUIZ" at bounding box center [308, 264] width 46 height 8
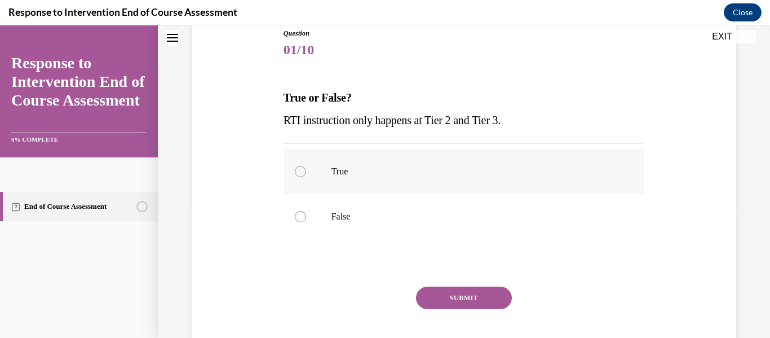
scroll to position [130, 0]
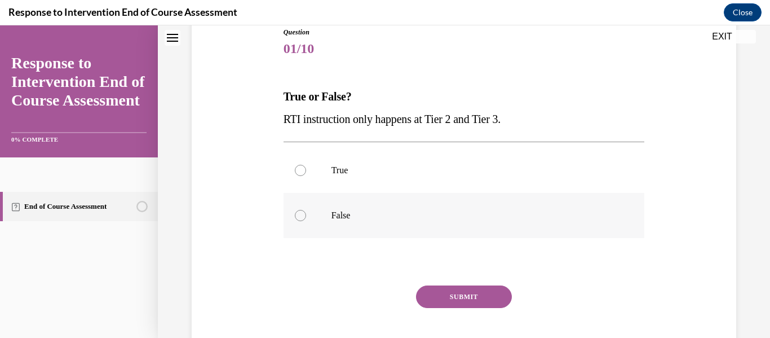
click at [320, 218] on label "False" at bounding box center [463, 215] width 361 height 45
click at [306, 218] on input "False" at bounding box center [300, 215] width 11 height 11
radio input "true"
click at [459, 302] on button "SUBMIT" at bounding box center [464, 296] width 96 height 23
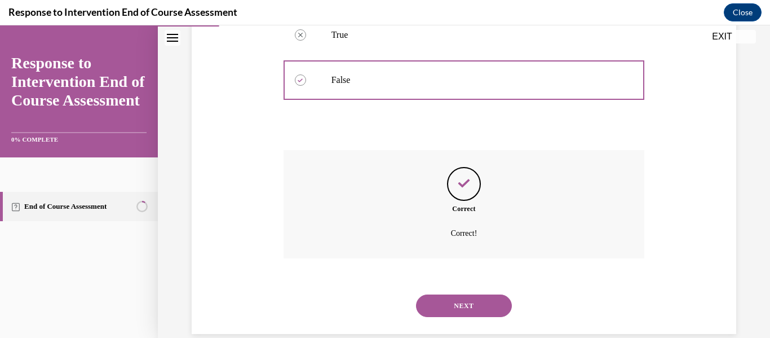
click at [456, 312] on button "NEXT" at bounding box center [464, 305] width 96 height 23
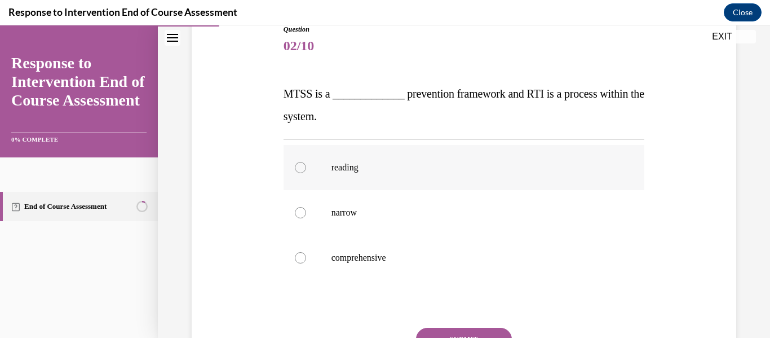
scroll to position [133, 0]
click at [330, 264] on label "comprehensive" at bounding box center [463, 256] width 361 height 45
click at [306, 263] on input "comprehensive" at bounding box center [300, 256] width 11 height 11
radio input "true"
click at [457, 331] on button "SUBMIT" at bounding box center [464, 338] width 96 height 23
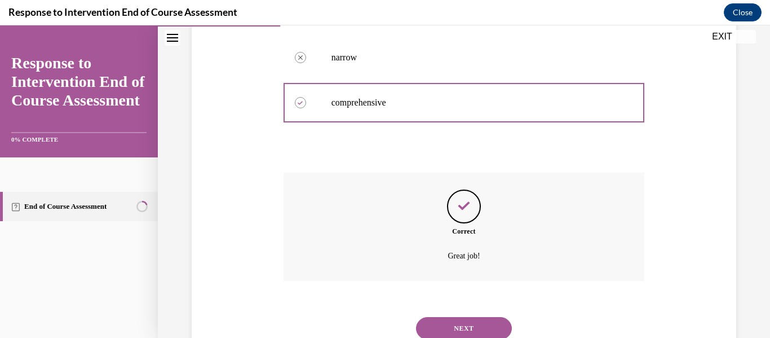
click at [459, 326] on button "NEXT" at bounding box center [464, 328] width 96 height 23
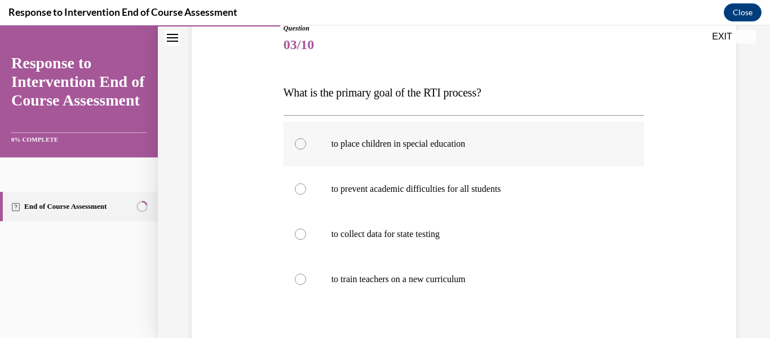
scroll to position [134, 0]
click at [303, 198] on label "to prevent academic difficulties for all students" at bounding box center [463, 188] width 361 height 45
click at [303, 194] on input "to prevent academic difficulties for all students" at bounding box center [300, 188] width 11 height 11
radio input "true"
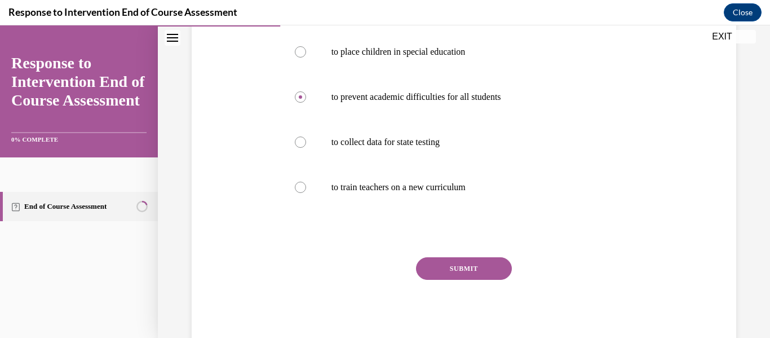
scroll to position [226, 0]
click at [456, 265] on button "SUBMIT" at bounding box center [464, 267] width 96 height 23
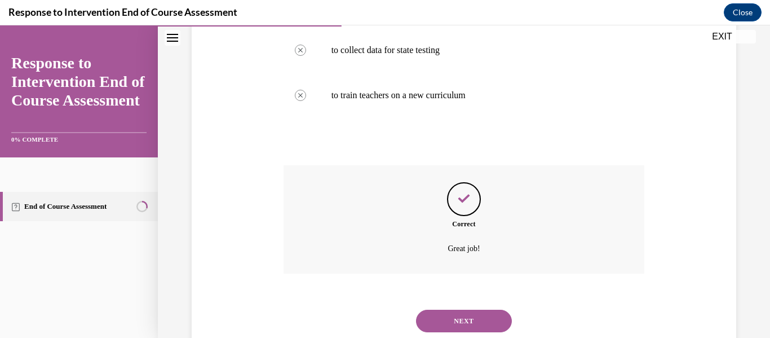
click at [458, 322] on button "NEXT" at bounding box center [464, 320] width 96 height 23
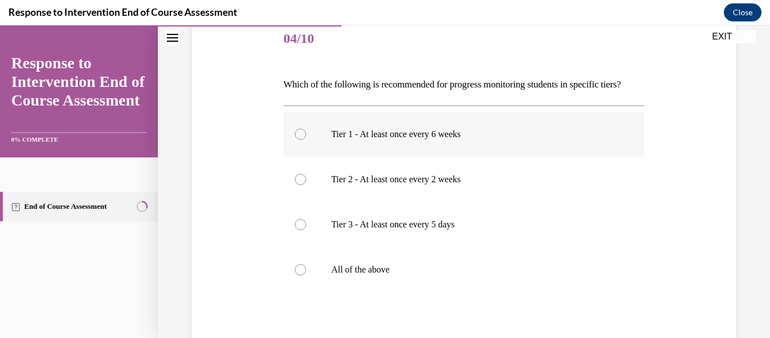
scroll to position [144, 0]
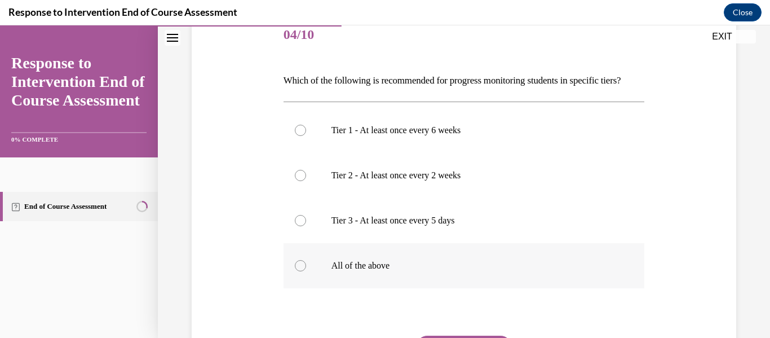
click at [297, 271] on div at bounding box center [300, 265] width 11 height 11
click at [297, 271] on input "All of the above" at bounding box center [300, 265] width 11 height 11
radio input "true"
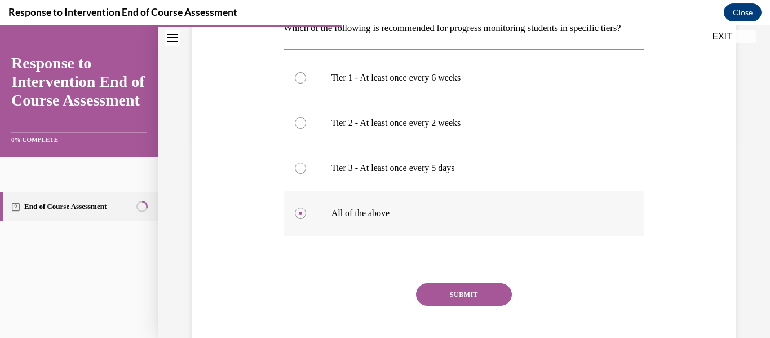
scroll to position [197, 0]
click at [459, 305] on button "SUBMIT" at bounding box center [464, 293] width 96 height 23
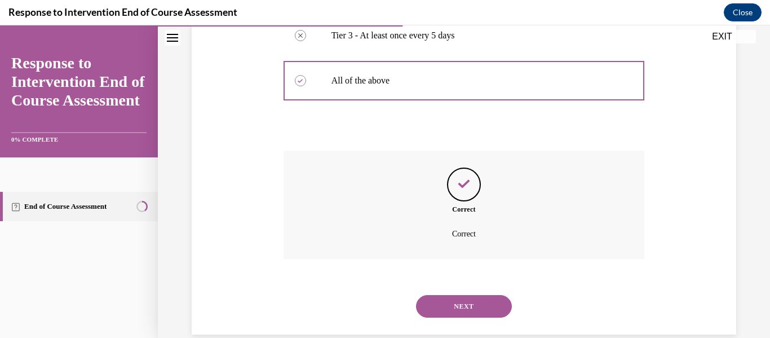
click at [458, 317] on button "NEXT" at bounding box center [464, 306] width 96 height 23
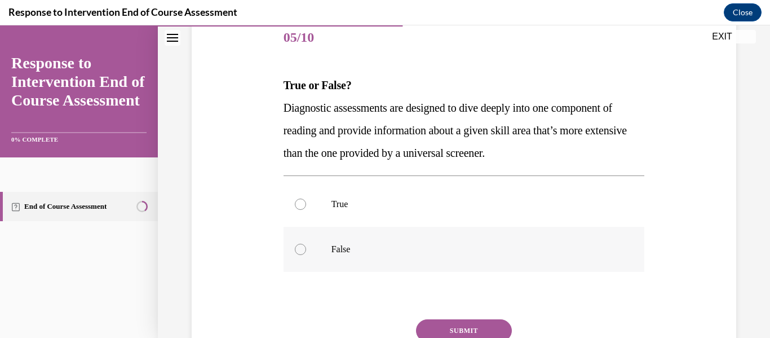
scroll to position [143, 0]
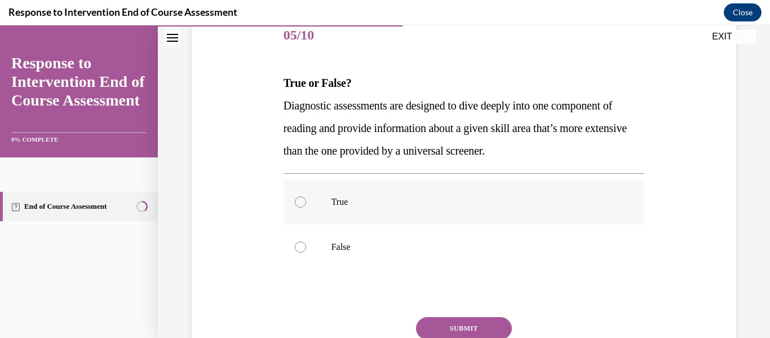
click at [298, 190] on label "True" at bounding box center [463, 201] width 361 height 45
click at [298, 196] on input "True" at bounding box center [300, 201] width 11 height 11
radio input "true"
click at [457, 323] on button "SUBMIT" at bounding box center [464, 328] width 96 height 23
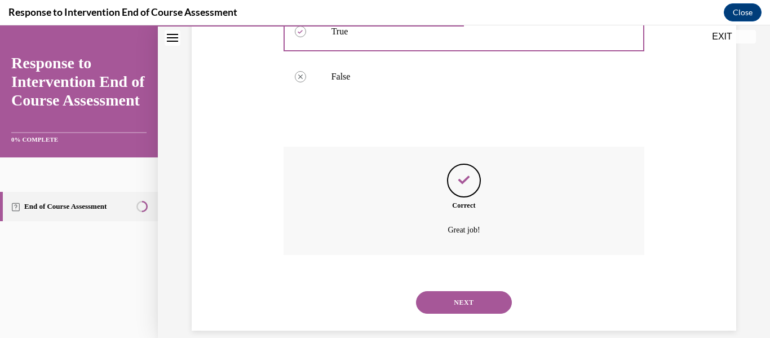
click at [458, 298] on button "NEXT" at bounding box center [464, 302] width 96 height 23
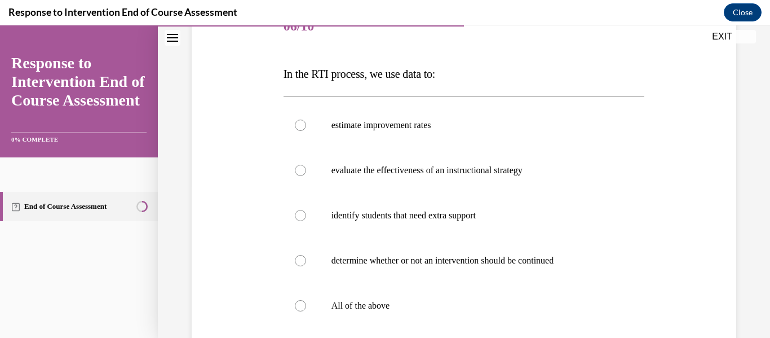
scroll to position [154, 0]
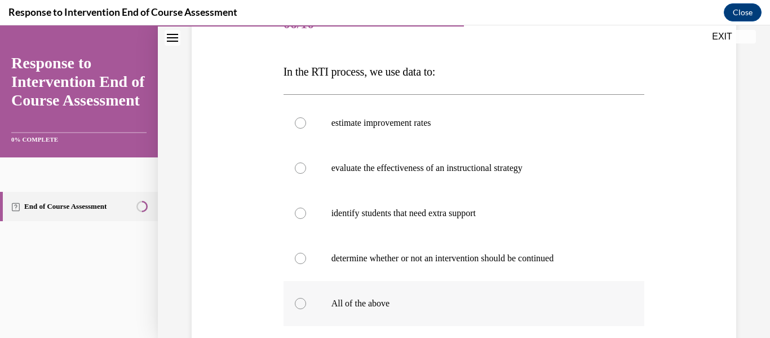
click at [304, 304] on label "All of the above" at bounding box center [463, 303] width 361 height 45
click at [304, 304] on input "All of the above" at bounding box center [300, 303] width 11 height 11
radio input "true"
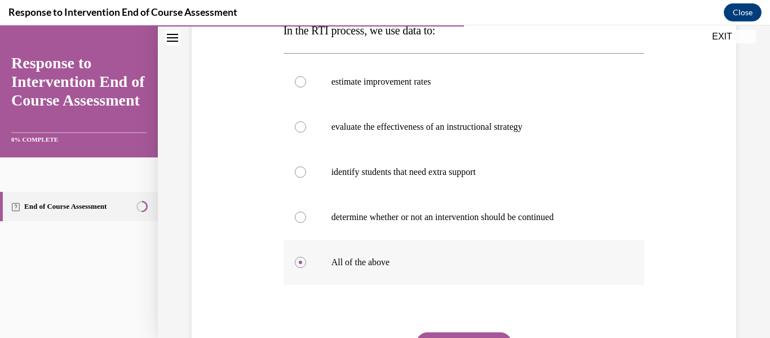
scroll to position [197, 0]
click at [462, 330] on div "Question 06/10 In the RTI process, we use data to: estimate improvement rates e…" at bounding box center [463, 191] width 361 height 463
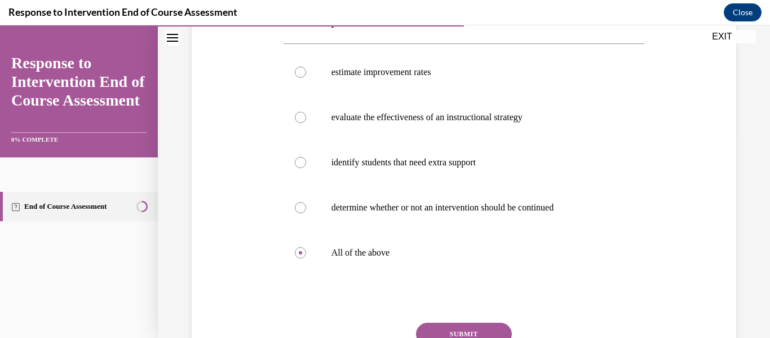
scroll to position [206, 0]
click at [457, 323] on button "SUBMIT" at bounding box center [464, 333] width 96 height 23
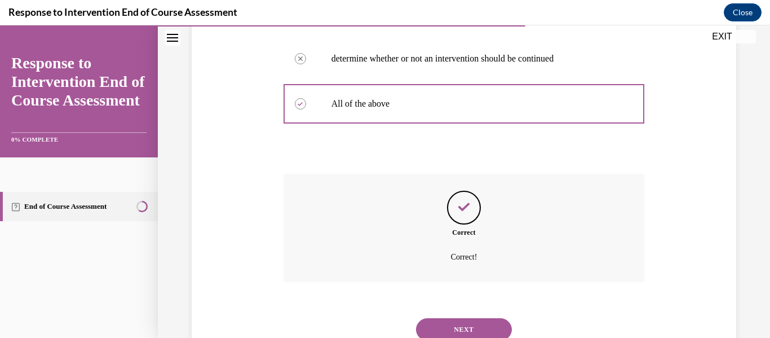
scroll to position [355, 0]
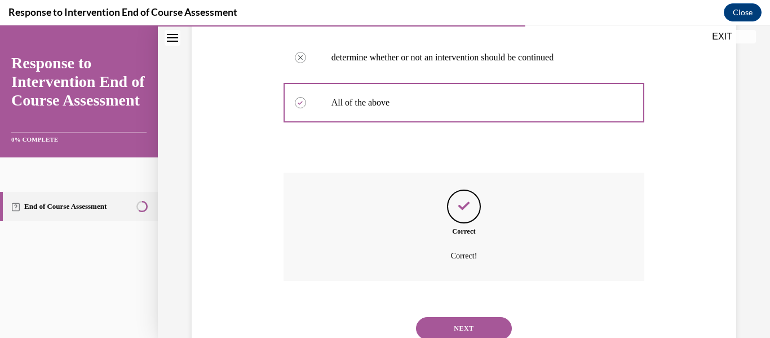
click at [460, 329] on button "NEXT" at bounding box center [464, 328] width 96 height 23
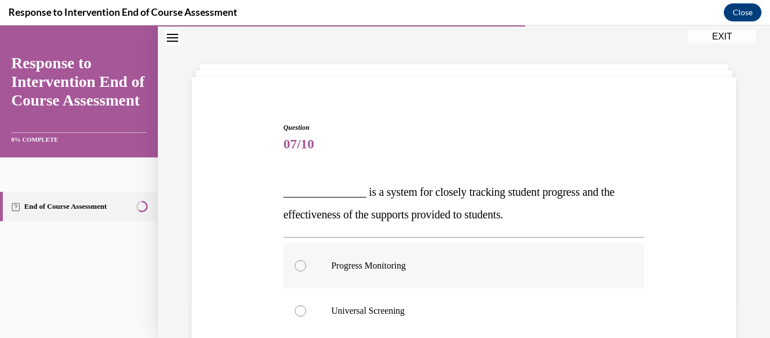
click at [347, 266] on p "Progress Monitoring" at bounding box center [473, 265] width 285 height 11
click at [306, 266] on input "Progress Monitoring" at bounding box center [300, 265] width 11 height 11
radio input "true"
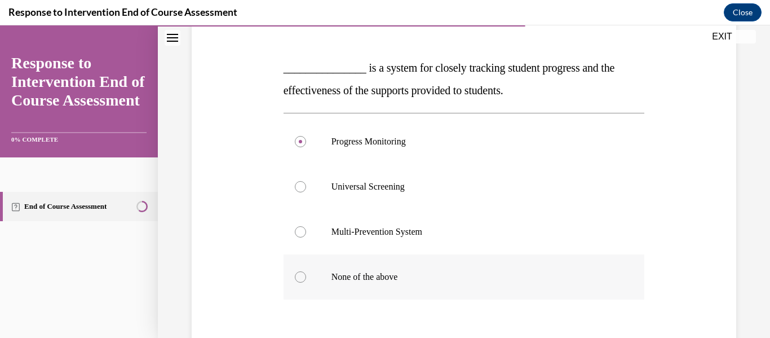
scroll to position [185, 0]
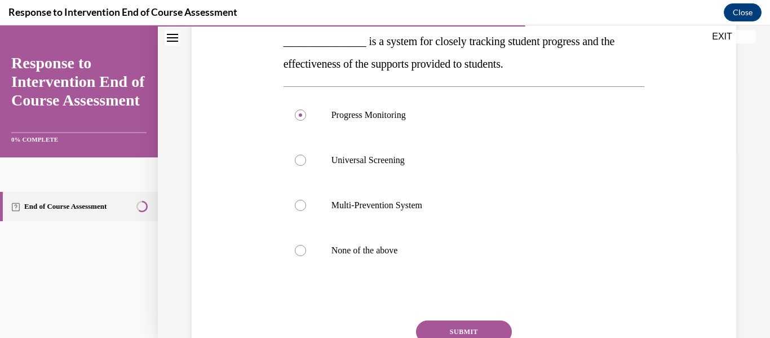
click at [461, 333] on button "SUBMIT" at bounding box center [464, 331] width 96 height 23
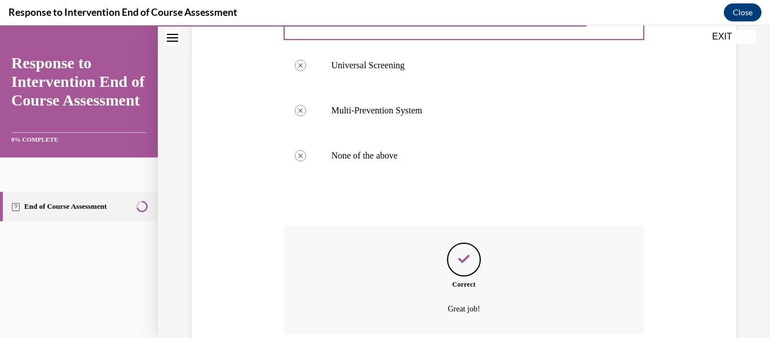
scroll to position [320, 0]
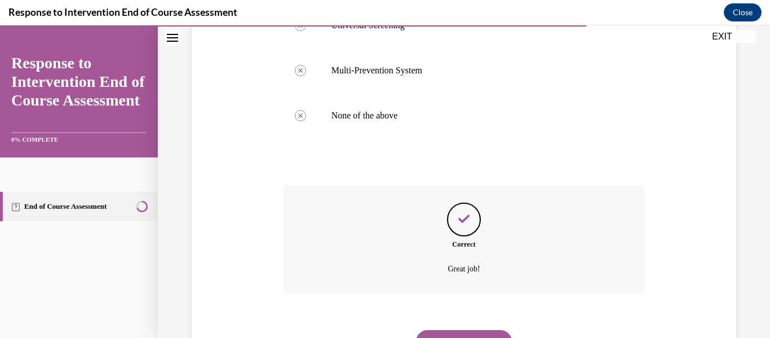
click at [459, 333] on button "NEXT" at bounding box center [464, 341] width 96 height 23
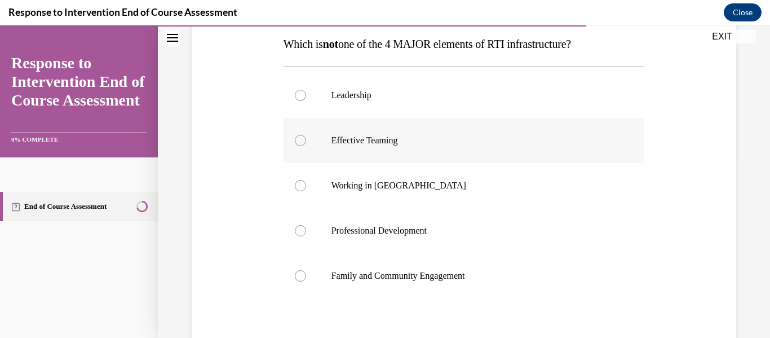
scroll to position [198, 0]
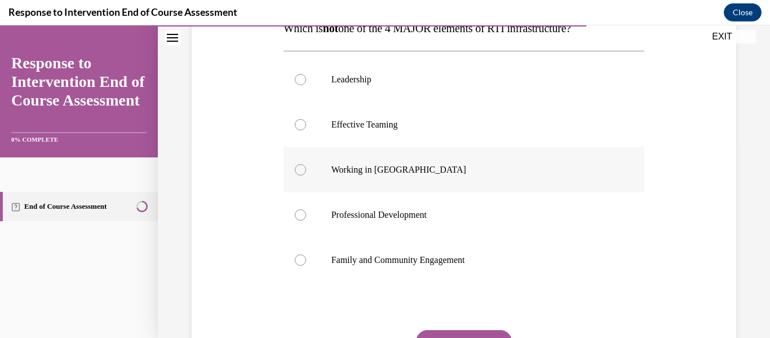
click at [296, 166] on div at bounding box center [300, 169] width 11 height 11
click at [296, 166] on input "Working in Silos" at bounding box center [300, 169] width 11 height 11
radio input "true"
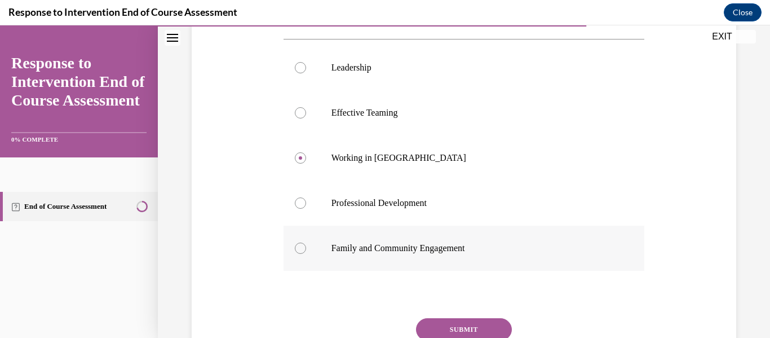
scroll to position [210, 0]
click at [460, 330] on button "SUBMIT" at bounding box center [464, 328] width 96 height 23
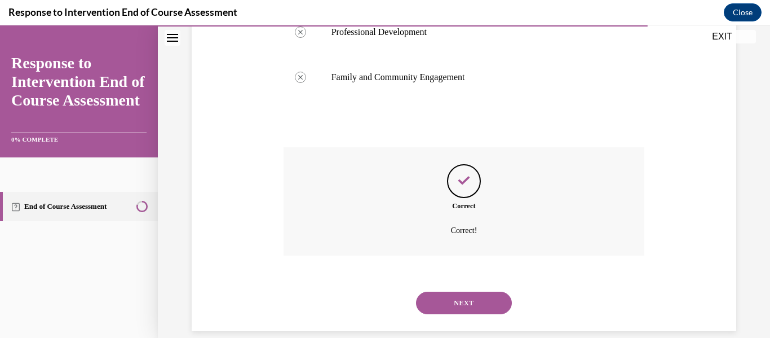
click at [456, 299] on button "NEXT" at bounding box center [464, 302] width 96 height 23
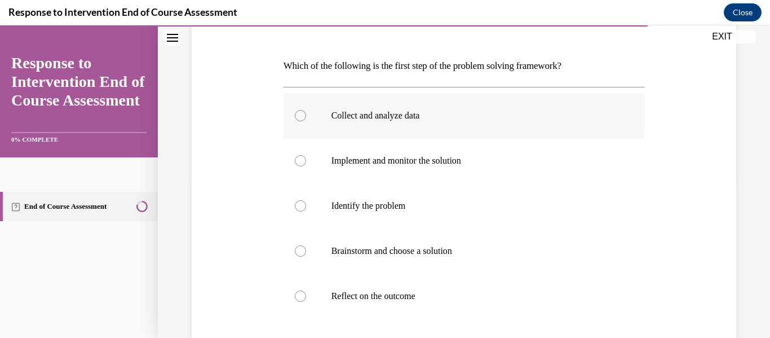
scroll to position [163, 0]
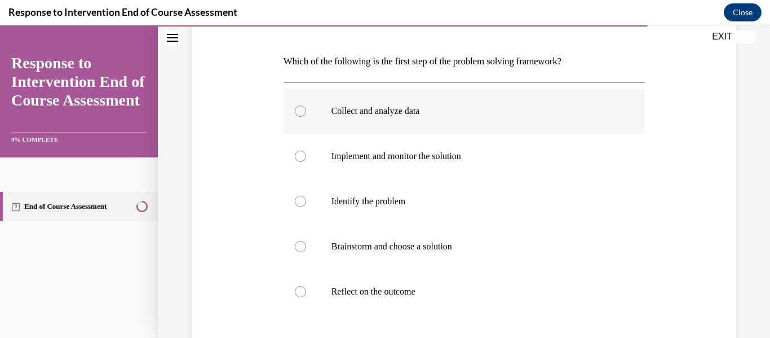
click at [303, 118] on label "Collect and analyze data" at bounding box center [463, 110] width 361 height 45
click at [303, 117] on input "Collect and analyze data" at bounding box center [300, 110] width 11 height 11
radio input "true"
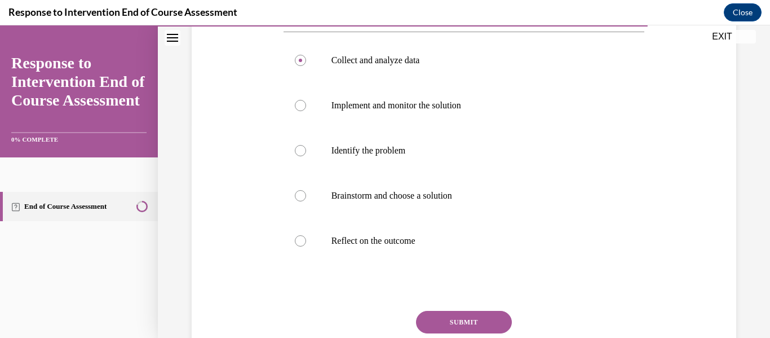
scroll to position [214, 0]
click at [461, 318] on button "SUBMIT" at bounding box center [464, 321] width 96 height 23
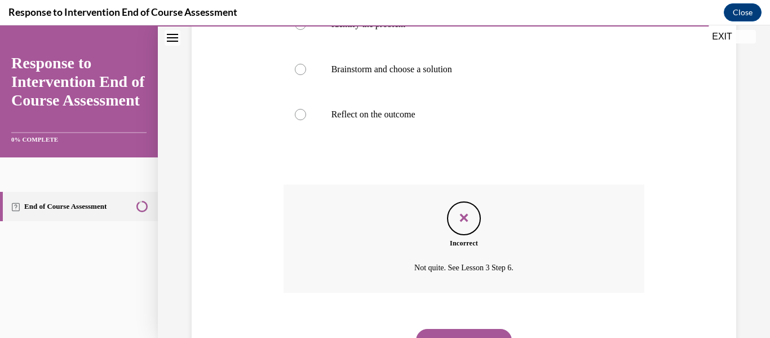
scroll to position [393, 0]
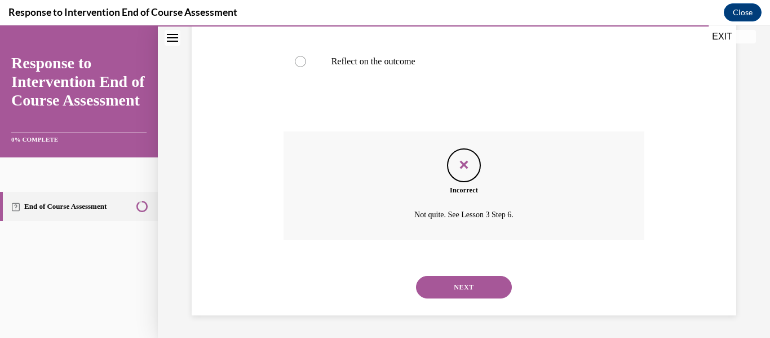
click at [461, 282] on button "NEXT" at bounding box center [464, 287] width 96 height 23
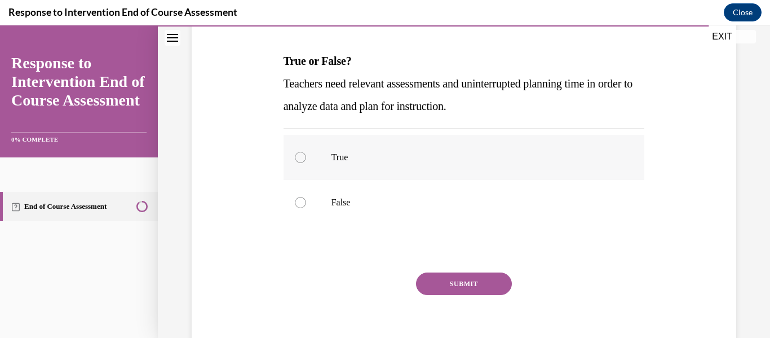
scroll to position [166, 0]
click at [302, 157] on div at bounding box center [300, 156] width 11 height 11
click at [302, 157] on input "True" at bounding box center [300, 156] width 11 height 11
radio input "true"
click at [459, 287] on button "SUBMIT" at bounding box center [464, 283] width 96 height 23
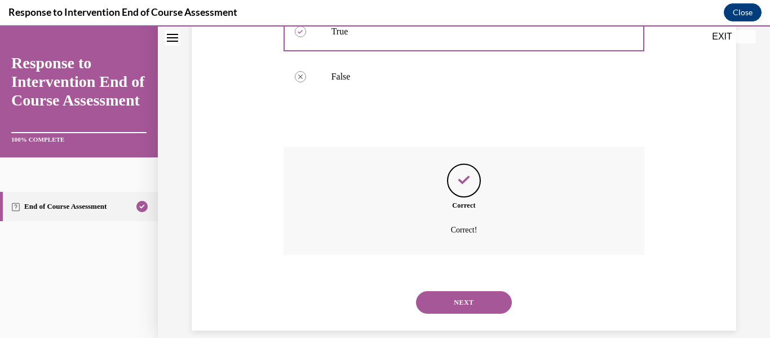
scroll to position [291, 0]
click at [459, 299] on button "NEXT" at bounding box center [464, 301] width 96 height 23
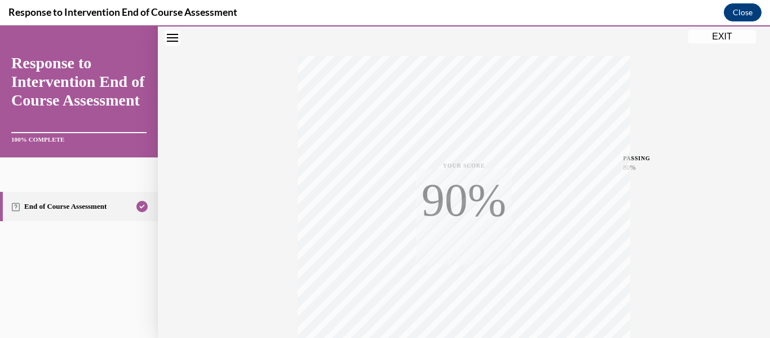
scroll to position [265, 0]
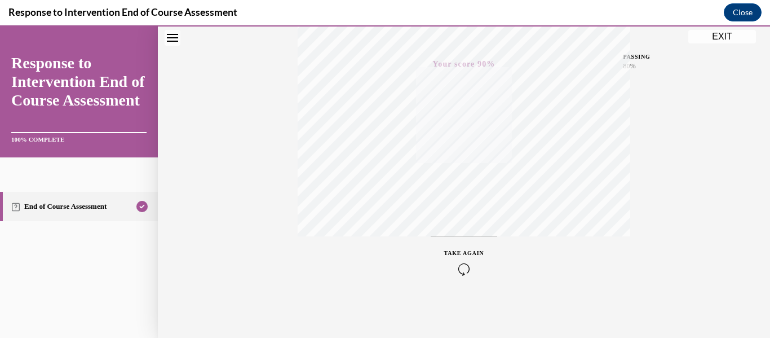
click at [721, 35] on button "EXIT" at bounding box center [722, 37] width 68 height 14
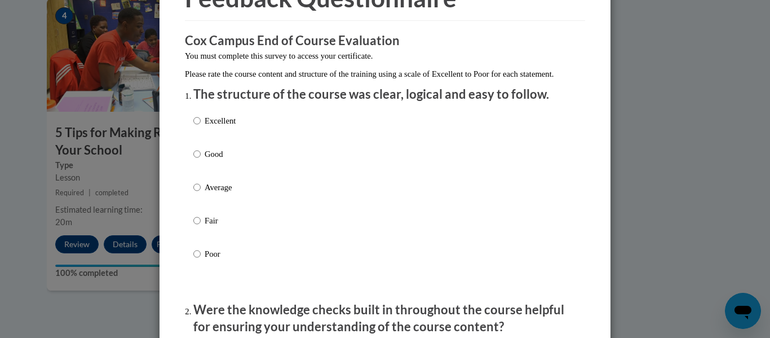
scroll to position [72, 0]
click at [196, 193] on input "Average" at bounding box center [196, 186] width 7 height 12
radio input "true"
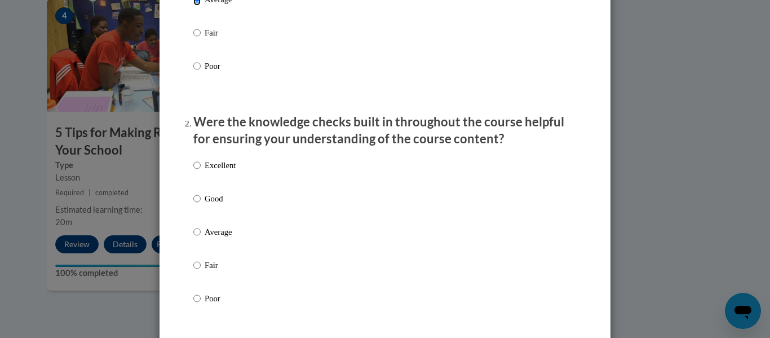
scroll to position [260, 0]
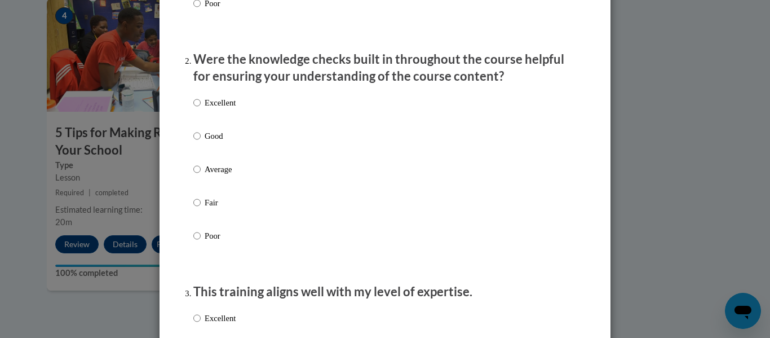
scroll to position [324, 0]
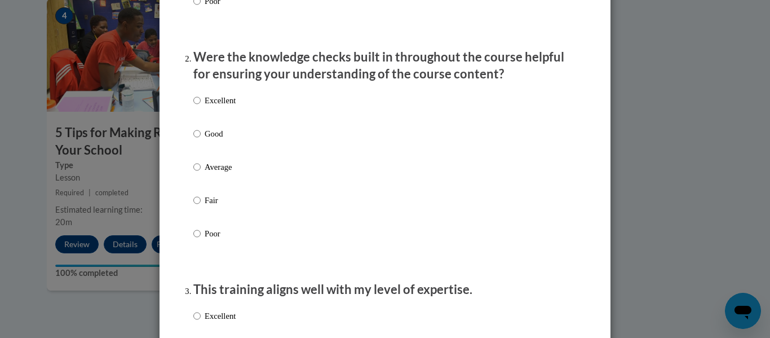
click at [199, 209] on label "Fair" at bounding box center [214, 209] width 42 height 30
click at [199, 206] on input "Fair" at bounding box center [196, 200] width 7 height 12
radio input "true"
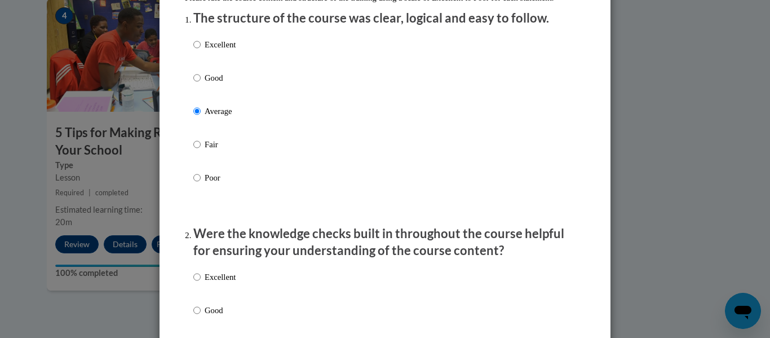
scroll to position [147, 0]
click at [205, 151] on p "Fair" at bounding box center [220, 145] width 31 height 12
click at [201, 151] on input "Fair" at bounding box center [196, 145] width 7 height 12
radio input "true"
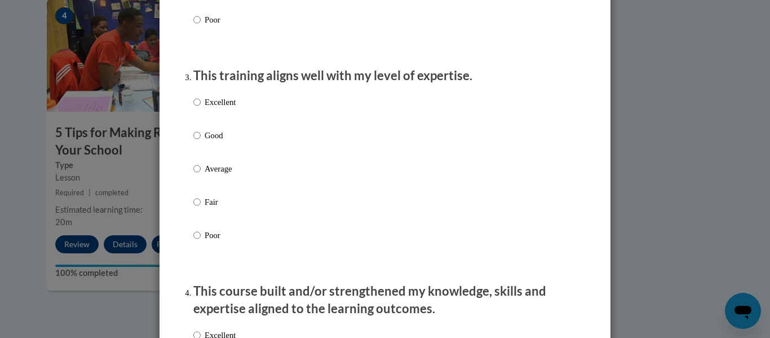
scroll to position [538, 0]
click at [193, 241] on input "Poor" at bounding box center [196, 234] width 7 height 12
radio input "true"
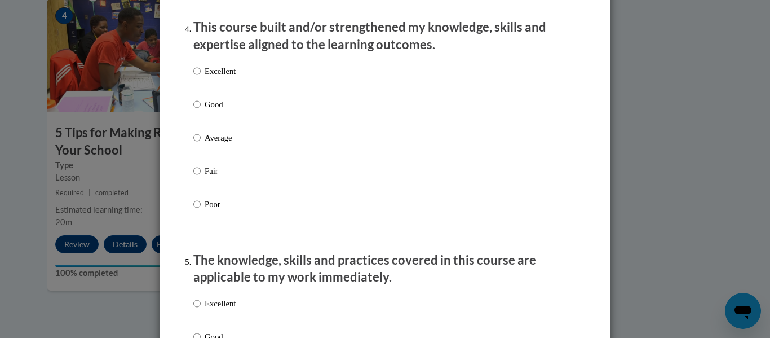
scroll to position [802, 0]
click at [200, 183] on label "Fair" at bounding box center [214, 179] width 42 height 30
click at [200, 176] on input "Fair" at bounding box center [196, 170] width 7 height 12
radio input "true"
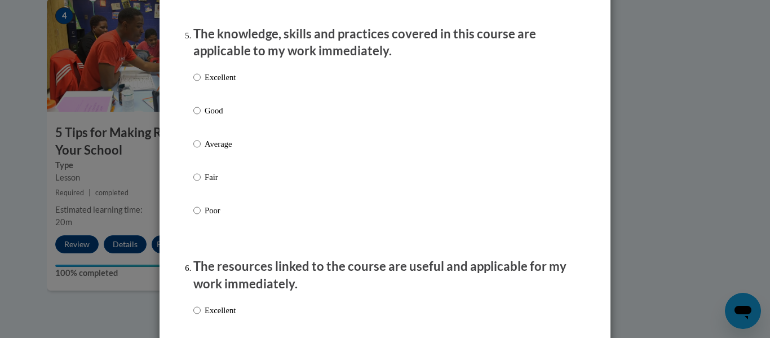
scroll to position [1028, 0]
click at [200, 157] on label "Average" at bounding box center [214, 152] width 42 height 30
click at [200, 149] on input "Average" at bounding box center [196, 143] width 7 height 12
radio input "true"
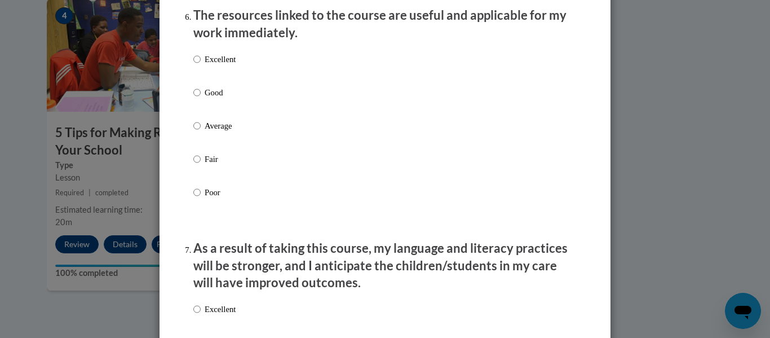
scroll to position [1280, 0]
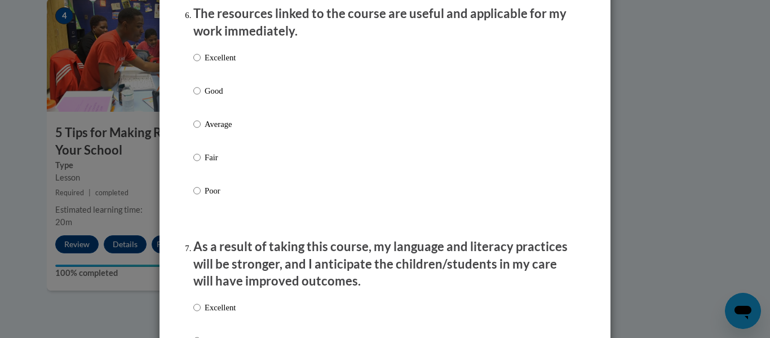
click at [200, 167] on label "Fair" at bounding box center [214, 166] width 42 height 30
click at [200, 163] on input "Fair" at bounding box center [196, 157] width 7 height 12
radio input "true"
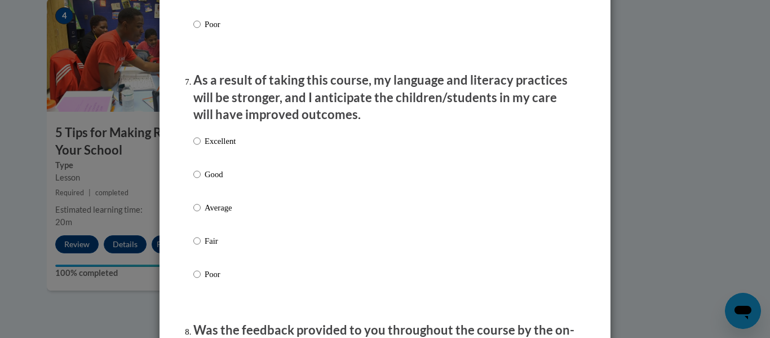
scroll to position [1473, 0]
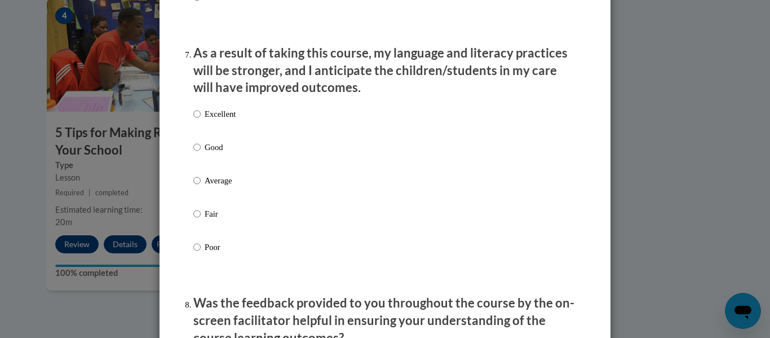
click at [197, 225] on label "Fair" at bounding box center [214, 222] width 42 height 30
click at [197, 220] on input "Fair" at bounding box center [196, 213] width 7 height 12
radio input "true"
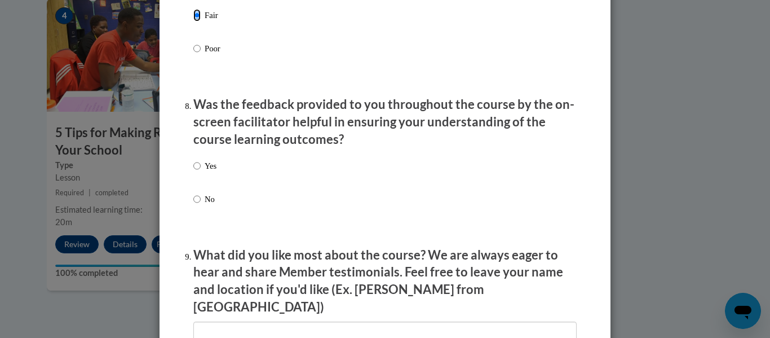
scroll to position [1684, 0]
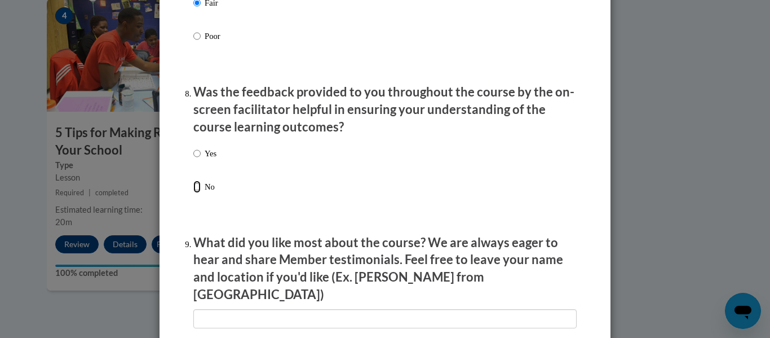
click at [196, 193] on input "No" at bounding box center [196, 186] width 7 height 12
radio input "true"
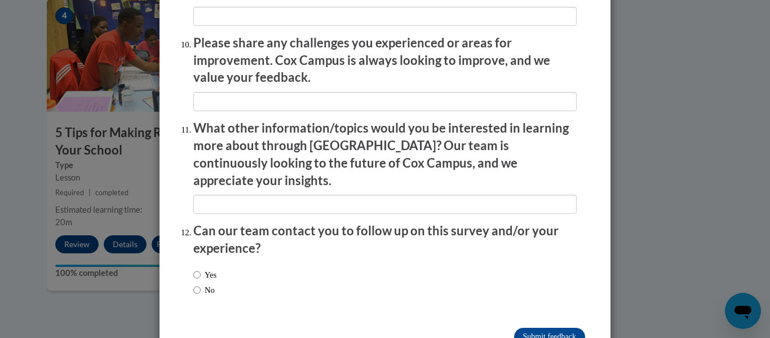
scroll to position [2004, 0]
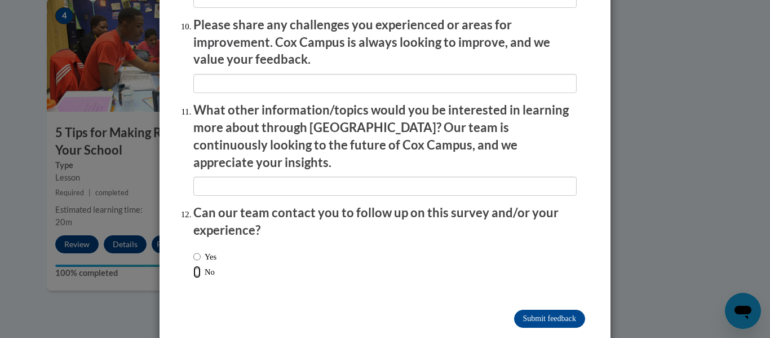
click at [193, 265] on input "No" at bounding box center [196, 271] width 7 height 12
radio input "true"
click at [540, 309] on input "Submit feedback" at bounding box center [549, 318] width 71 height 18
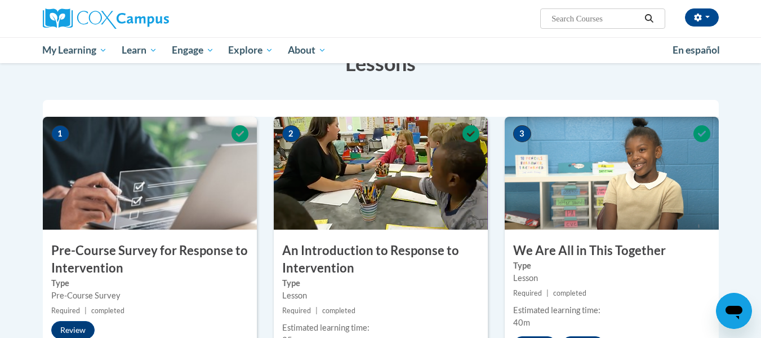
scroll to position [0, 0]
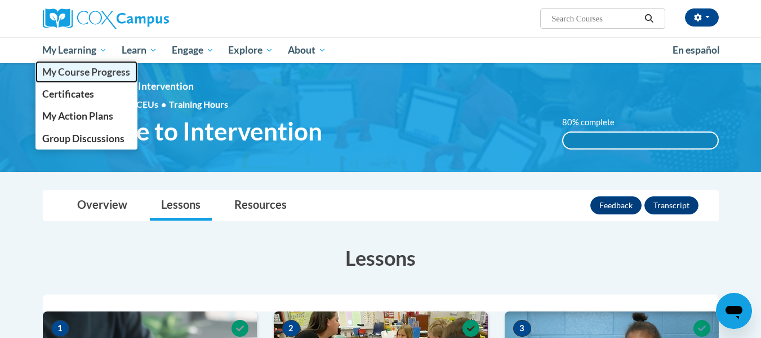
click at [94, 74] on span "My Course Progress" at bounding box center [86, 72] width 88 height 12
